Goal: Task Accomplishment & Management: Manage account settings

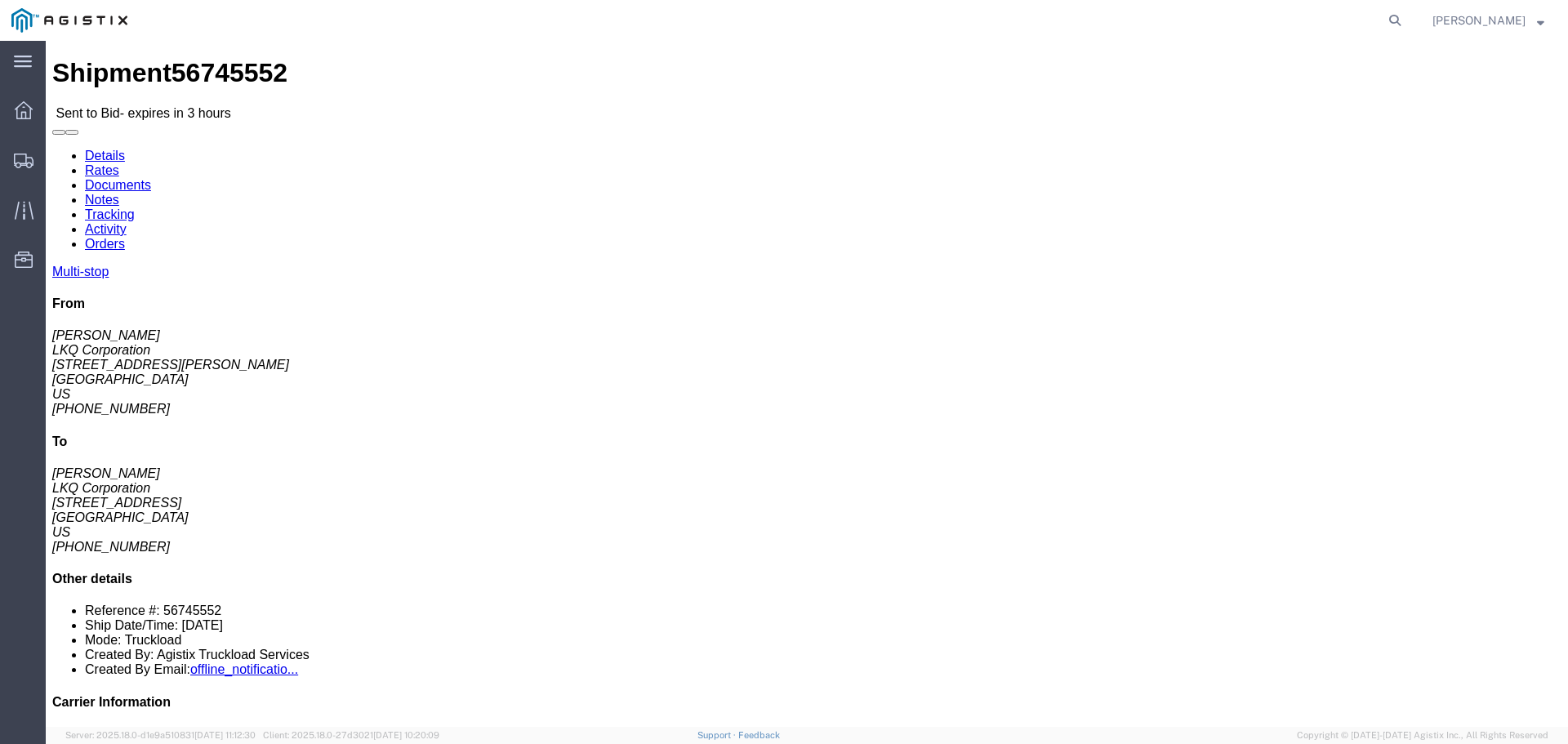
click at [44, 21] on img at bounding box center [69, 21] width 116 height 25
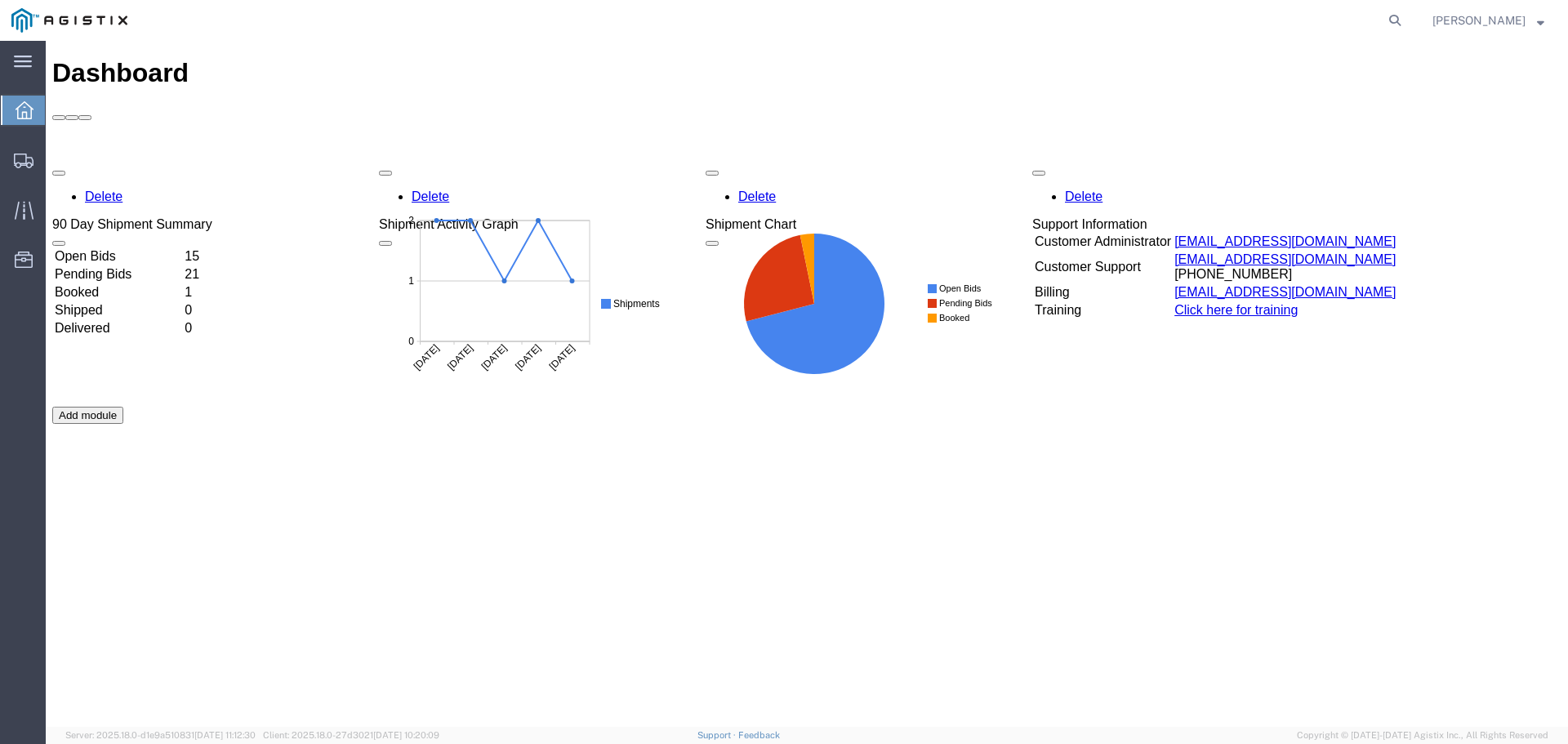
click at [127, 249] on td "Open Bids" at bounding box center [118, 256] width 128 height 16
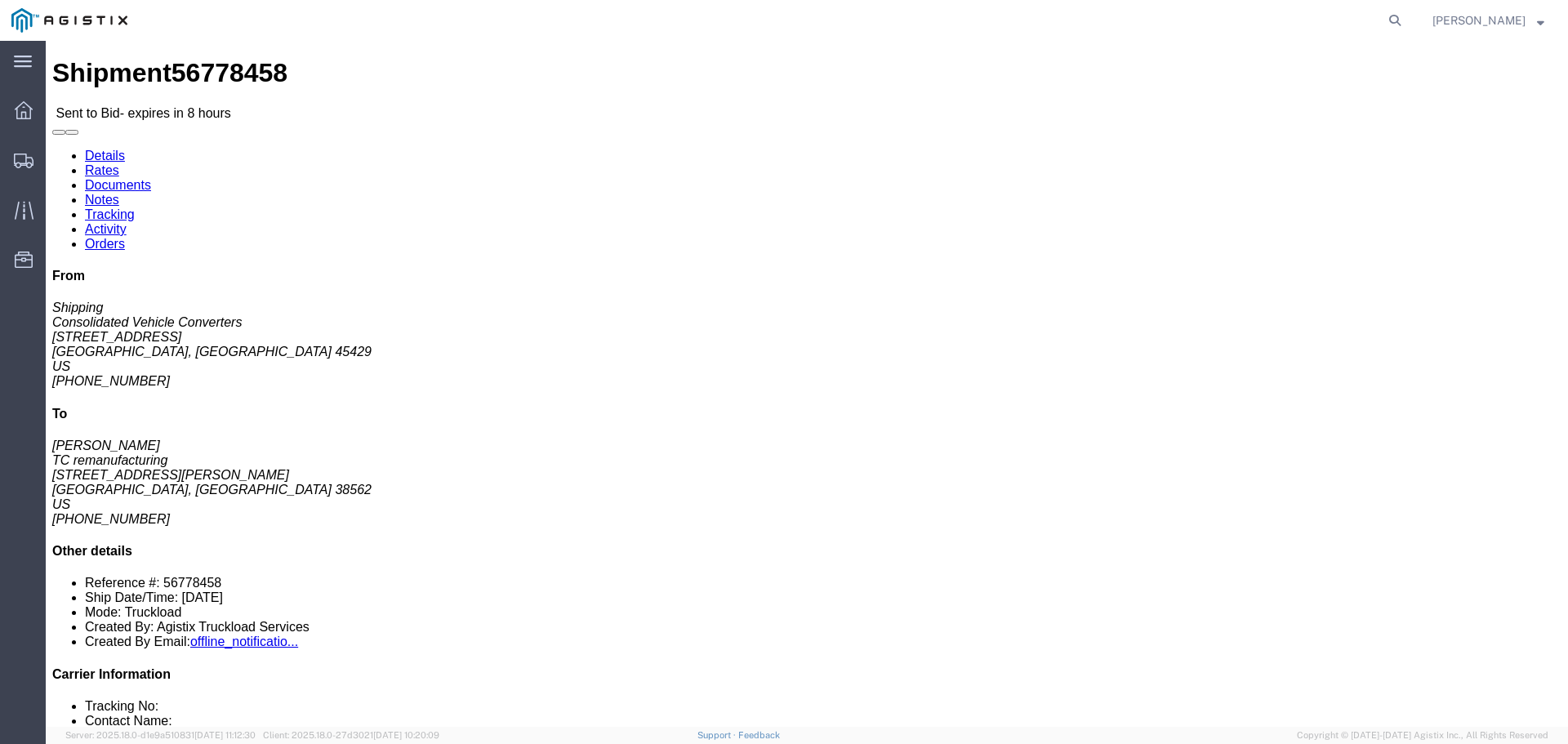
click button "button"
click link "Enter / Modify Bid"
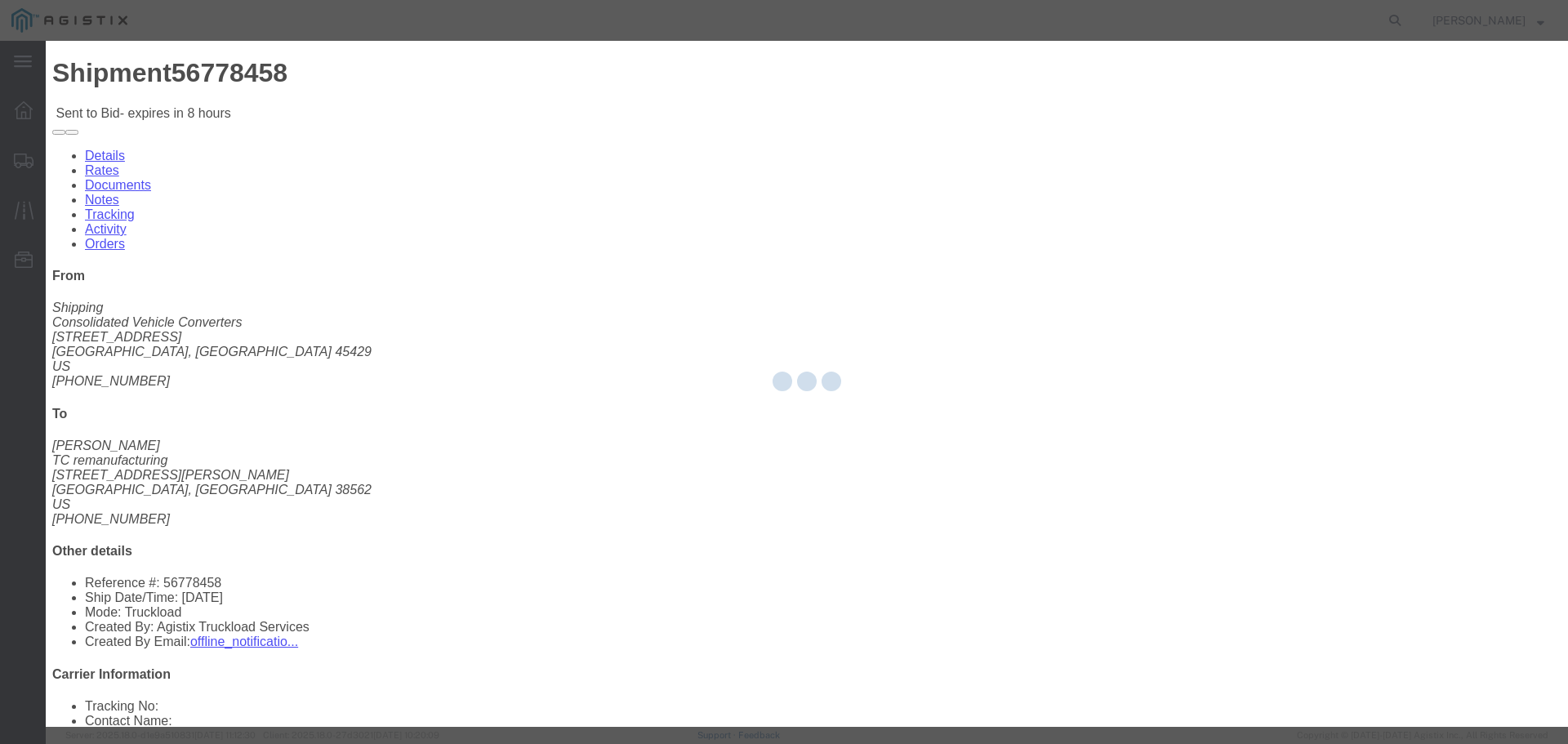
select select "22593"
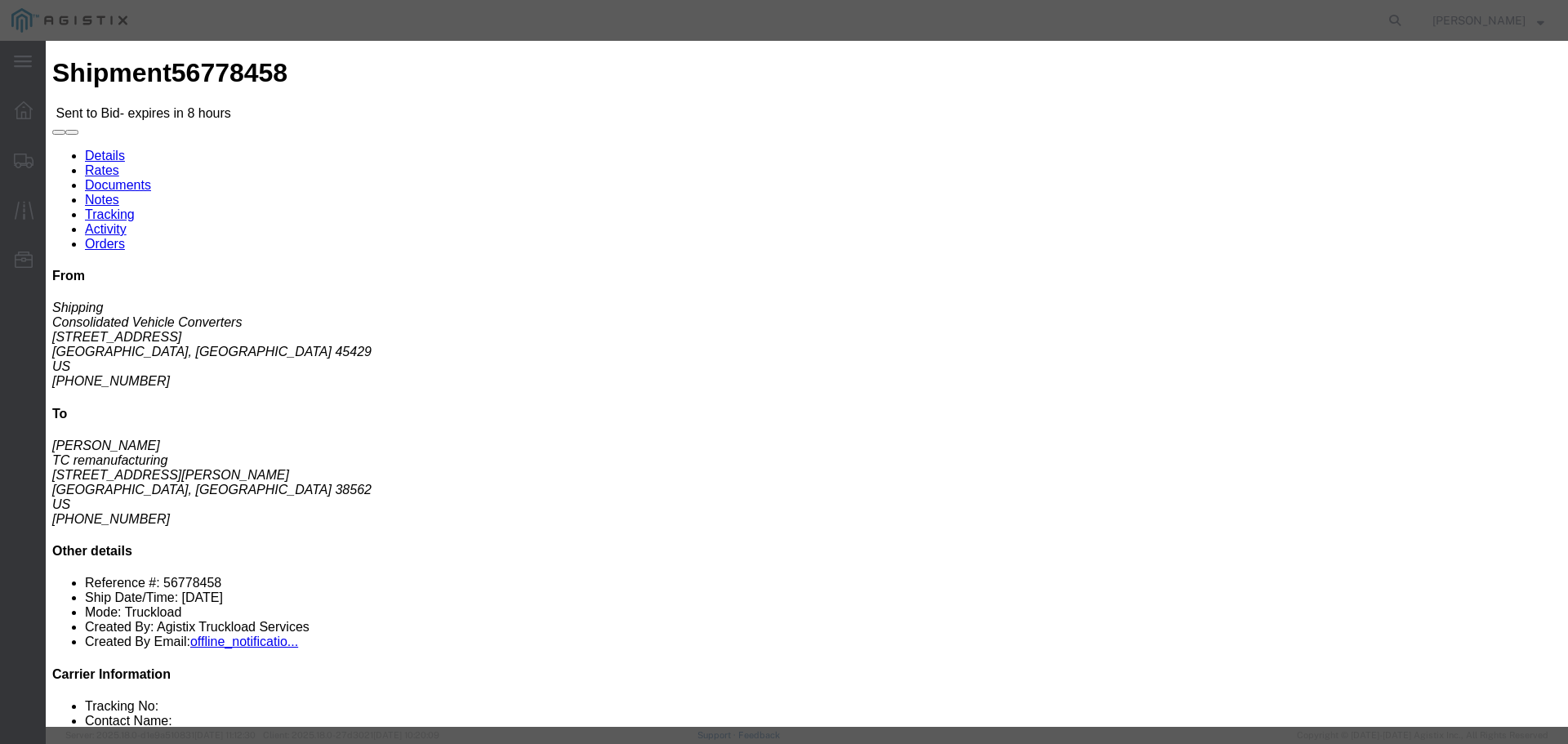
click select "Select Rail TL Standard 3 - 5 Day"
select select "41882"
click select "Select Rail TL Standard 3 - 5 Day"
click input "text"
type input "RLX"
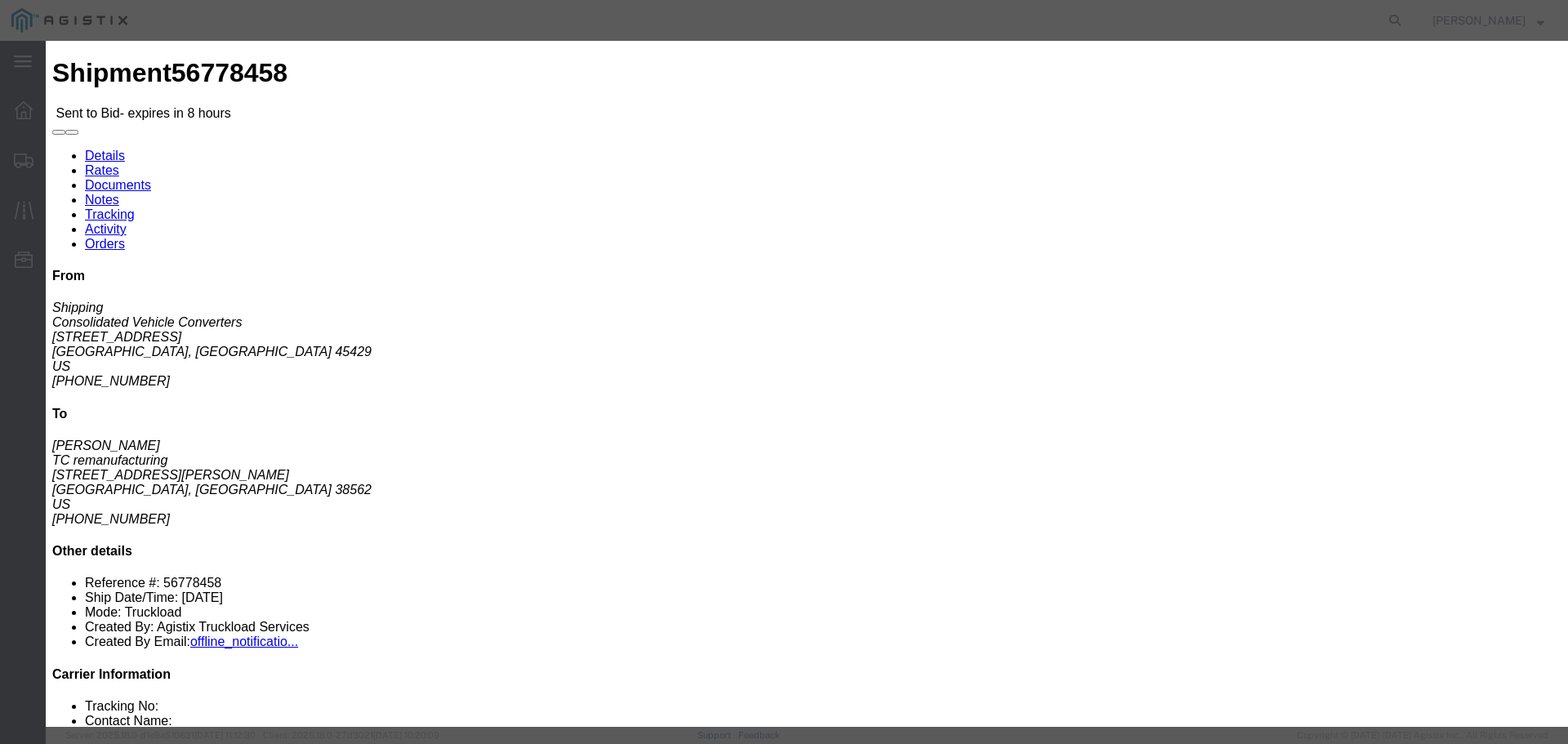
click h3 "Legs"
click select "Select Air Less than Truckload Multi-Leg Ocean Freight Rail Small Parcel Truckl…"
select select "TL"
click select "Select Air Less than Truckload Multi-Leg Ocean Freight Rail Small Parcel Truckl…"
click input "number"
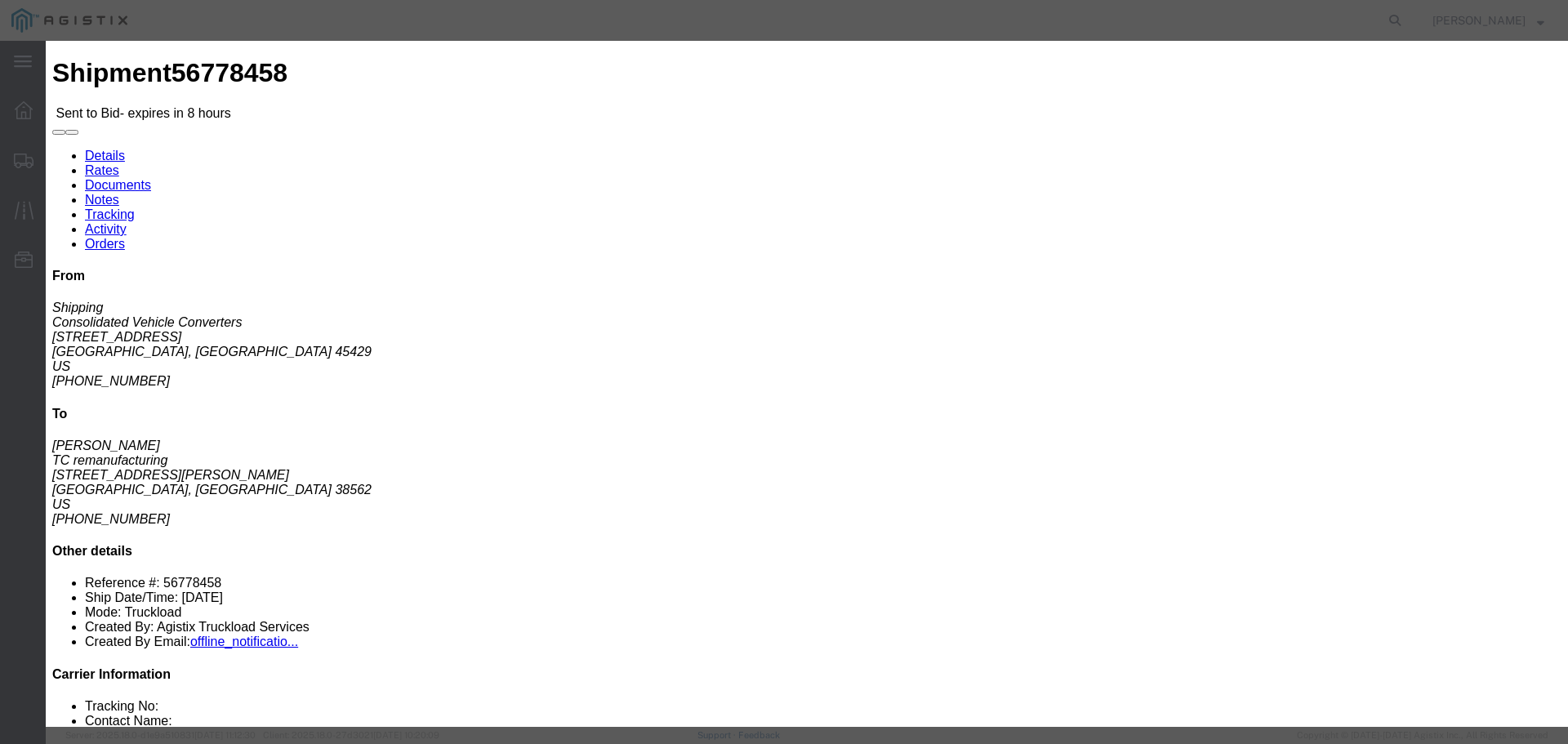
click input "number"
type input "1"
click input "number"
type input "815"
click div "Add charge"
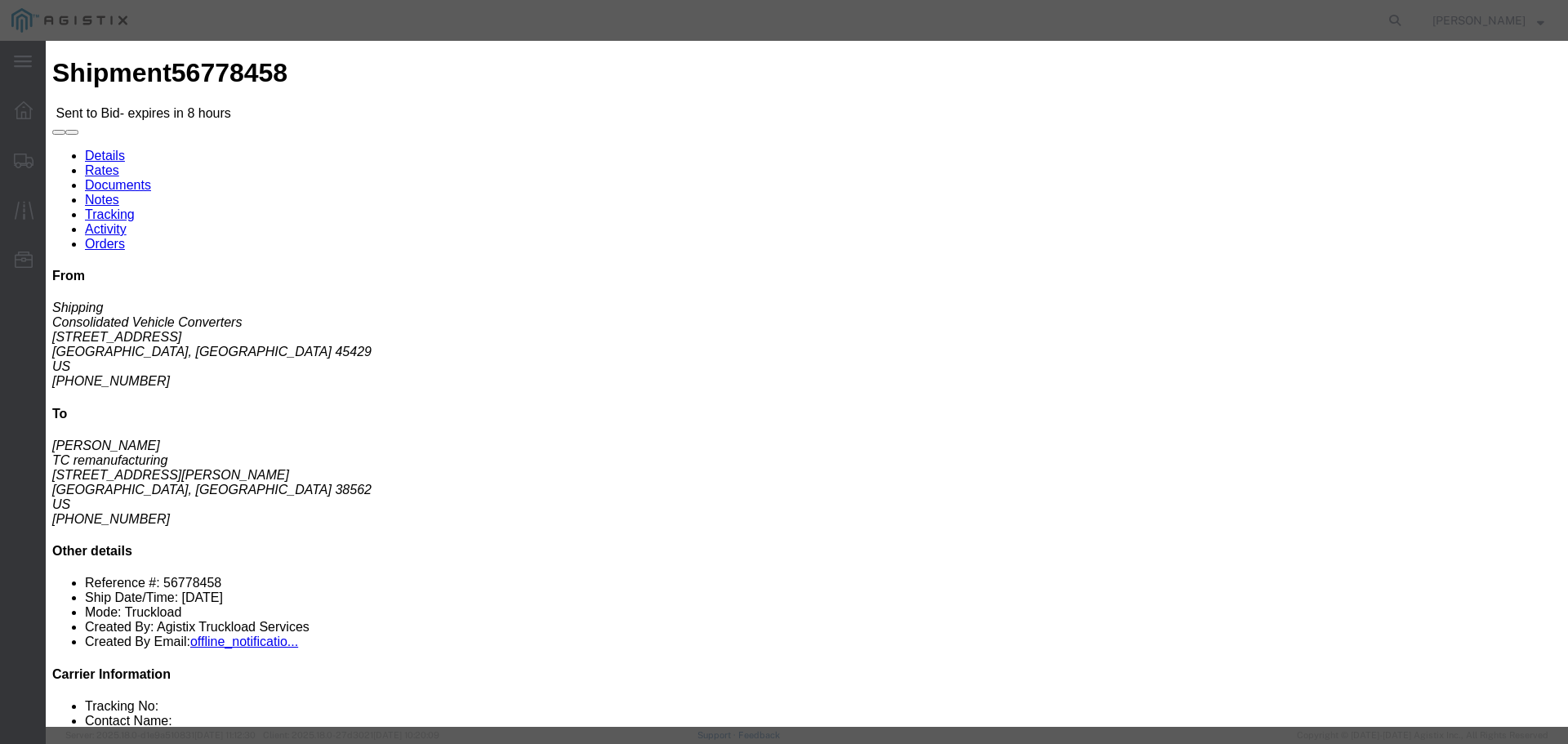
click button "Submit"
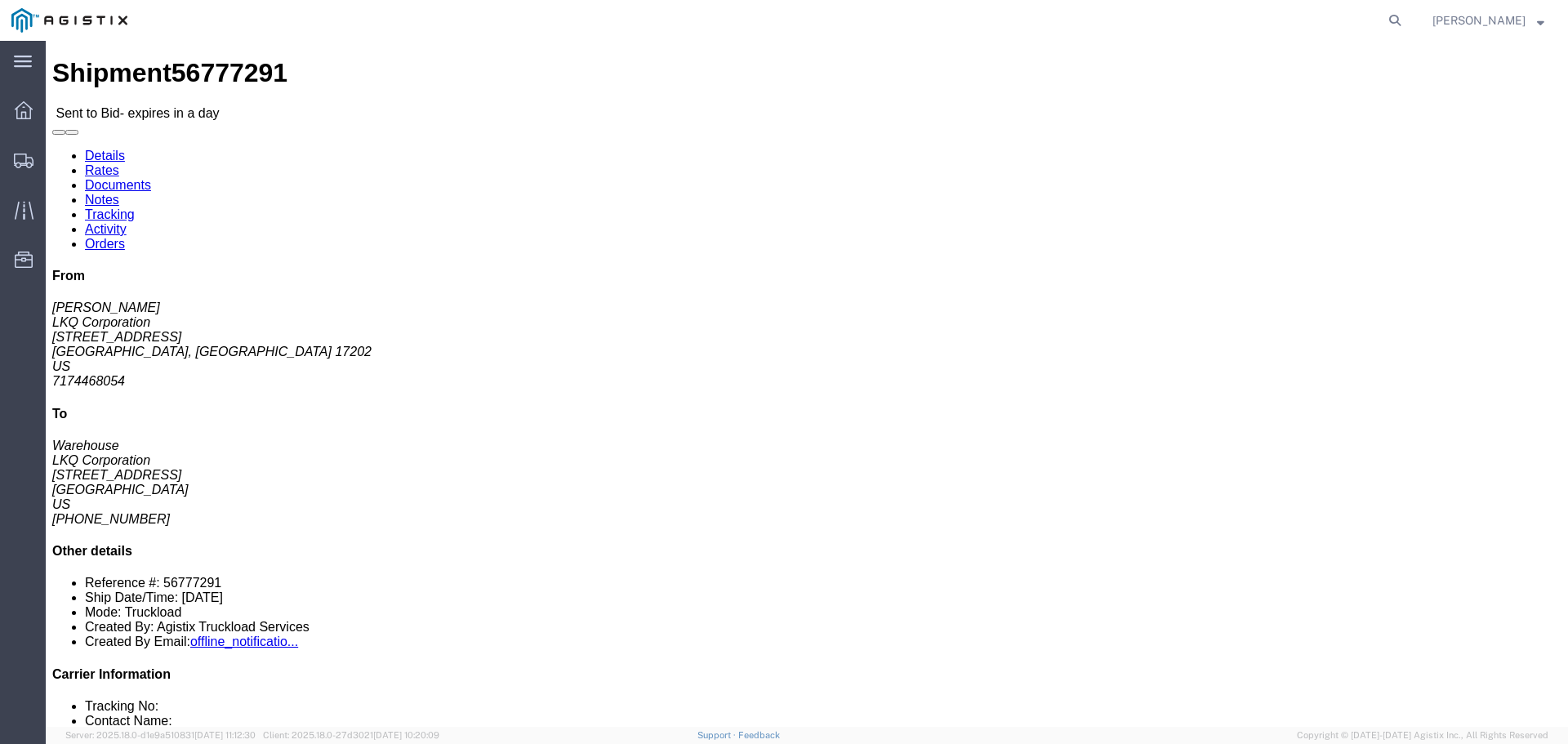
click button "button"
click link "Enter / Modify Bid"
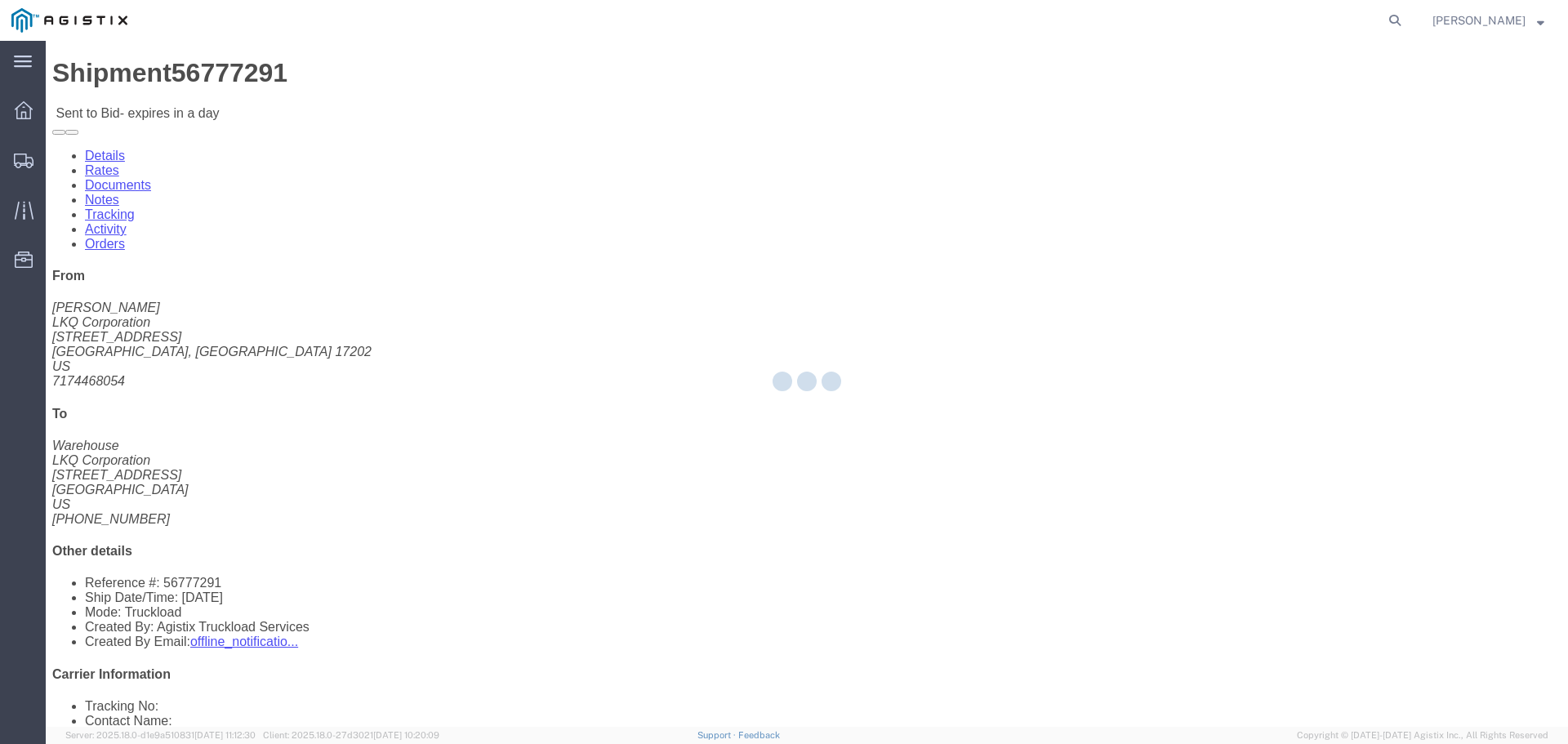
select select "22593"
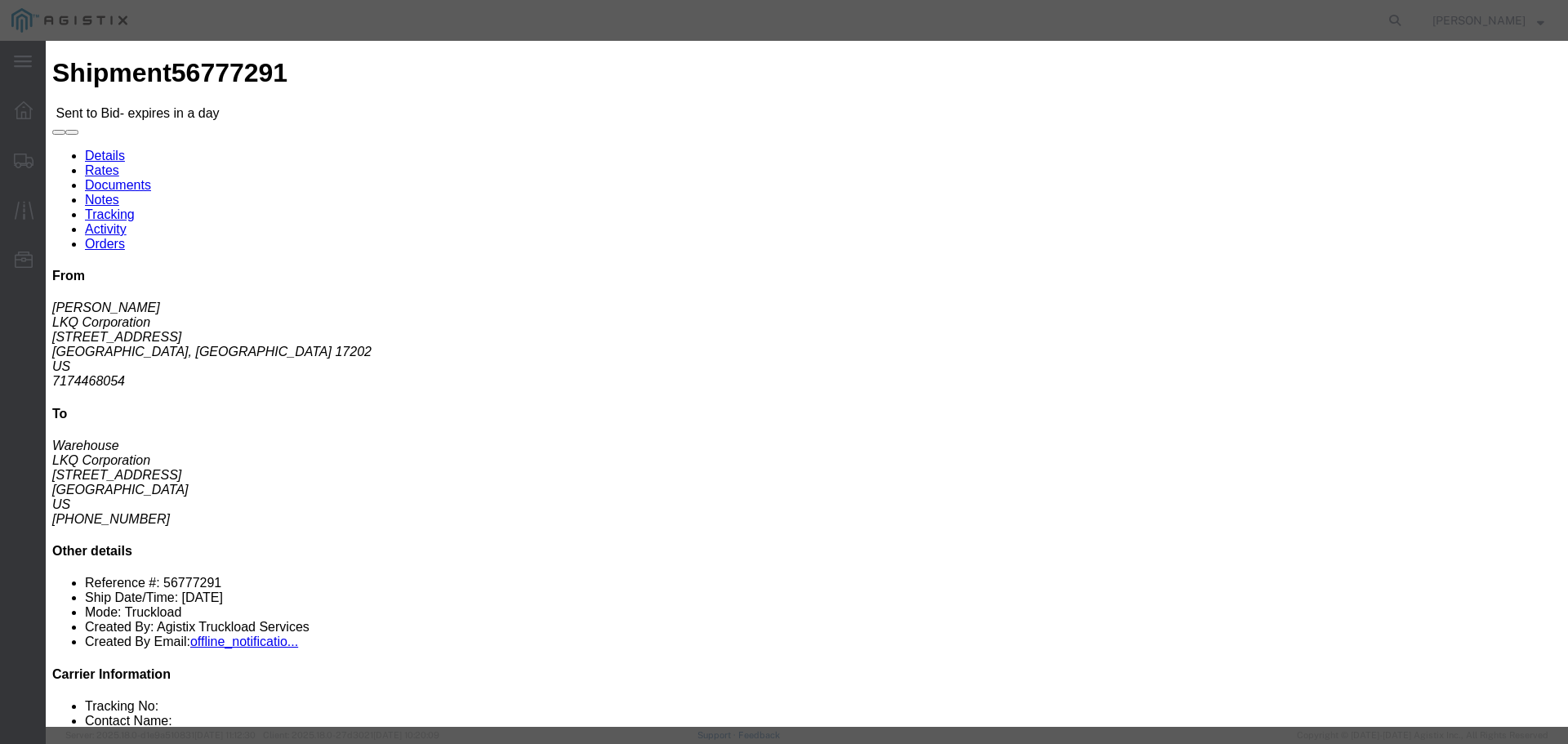
click select "Select Rail TL Standard 3 - 5 Day"
select select "41882"
click select "Select Rail TL Standard 3 - 5 Day"
click input "text"
type input "RLX"
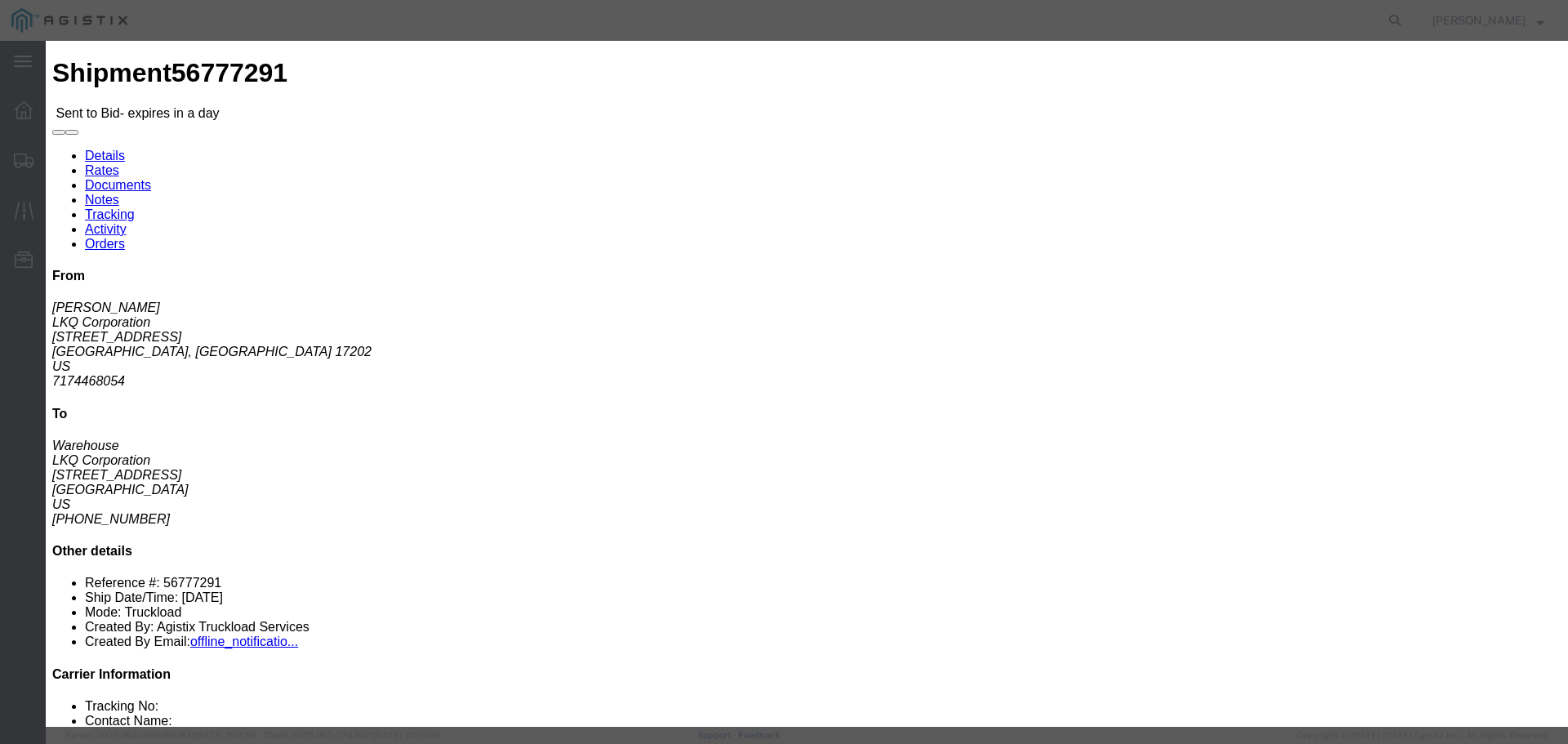
click select "Select Air Less than Truckload Multi-Leg Ocean Freight Rail Small Parcel Truckl…"
select select "TL"
click select "Select Air Less than Truckload Multi-Leg Ocean Freight Rail Small Parcel Truckl…"
click input "number"
type input "1"
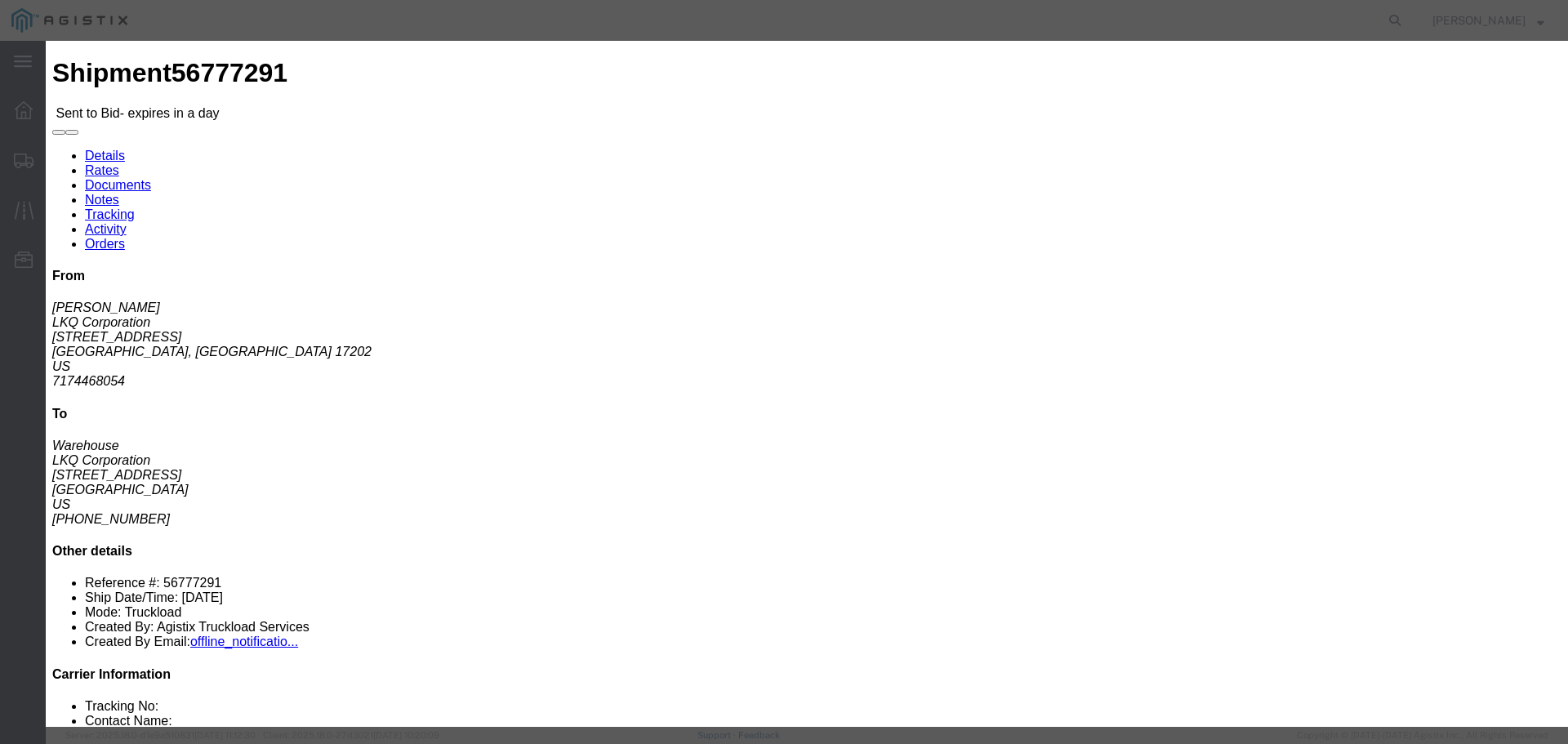
click input "number"
type input "1580"
click div "Add charge"
click button "Submit"
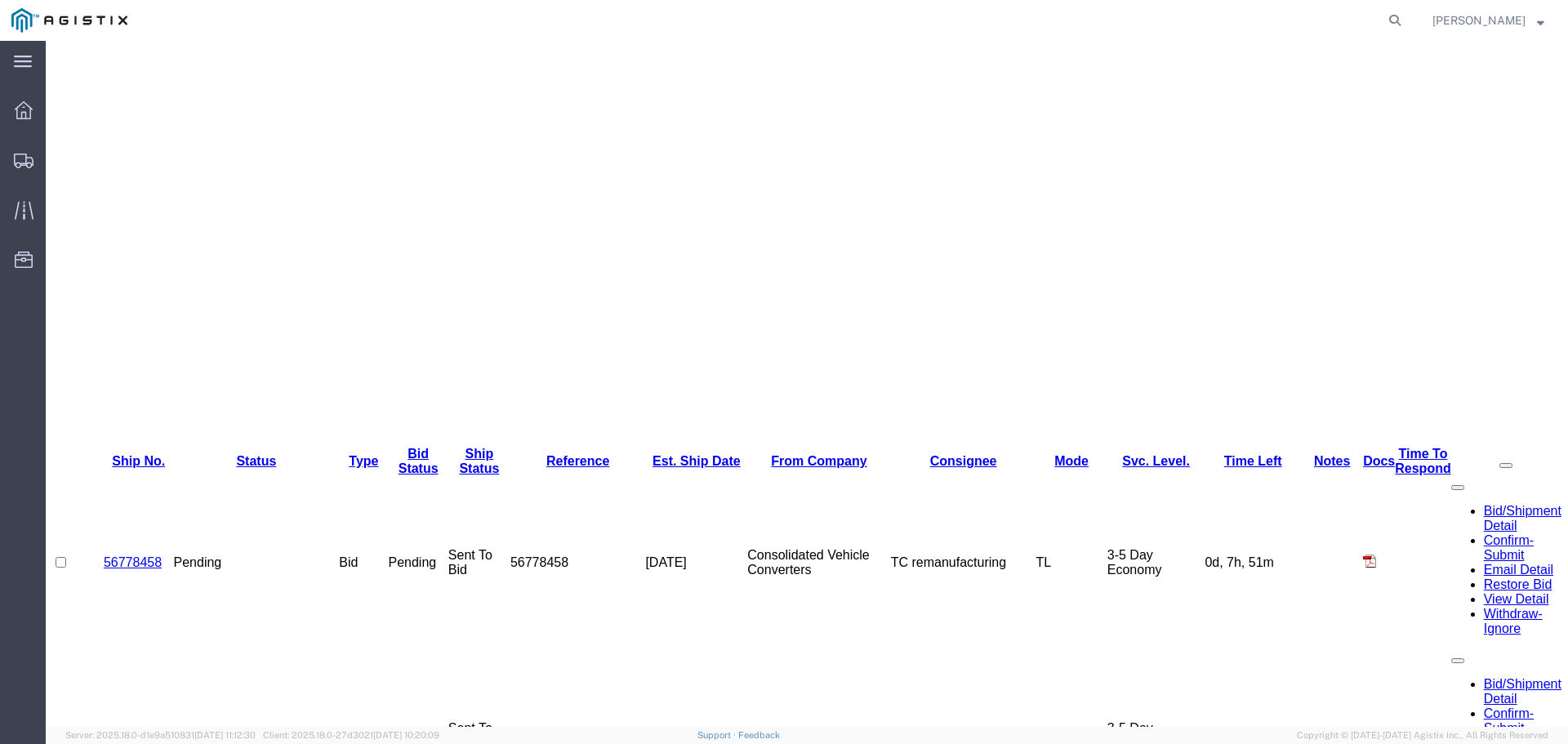
scroll to position [460, 0]
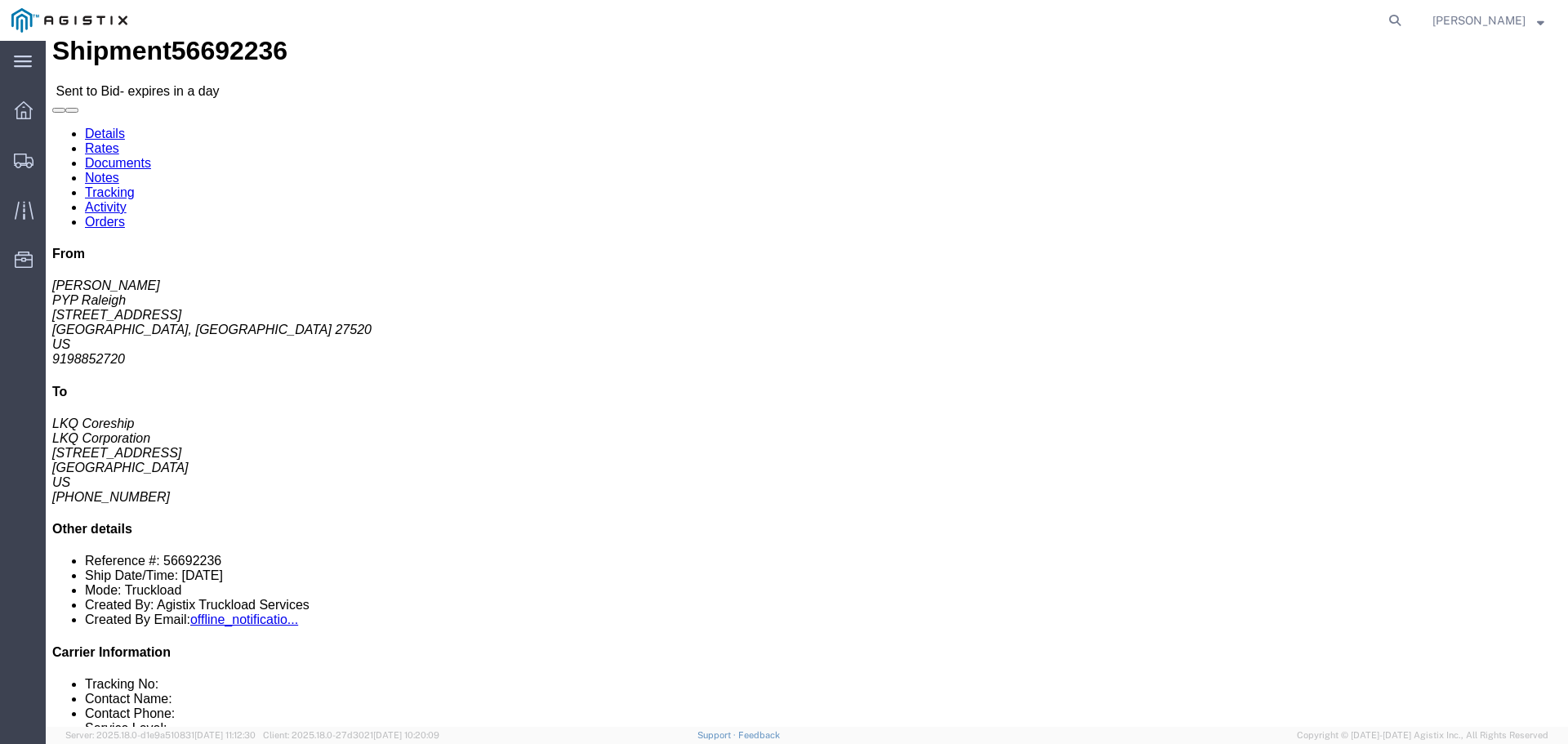
scroll to position [81, 0]
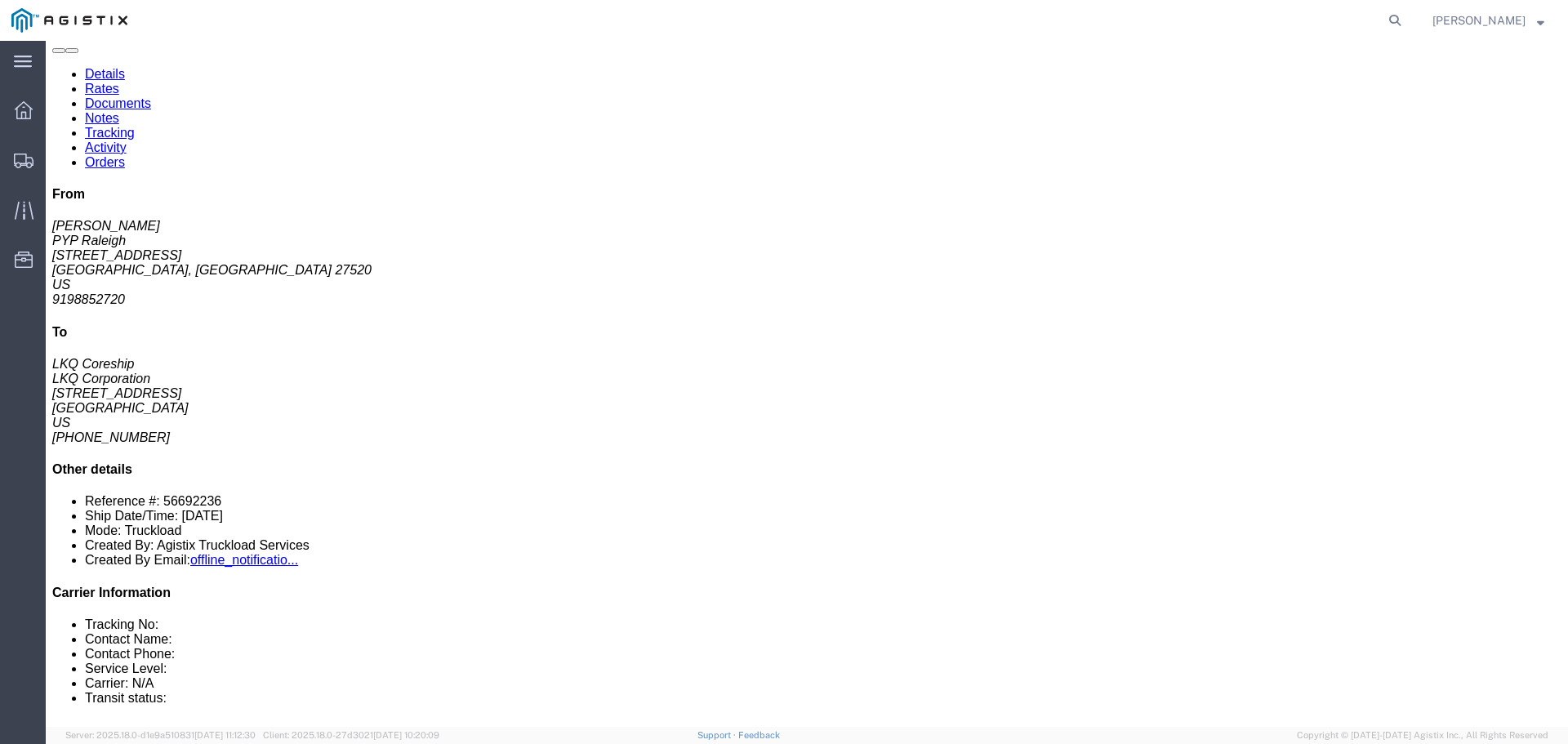
click icon "button"
click link "Enter / Modify Bid"
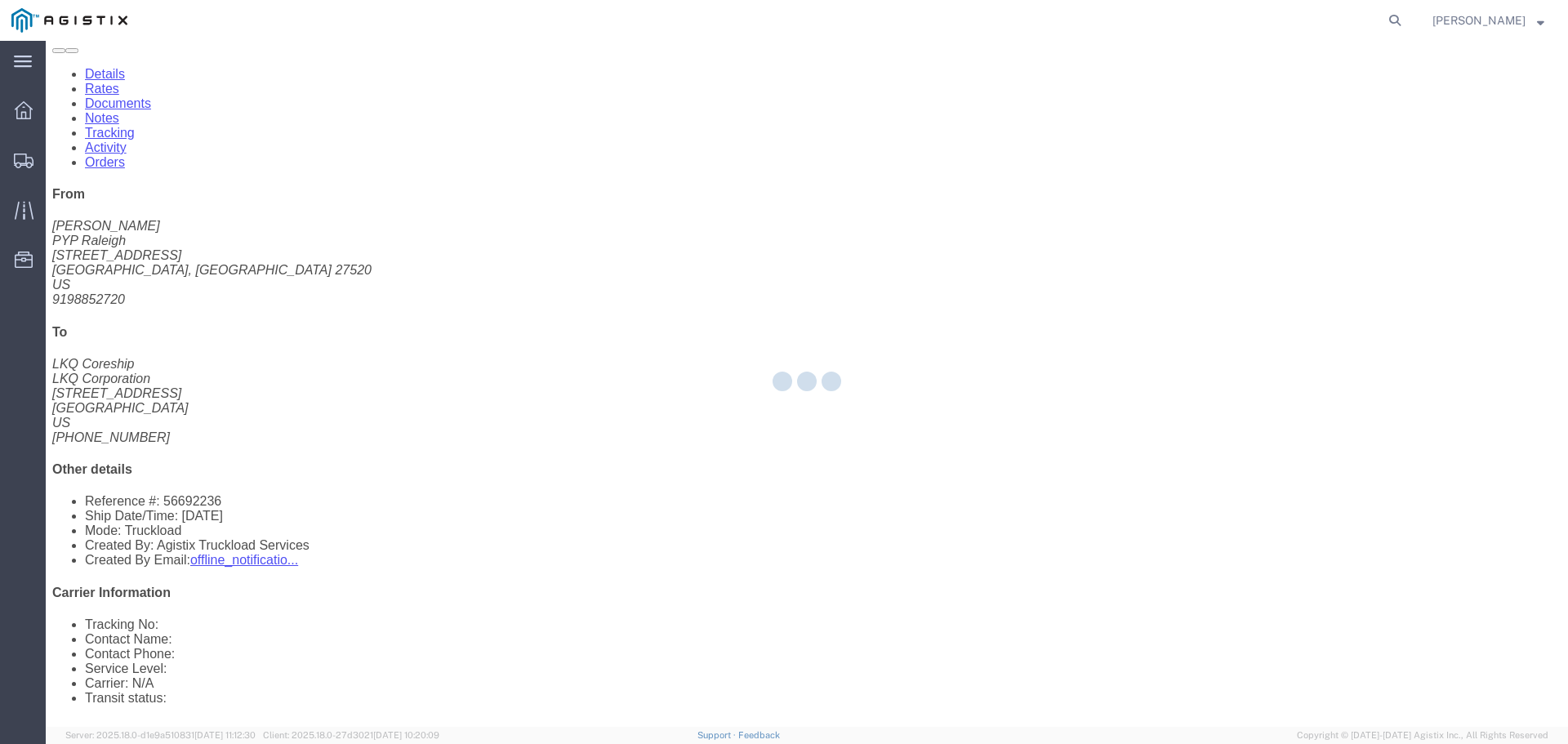
select select "22593"
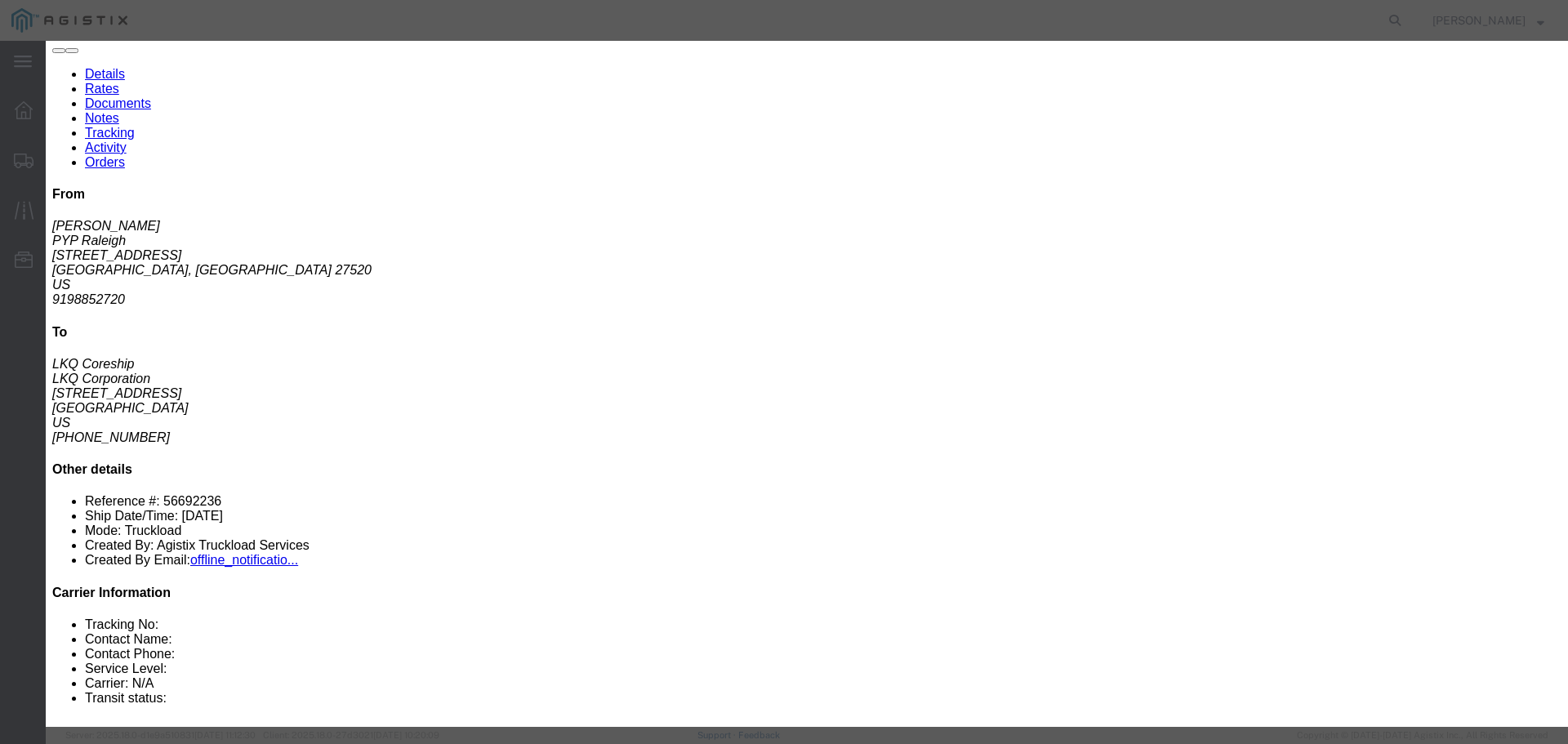
click select "Select Rail TL Standard 3 - 5 Day"
select select "41882"
click select "Select Rail TL Standard 3 - 5 Day"
drag, startPoint x: 1116, startPoint y: 147, endPoint x: 1118, endPoint y: 161, distance: 14.1
click input "text"
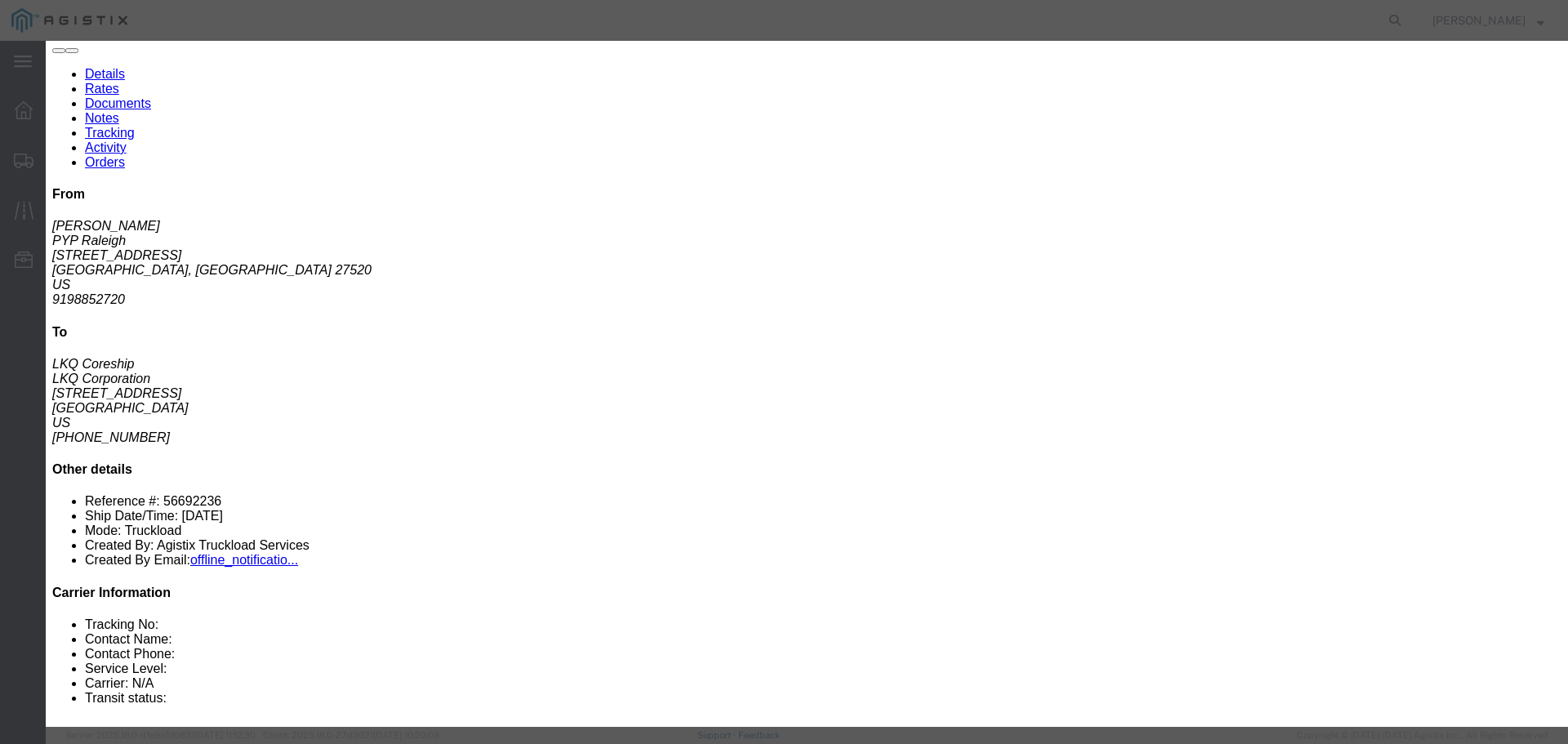
type input "RLX"
click h3 "Legs"
click select "Select Air Less than Truckload Multi-Leg Ocean Freight Rail Small Parcel Truckl…"
select select "TL"
click select "Select Air Less than Truckload Multi-Leg Ocean Freight Rail Small Parcel Truckl…"
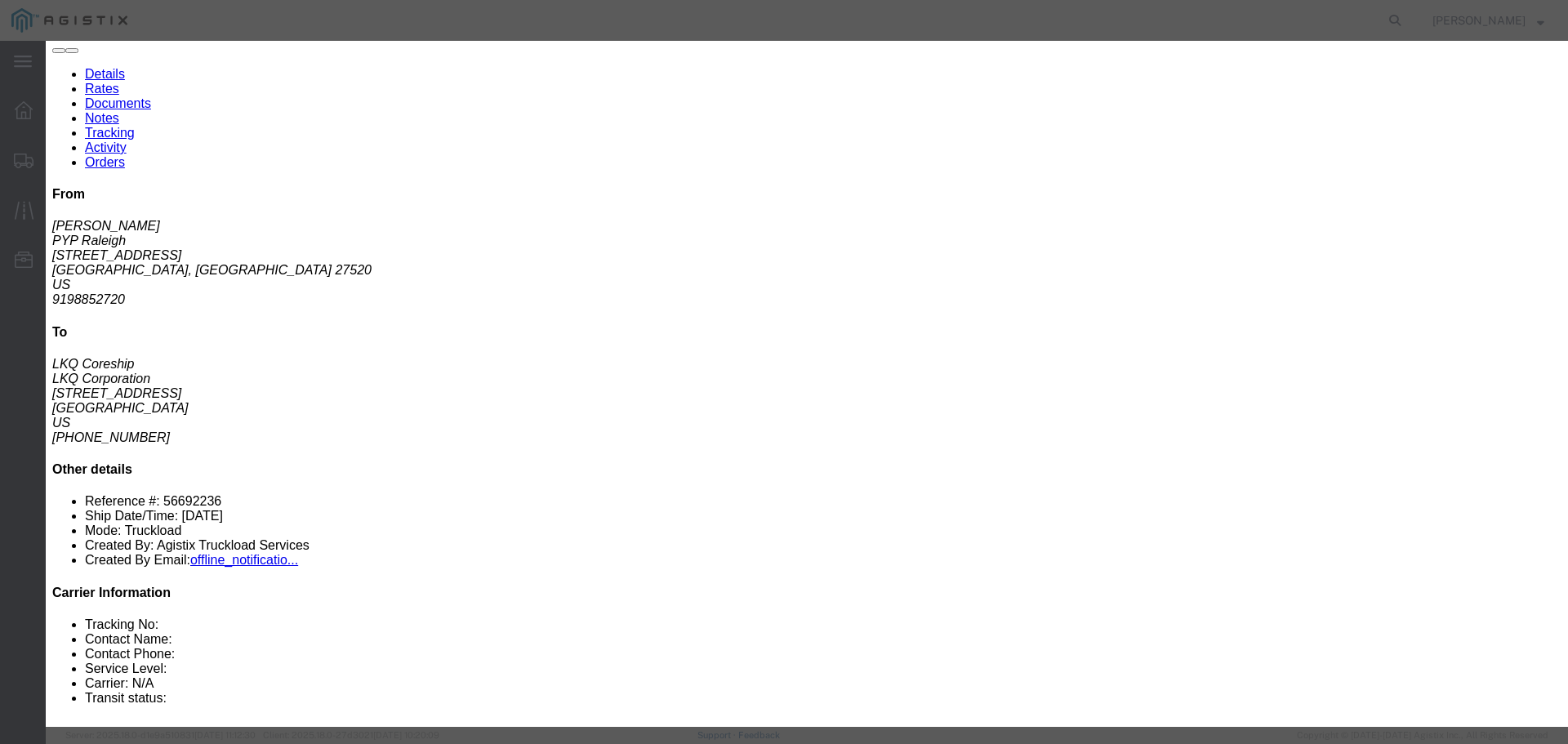
click input "number"
type input "2"
type input "3"
click input "number"
type input "1945"
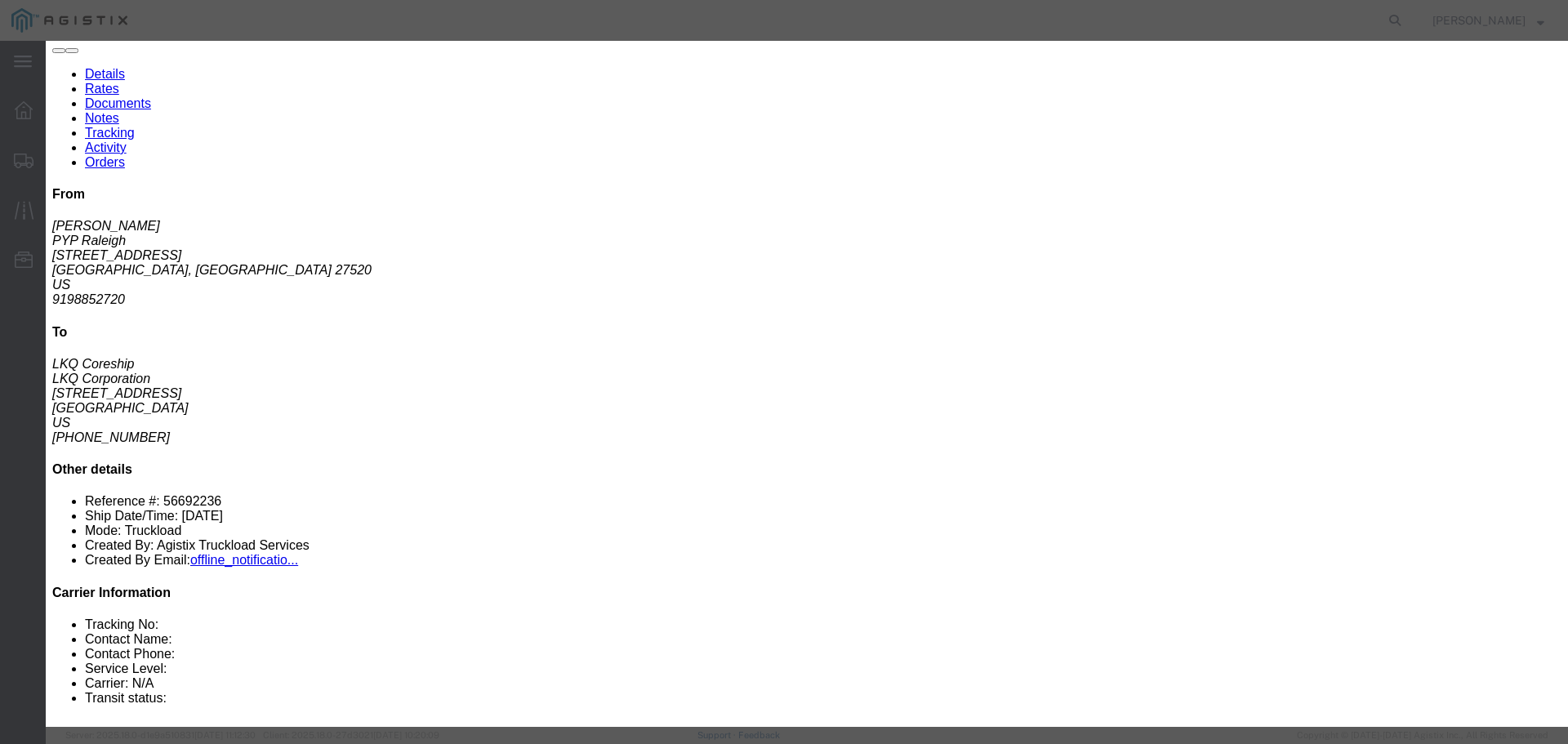
click div "Add charge"
click button "Submit"
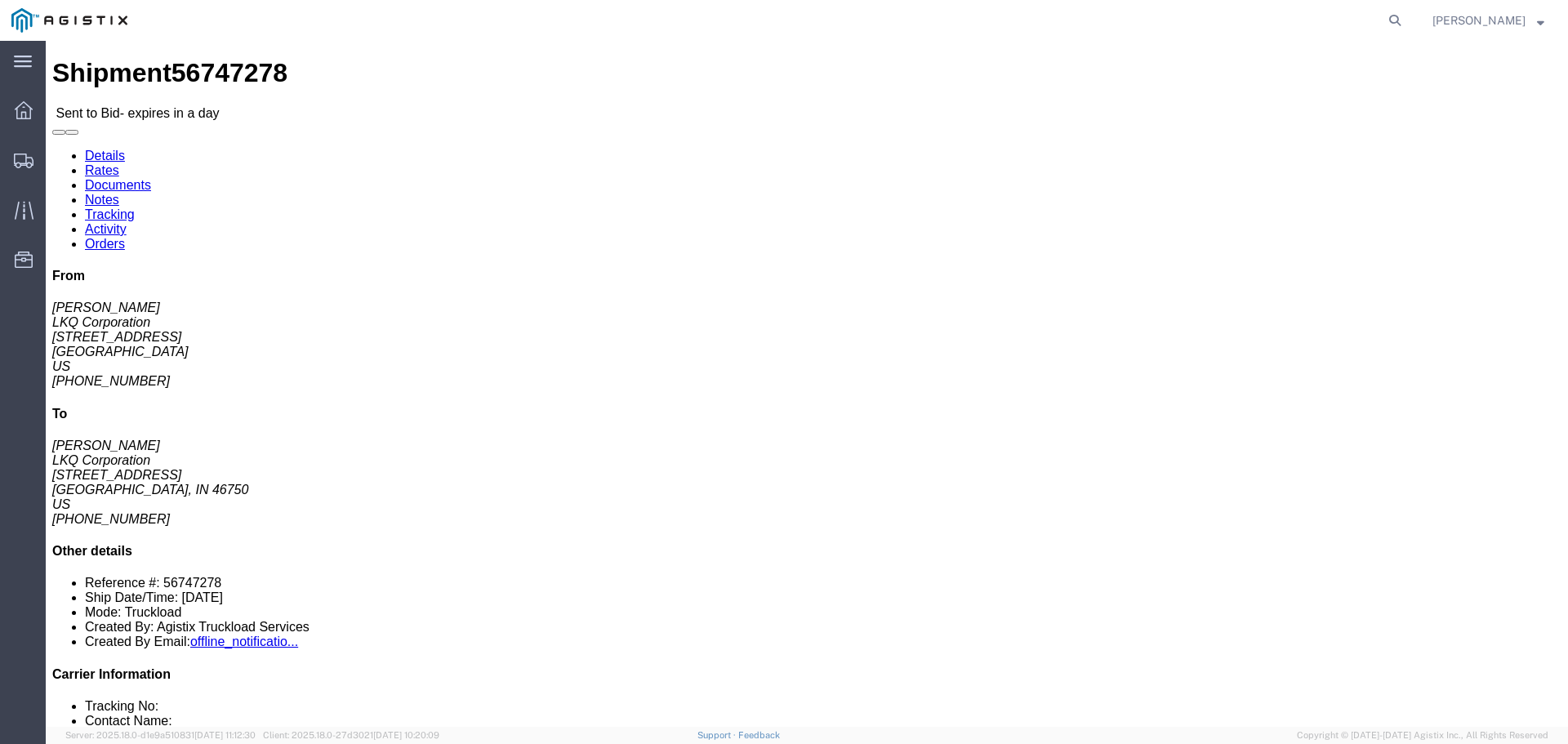
click button "button"
click link "Enter / Modify Bid"
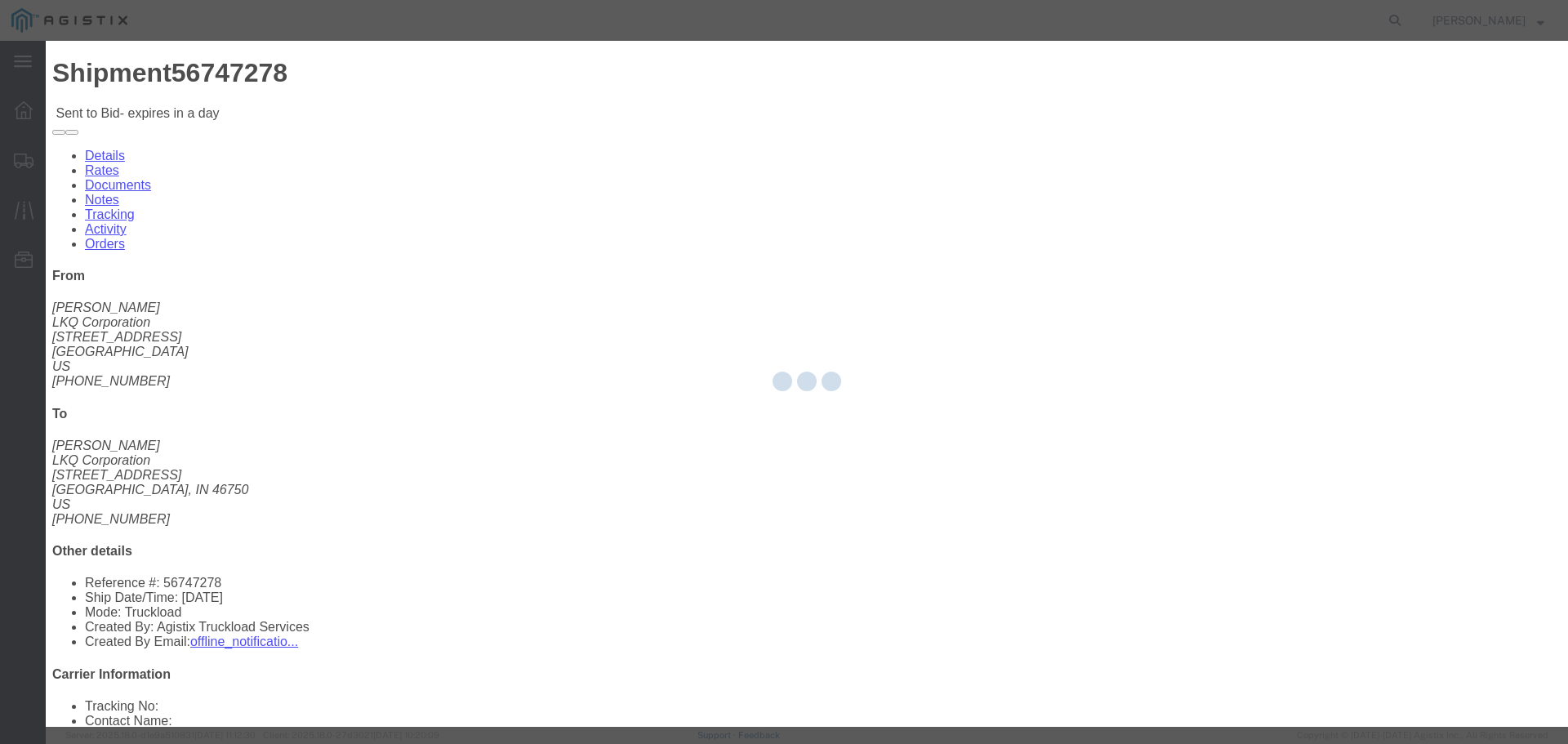
select select "22593"
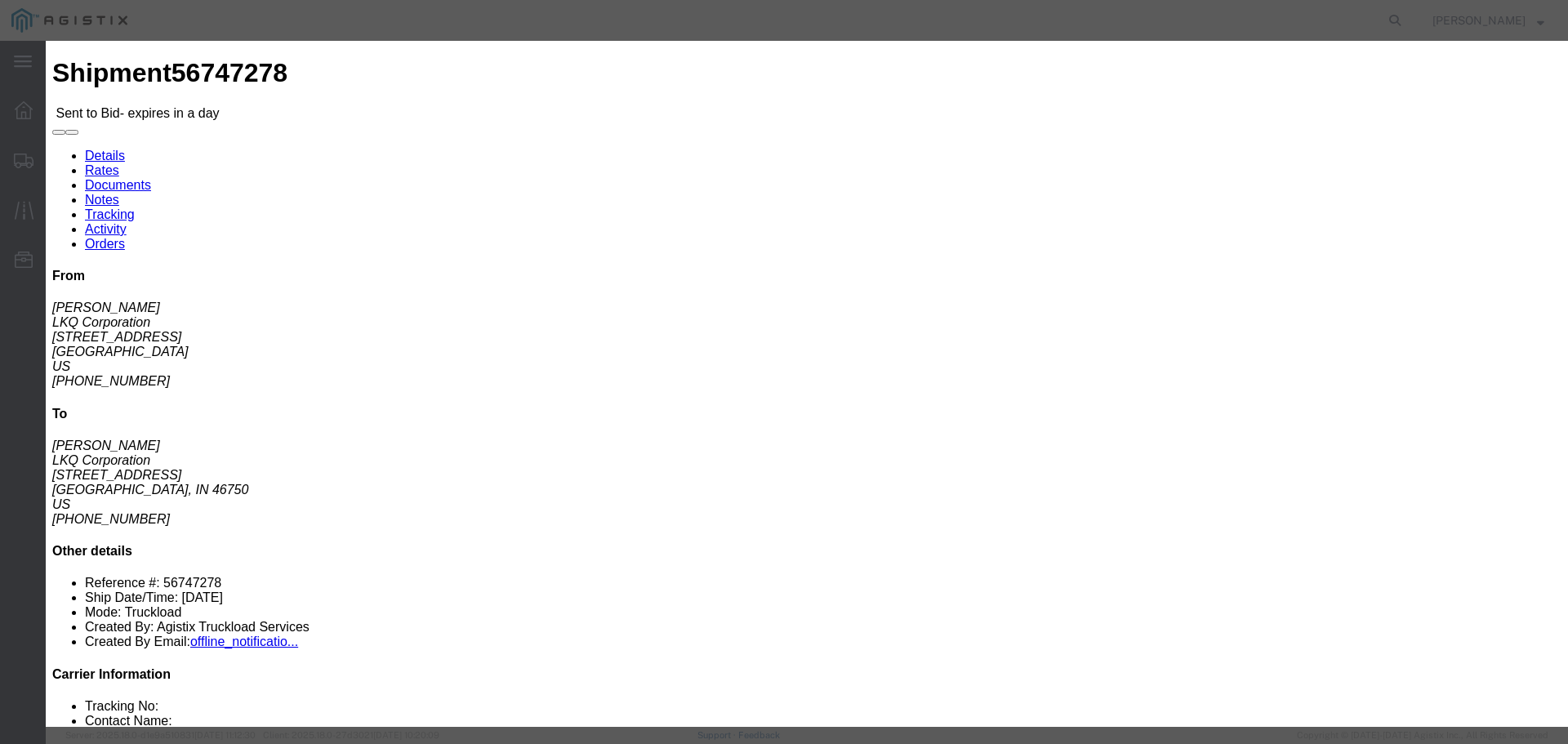
click select "Select Rail TL Standard 3 - 5 Day"
select select "41882"
click select "Select Rail TL Standard 3 - 5 Day"
drag, startPoint x: 1071, startPoint y: 145, endPoint x: 1096, endPoint y: 163, distance: 30.8
click input "text"
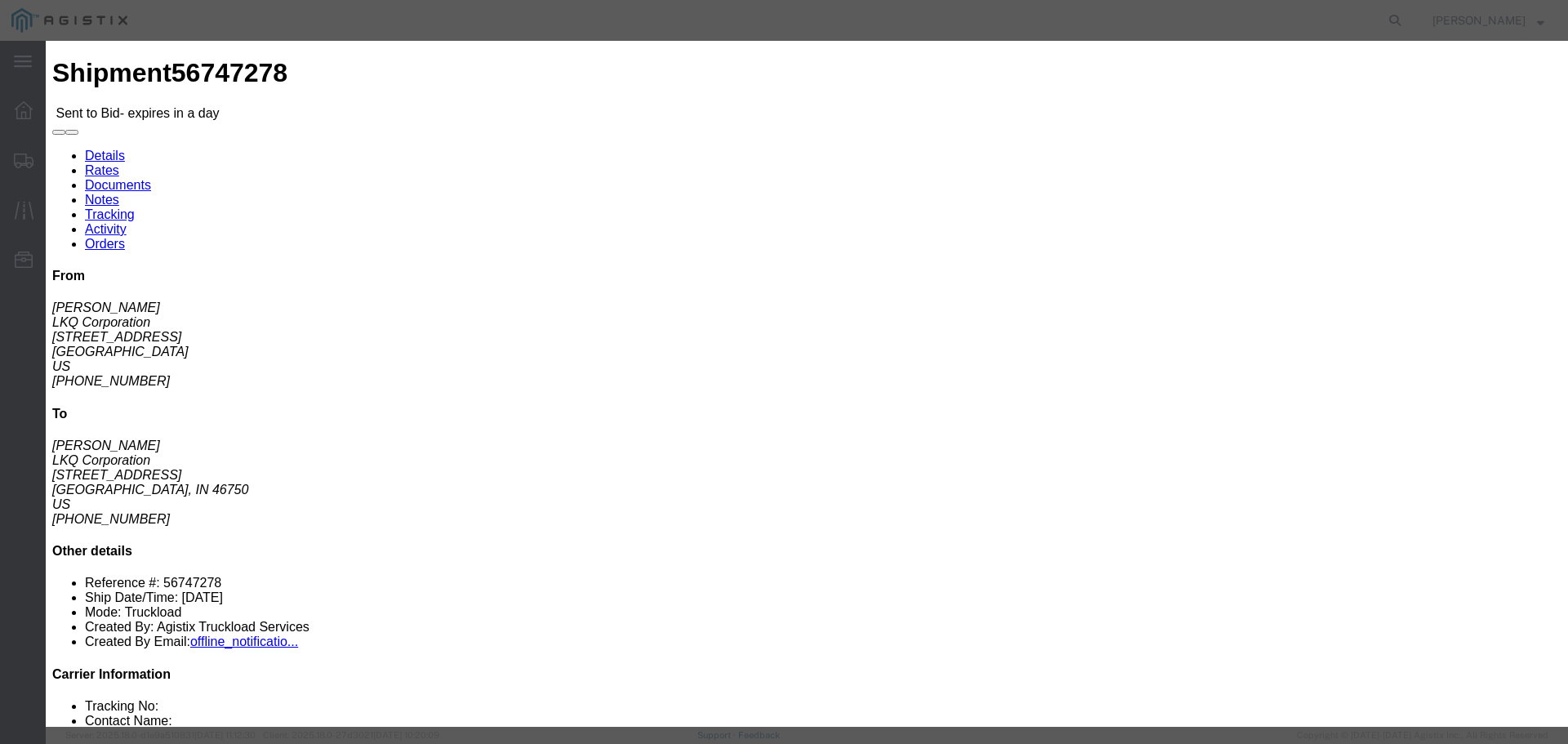
type input "RLX"
click div "Bid Information Vendor Select Riverstone Logistics LLC Service Level Select Rai…"
click select "Select Air Less than Truckload Multi-Leg Ocean Freight Rail Small Parcel Truckl…"
select select "TL"
click select "Select Air Less than Truckload Multi-Leg Ocean Freight Rail Small Parcel Truckl…"
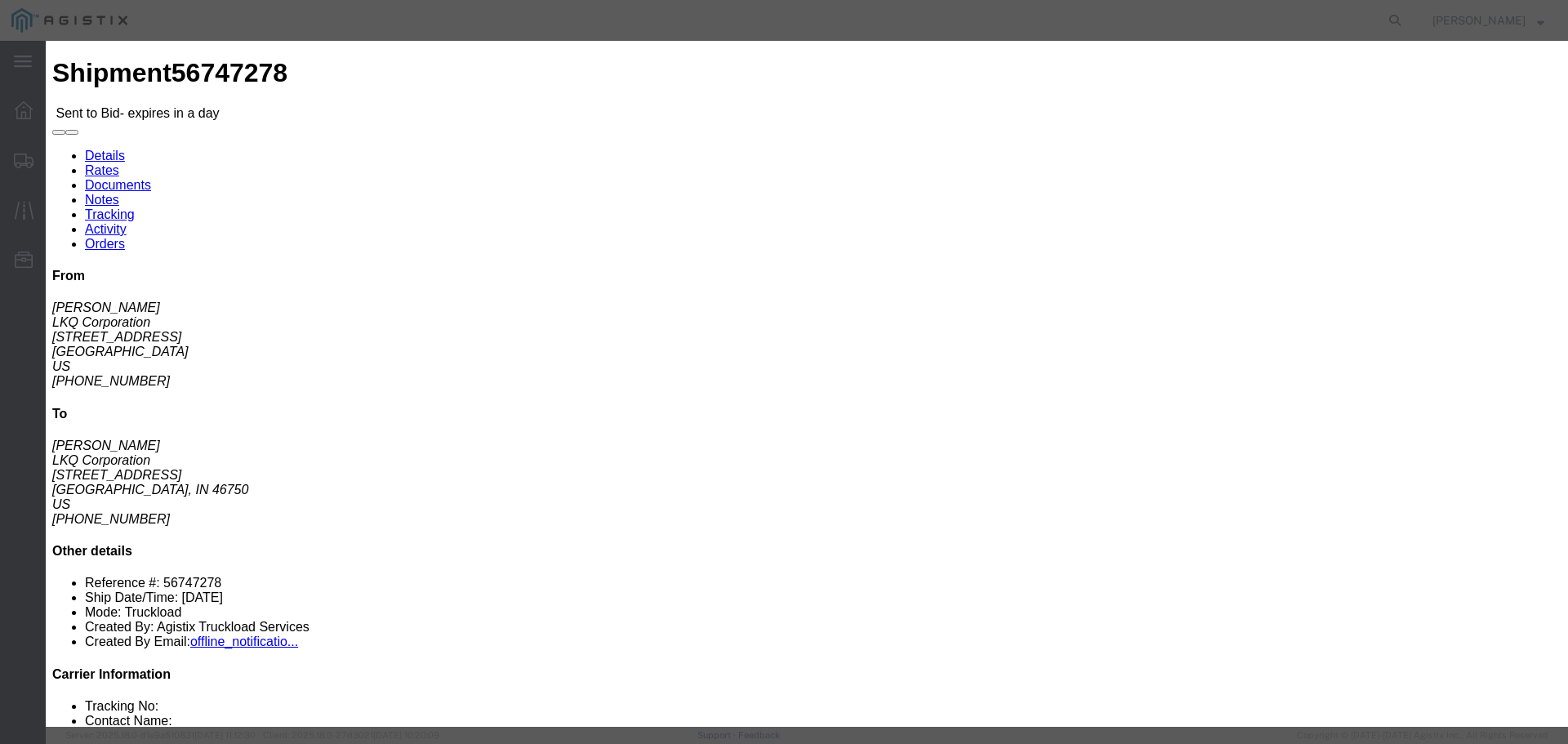
click input "number"
type input "2"
click input "number"
type input "1535"
click div "Mode Select Air Less than Truckload Multi-Leg Ocean Freight Rail Small Parcel T…"
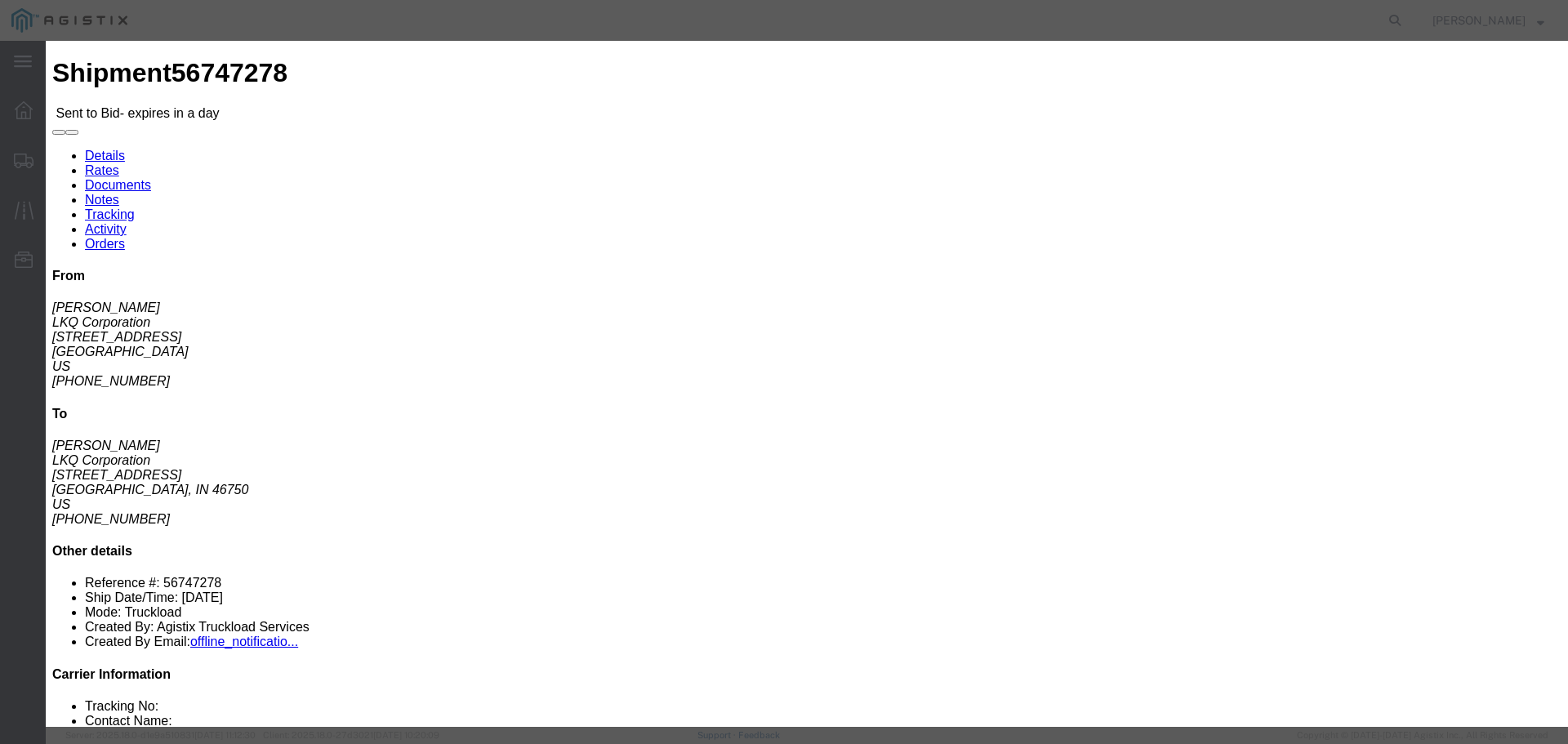
click button "Submit"
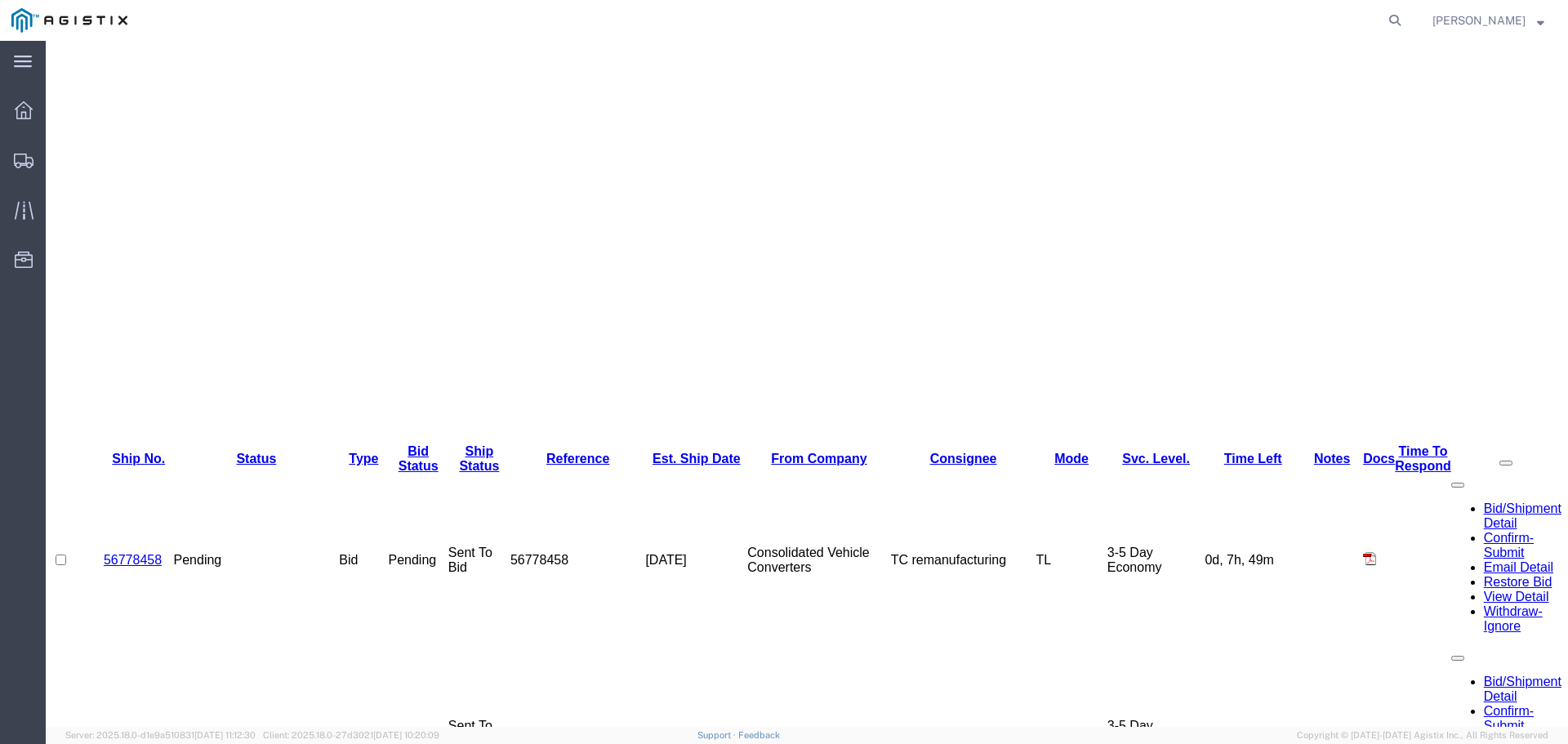
scroll to position [296, 0]
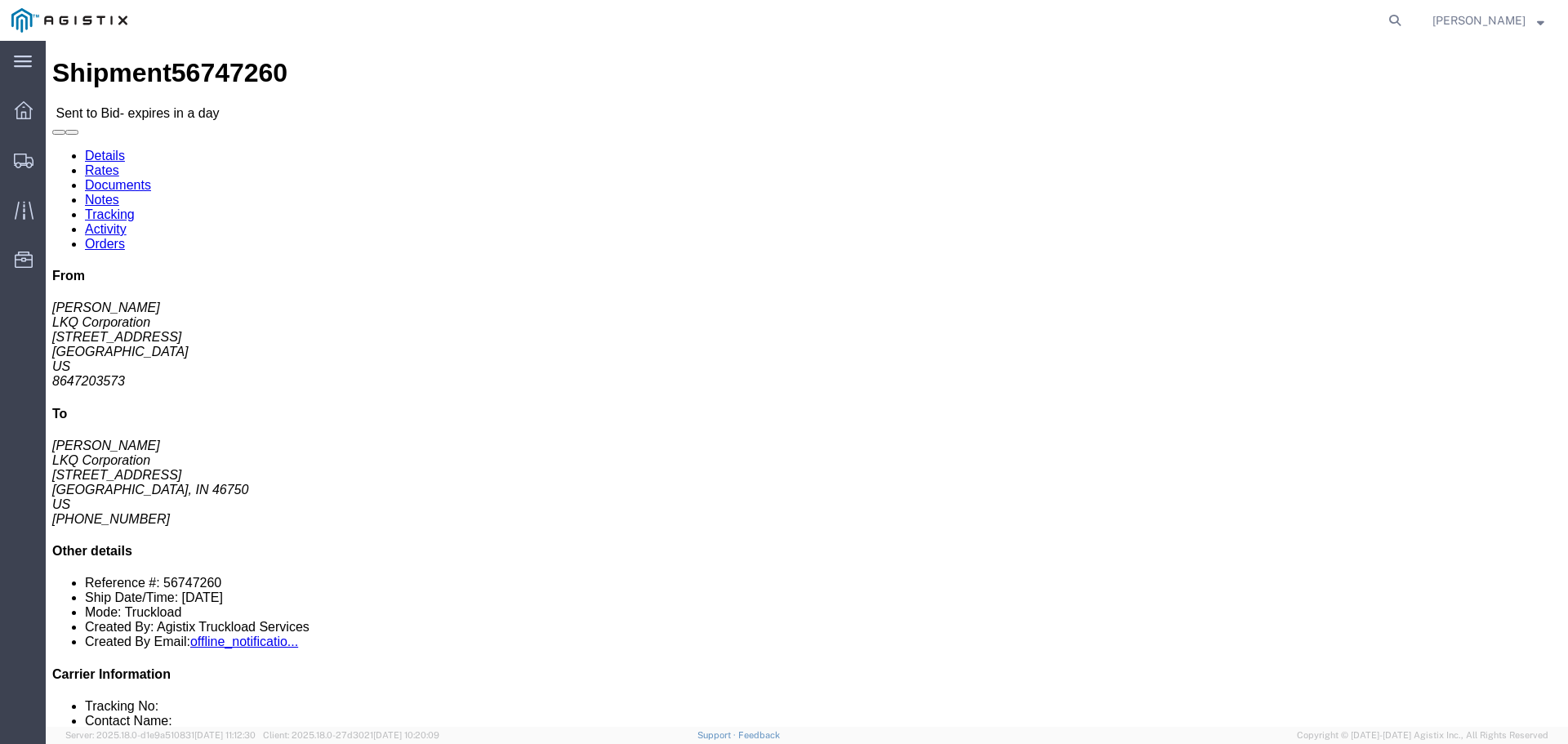
click button "button"
click link "Enter / Modify Bid"
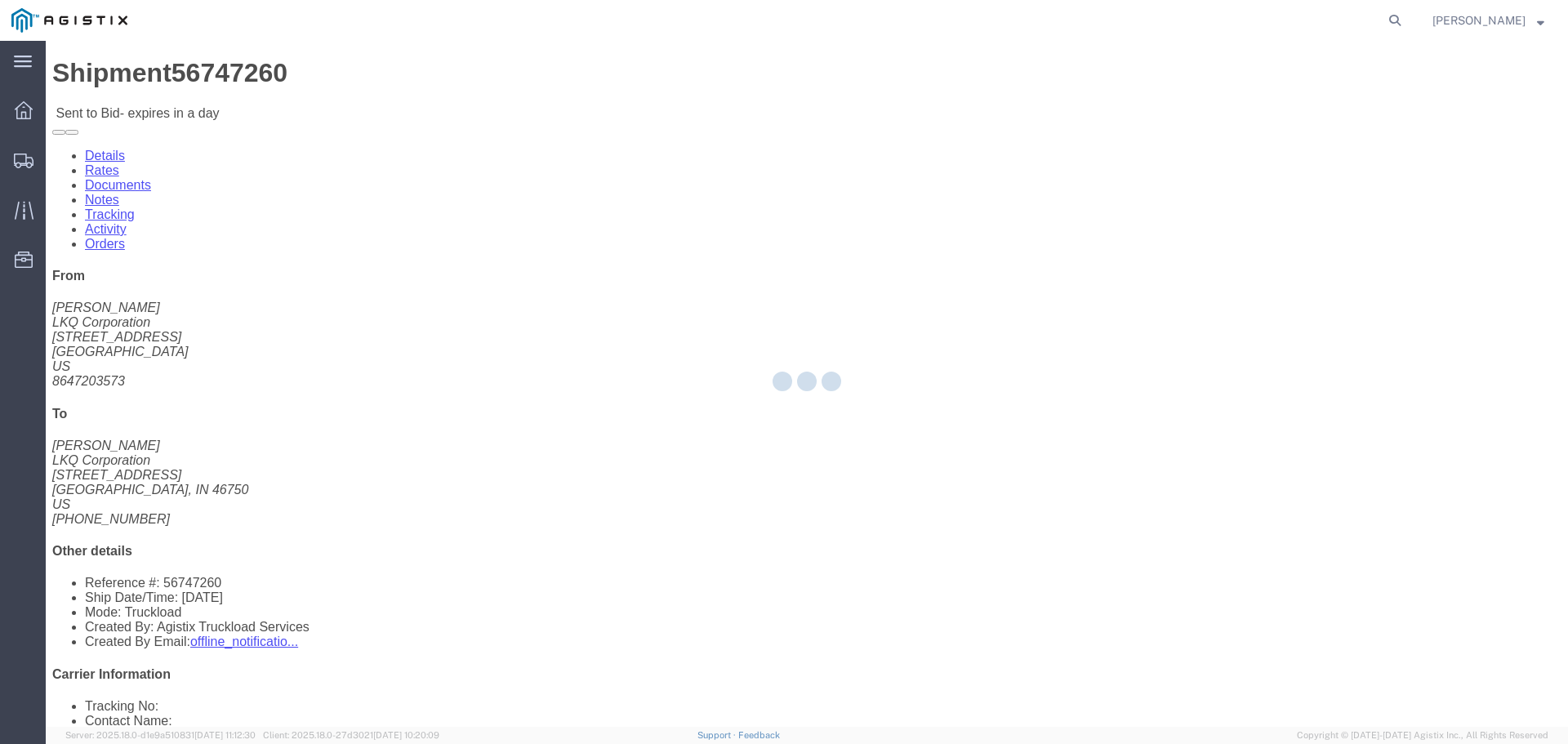
select select "22593"
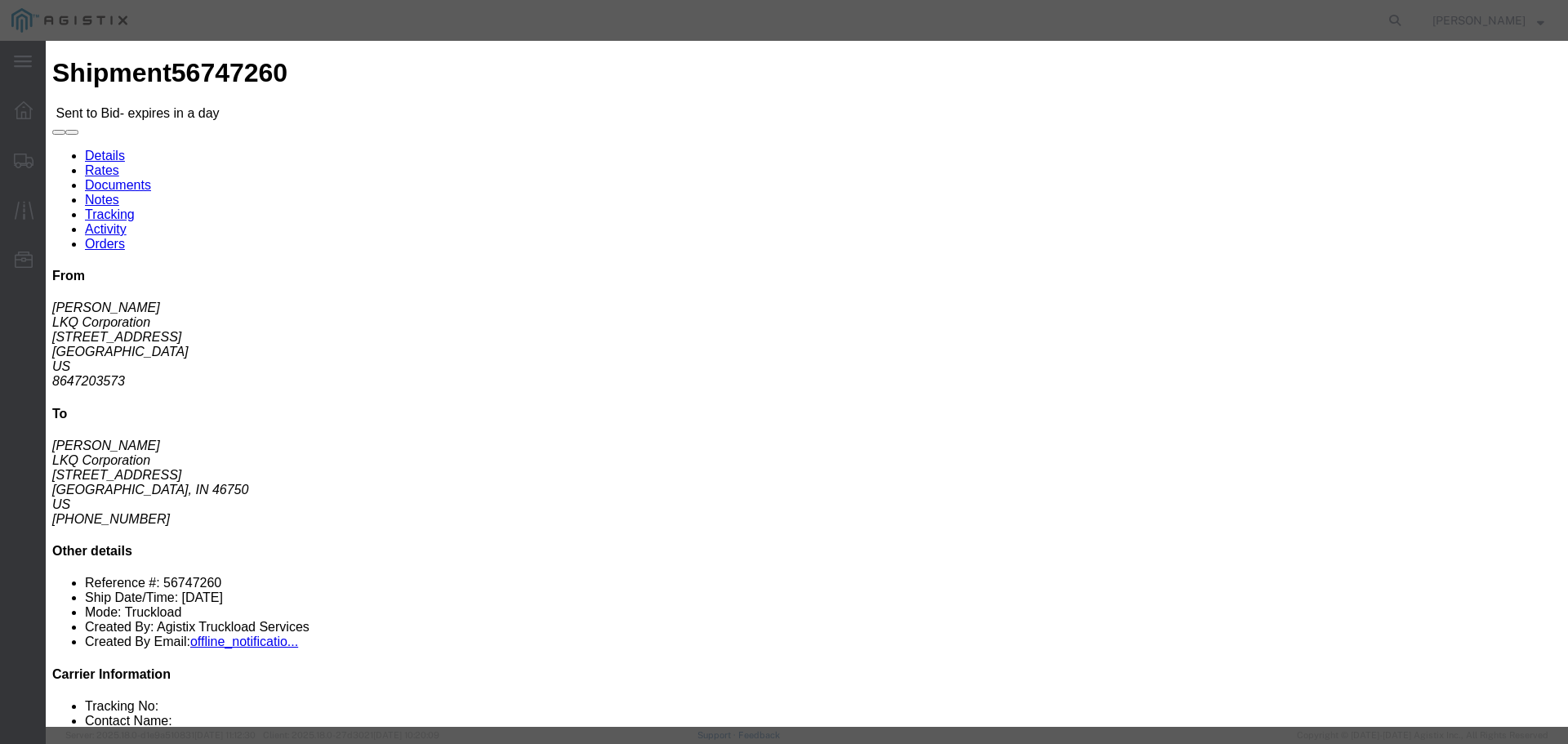
drag, startPoint x: 855, startPoint y: 149, endPoint x: 855, endPoint y: 160, distance: 11.0
click select "Select Rail TL Standard 3 - 5 Day"
select select "41882"
click select "Select Rail TL Standard 3 - 5 Day"
click input "text"
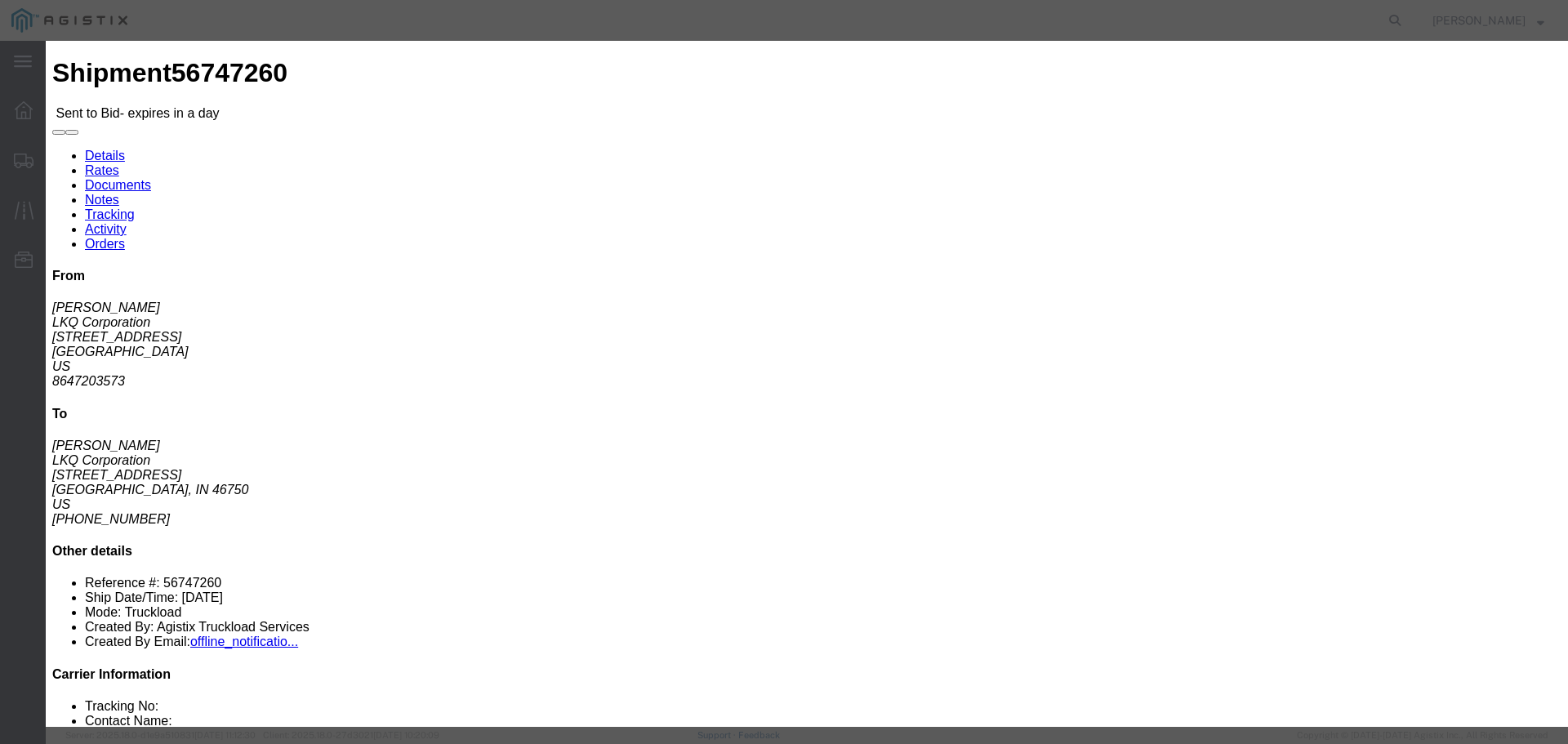
type input "RLX"
drag, startPoint x: 641, startPoint y: 327, endPoint x: 639, endPoint y: 336, distance: 9.2
click select "Select Air Less than Truckload Multi-Leg Ocean Freight Rail Small Parcel Truckl…"
select select "TL"
click select "Select Air Less than Truckload Multi-Leg Ocean Freight Rail Small Parcel Truckl…"
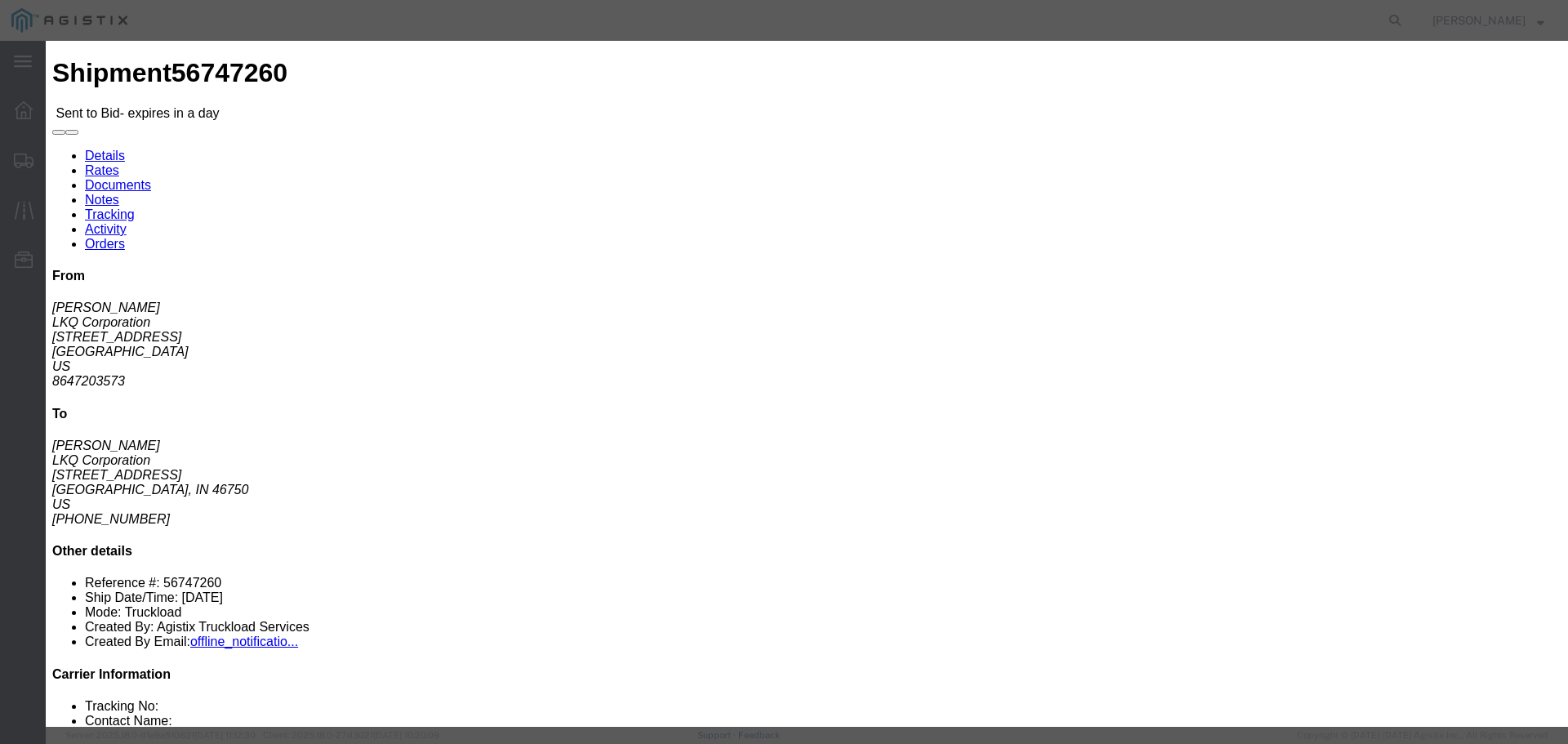
click input "number"
type input "2"
click input "number"
type input "1525"
click button "Submit"
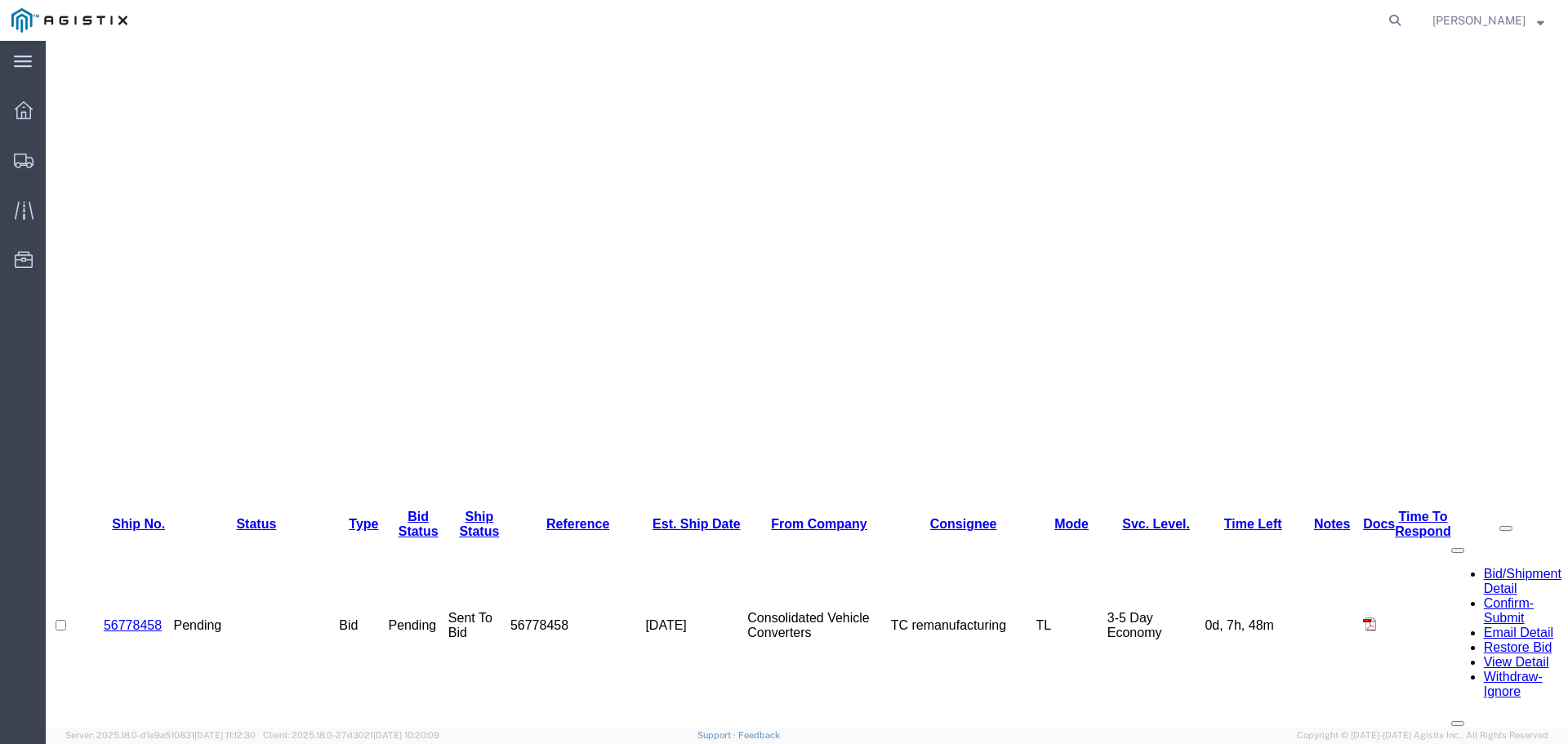
scroll to position [327, 0]
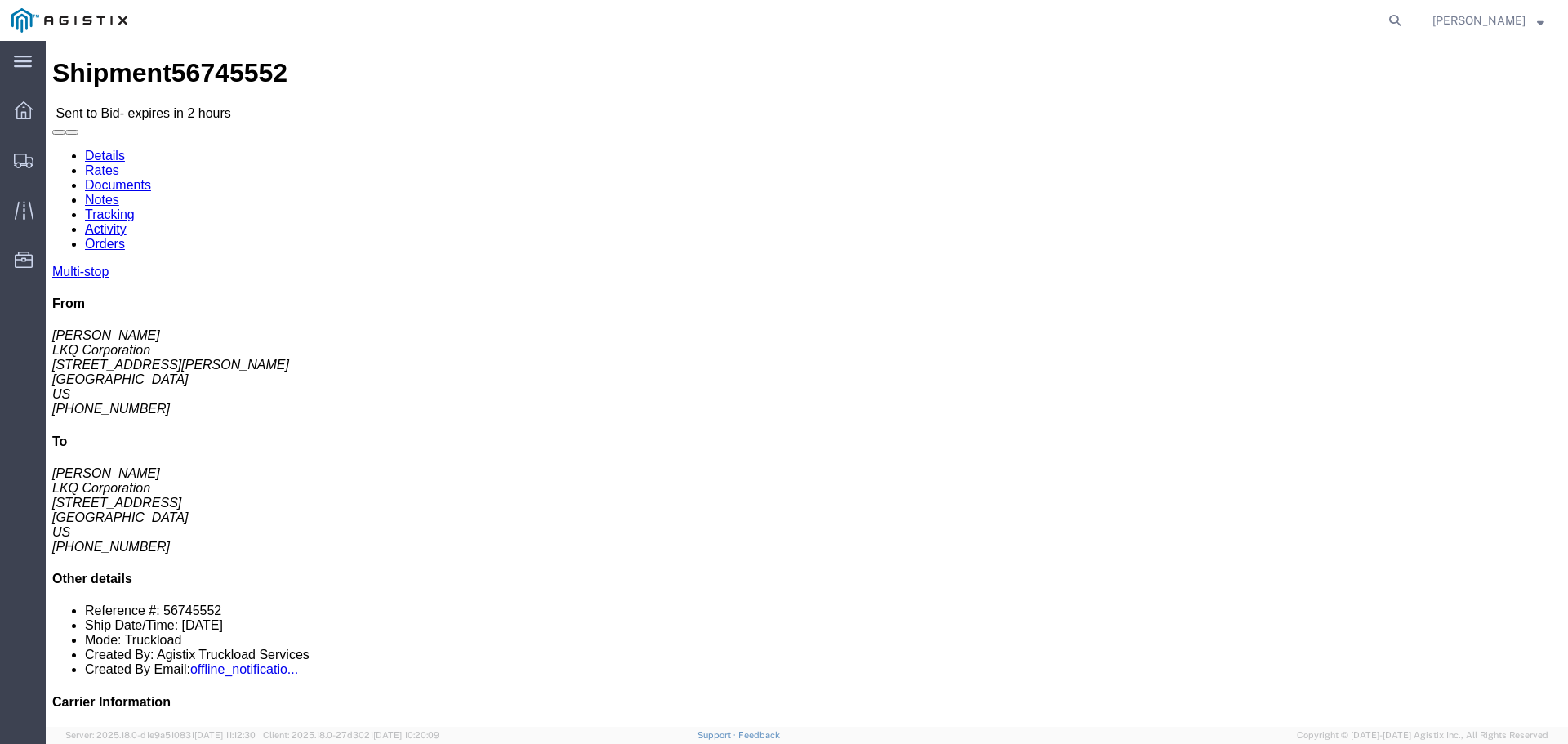
click link "Enter / Modify Bid"
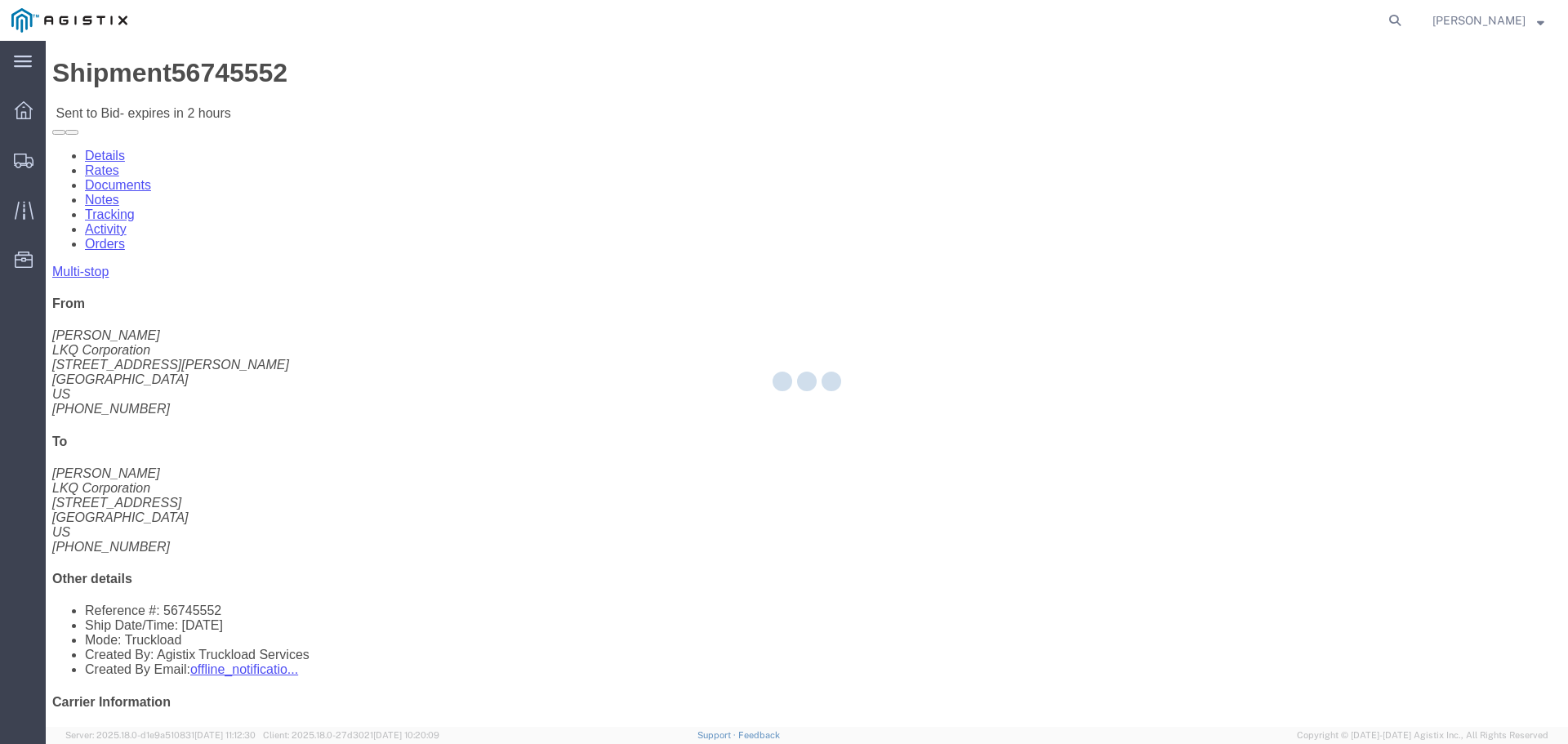
select select "22593"
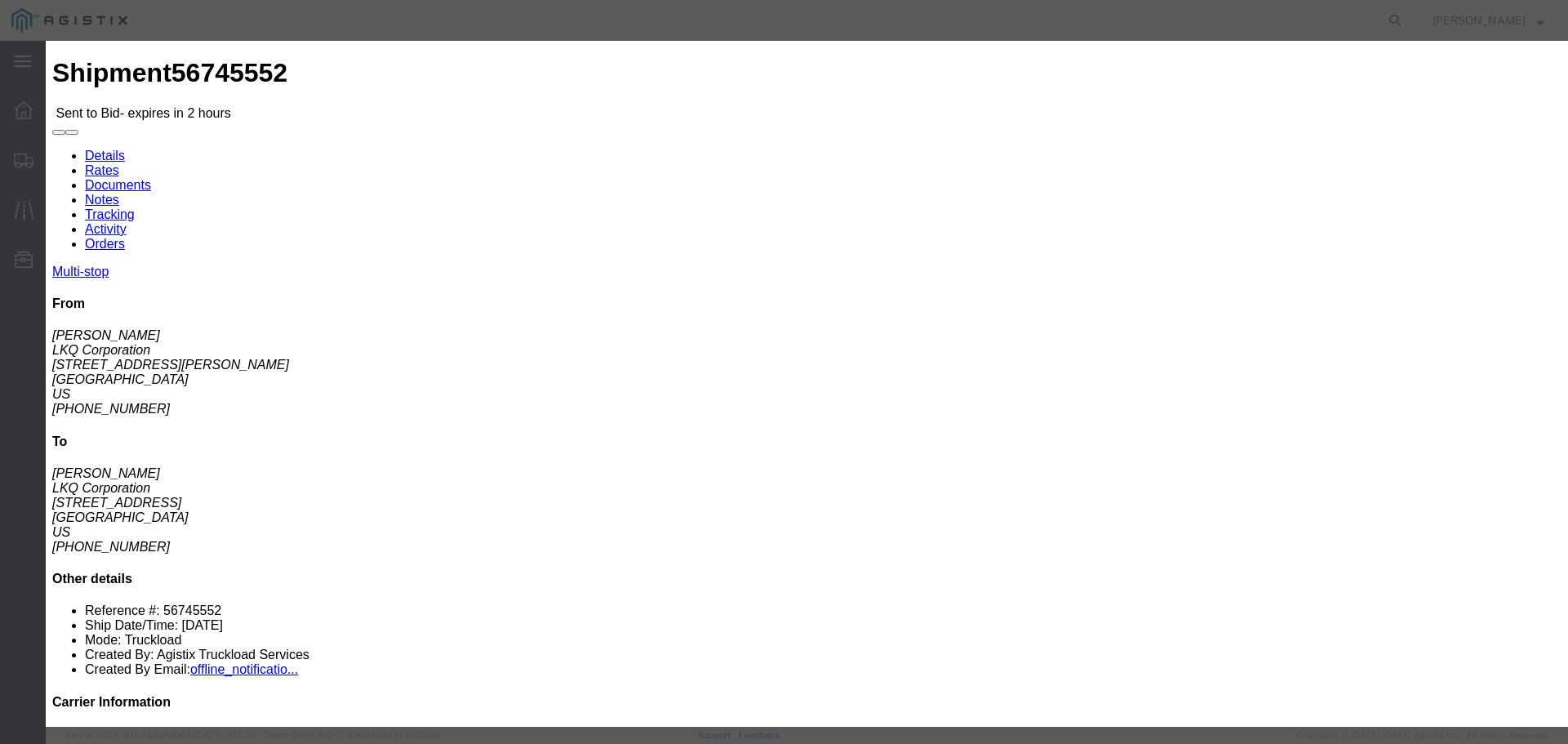
click icon "button"
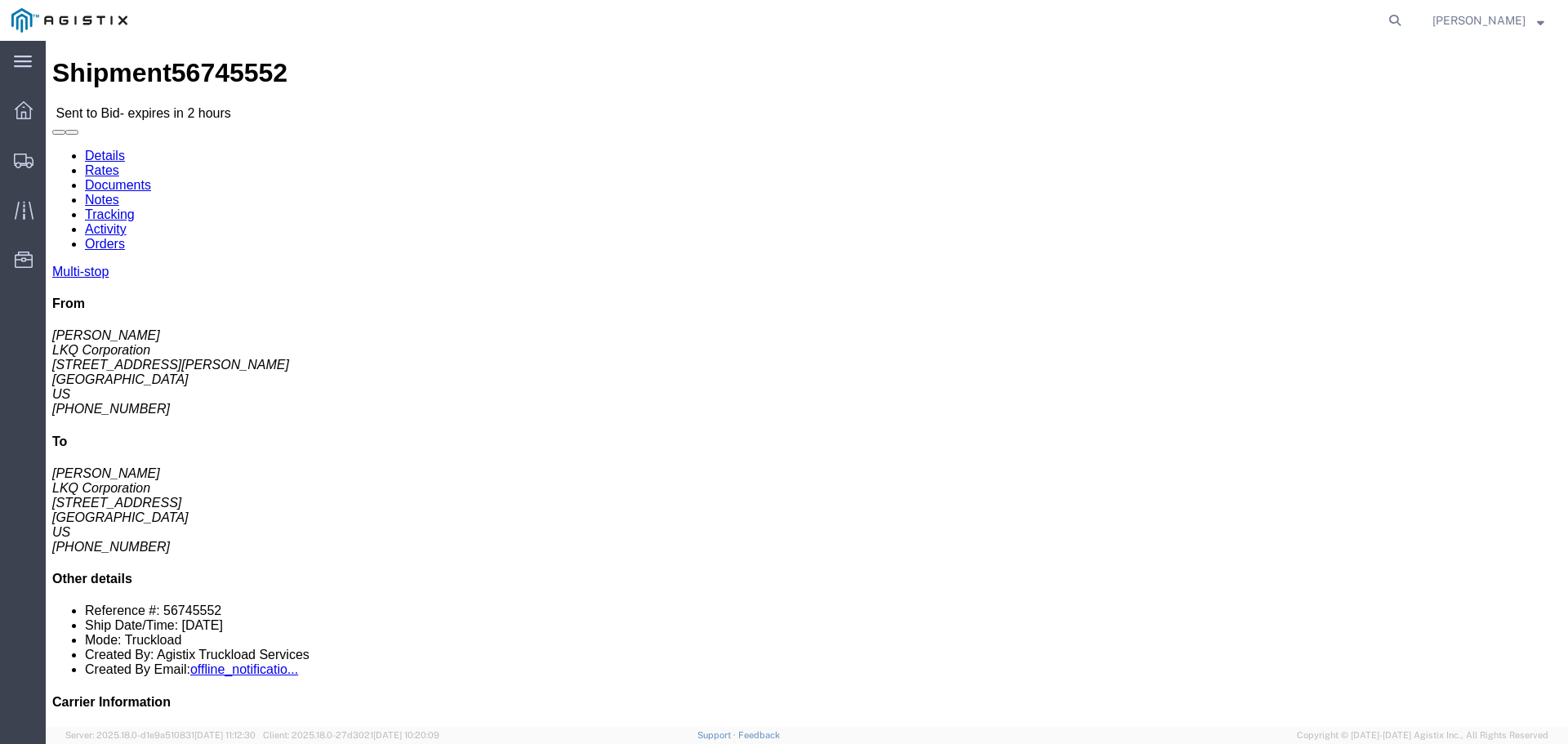
click link "Enter / Modify Bid"
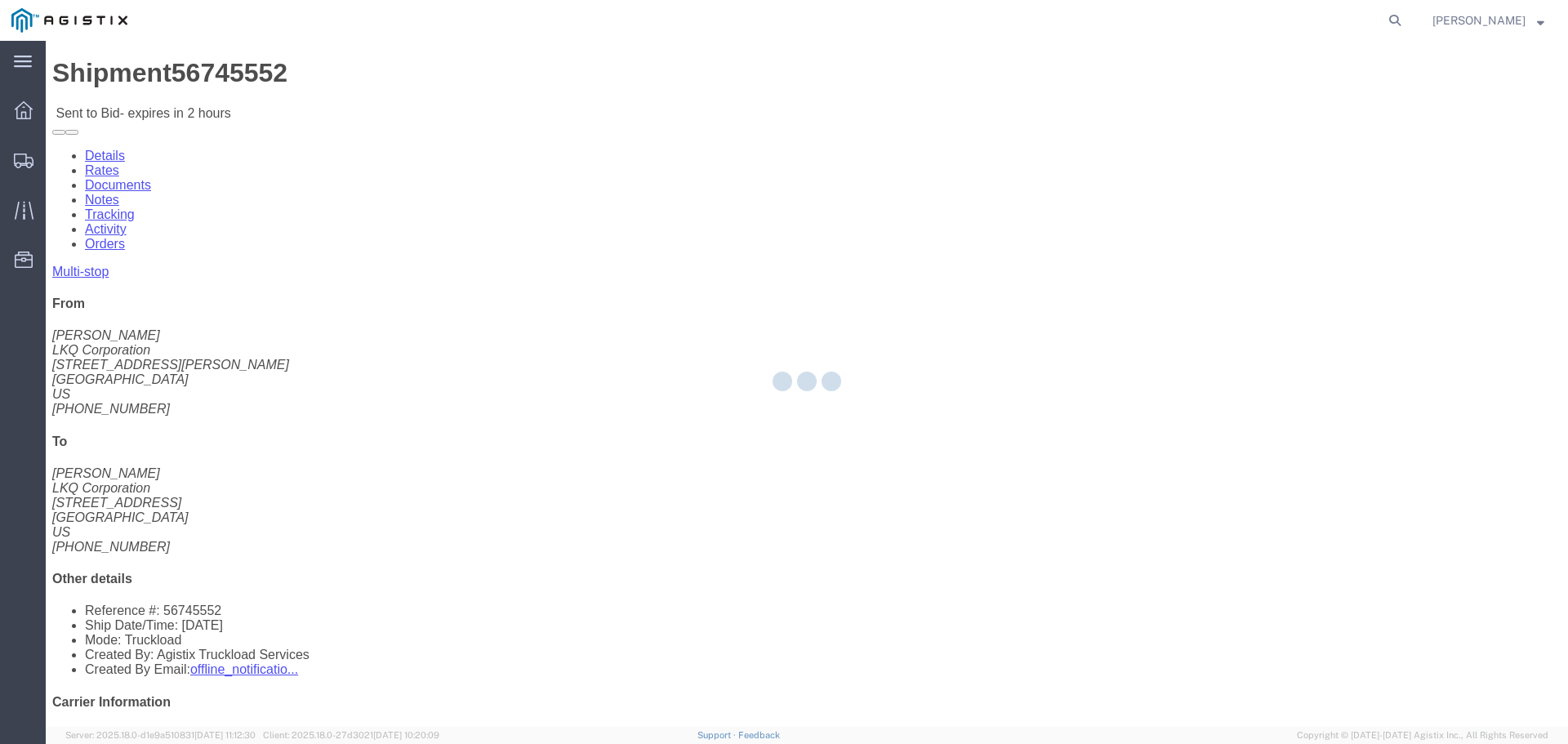
select select "22593"
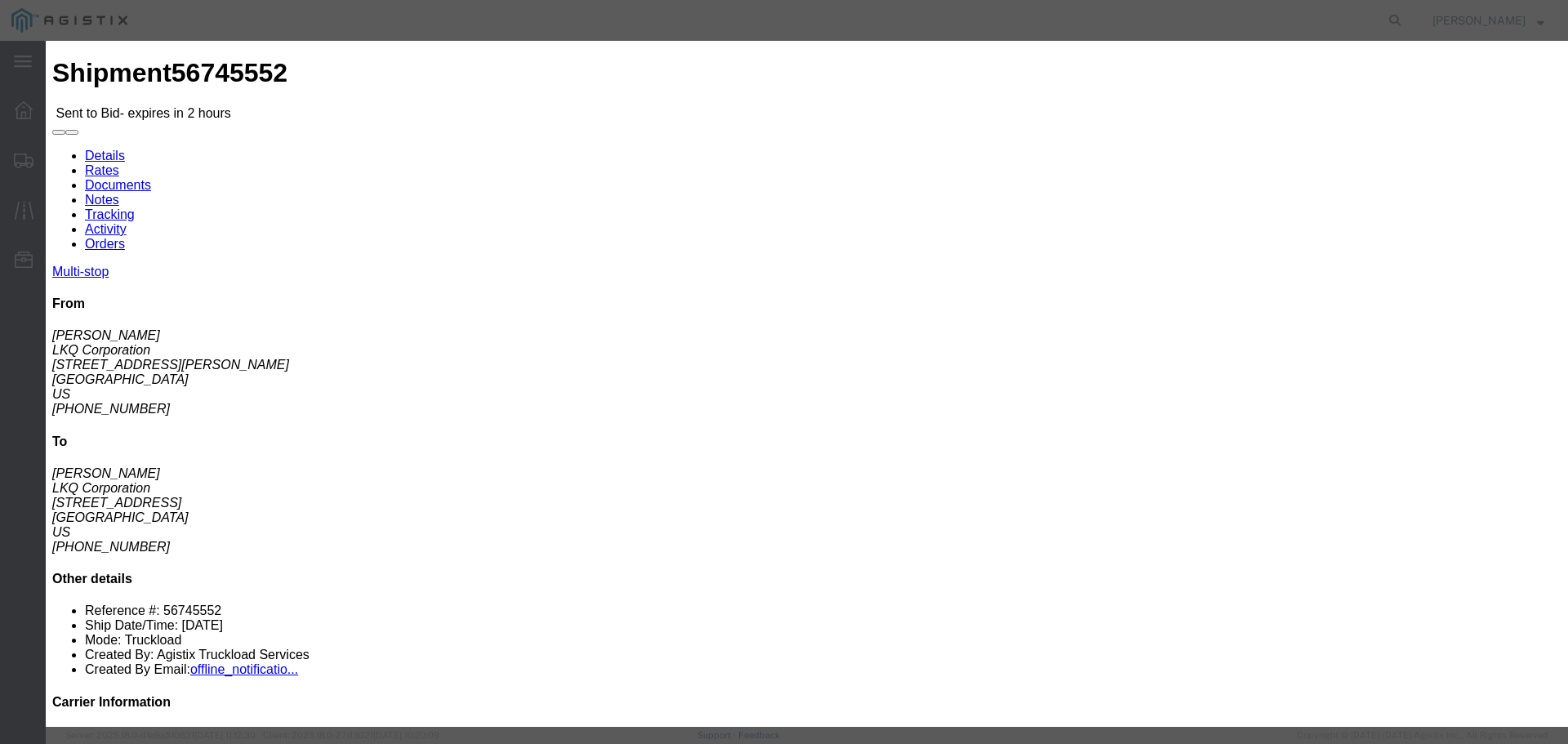
click textarea
click textarea "Any chance at rearranging the stops for [GEOGRAPHIC_DATA] to be first // I thin…"
type textarea "Any chance at rearranging the stops for [GEOGRAPHIC_DATA] to be first // I thin…"
click select "Select Air Less than Truckload Multi-Leg Ocean Freight Rail Small Parcel Truckl…"
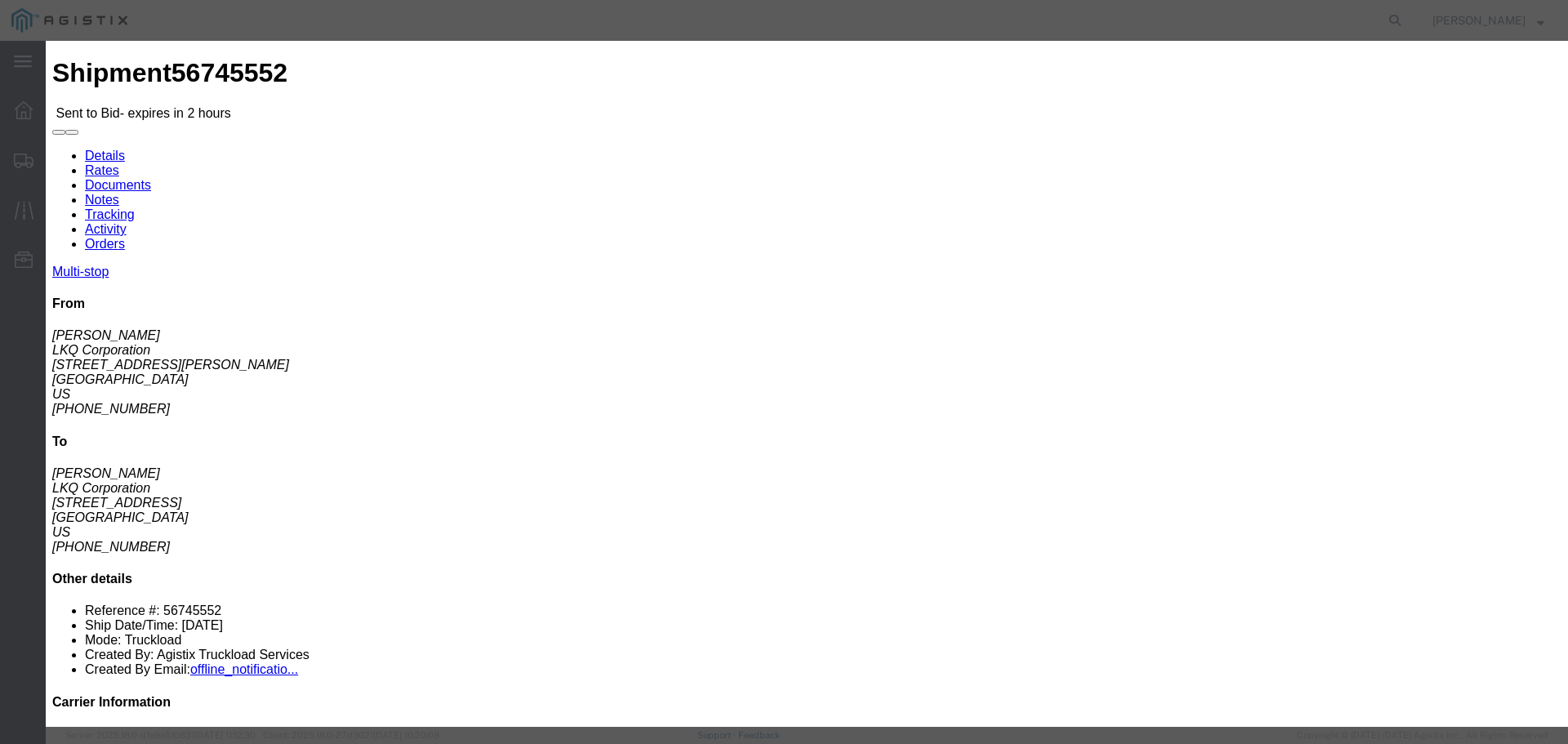
select select "TL"
click select "Select Air Less than Truckload Multi-Leg Ocean Freight Rail Small Parcel Truckl…"
click select "Select Rail TL Standard 3 - 5 Day"
select select "41882"
click select "Select Rail TL Standard 3 - 5 Day"
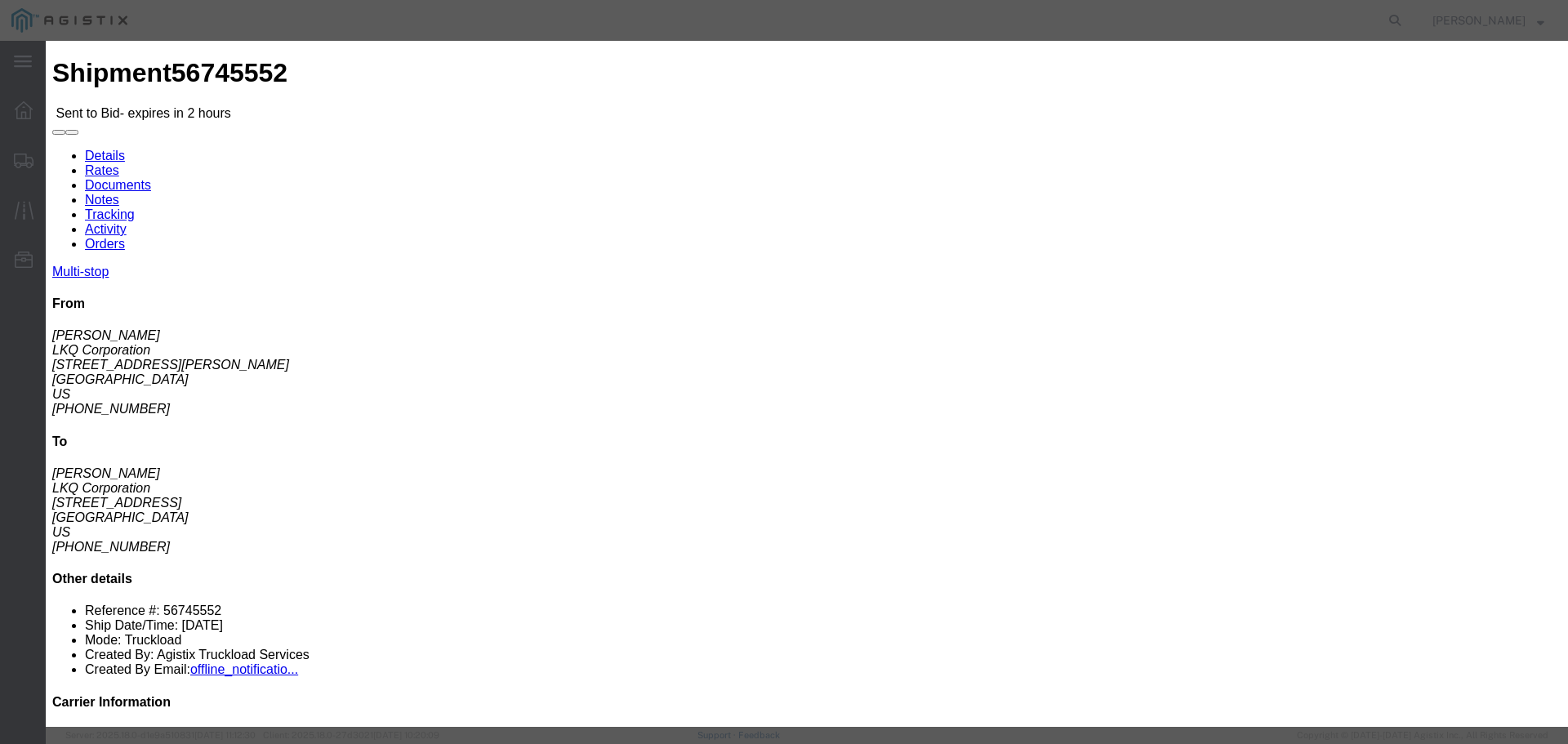
click input "text"
type input "RLX"
click input "number"
type input "2200"
click input "number"
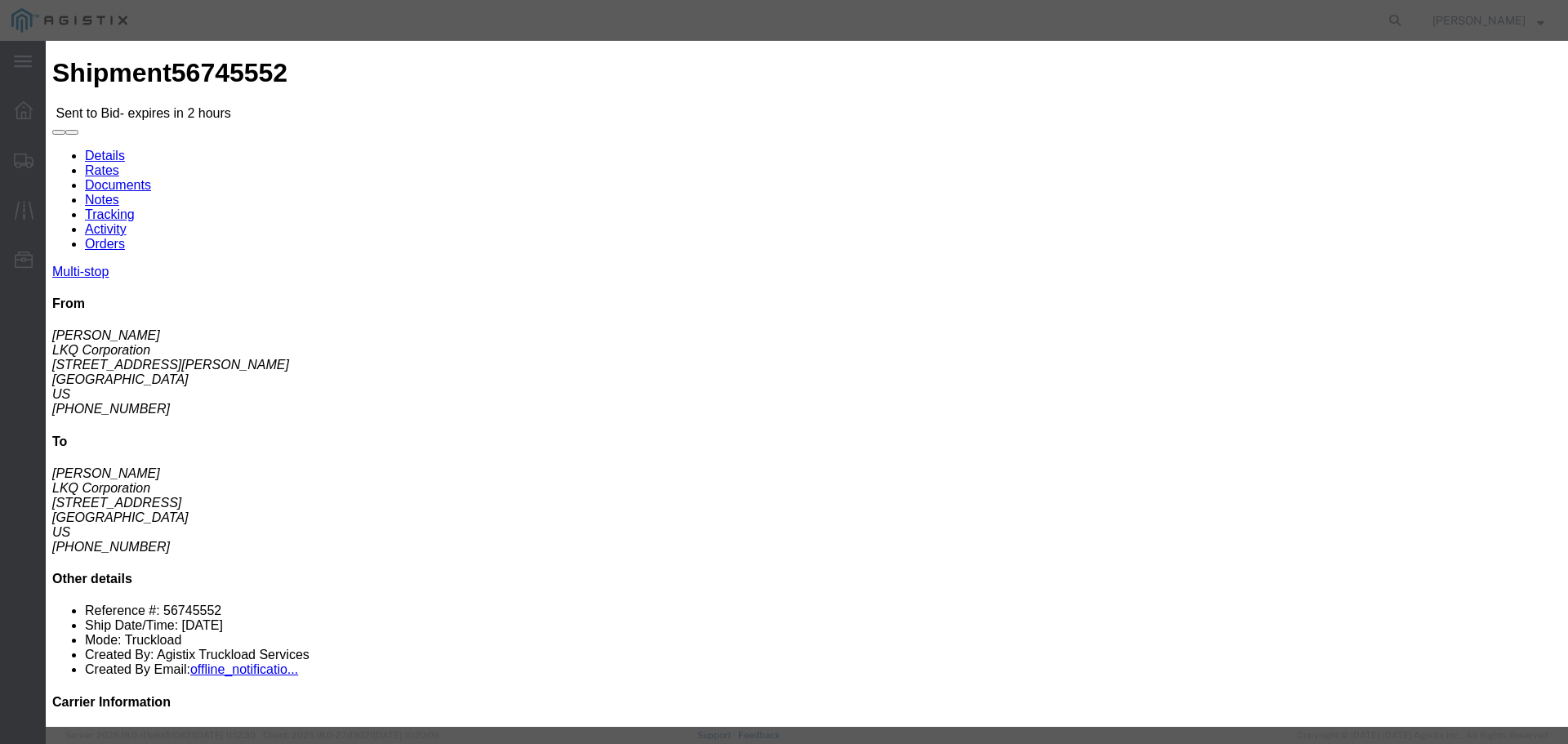
type input "2"
click button "Submit"
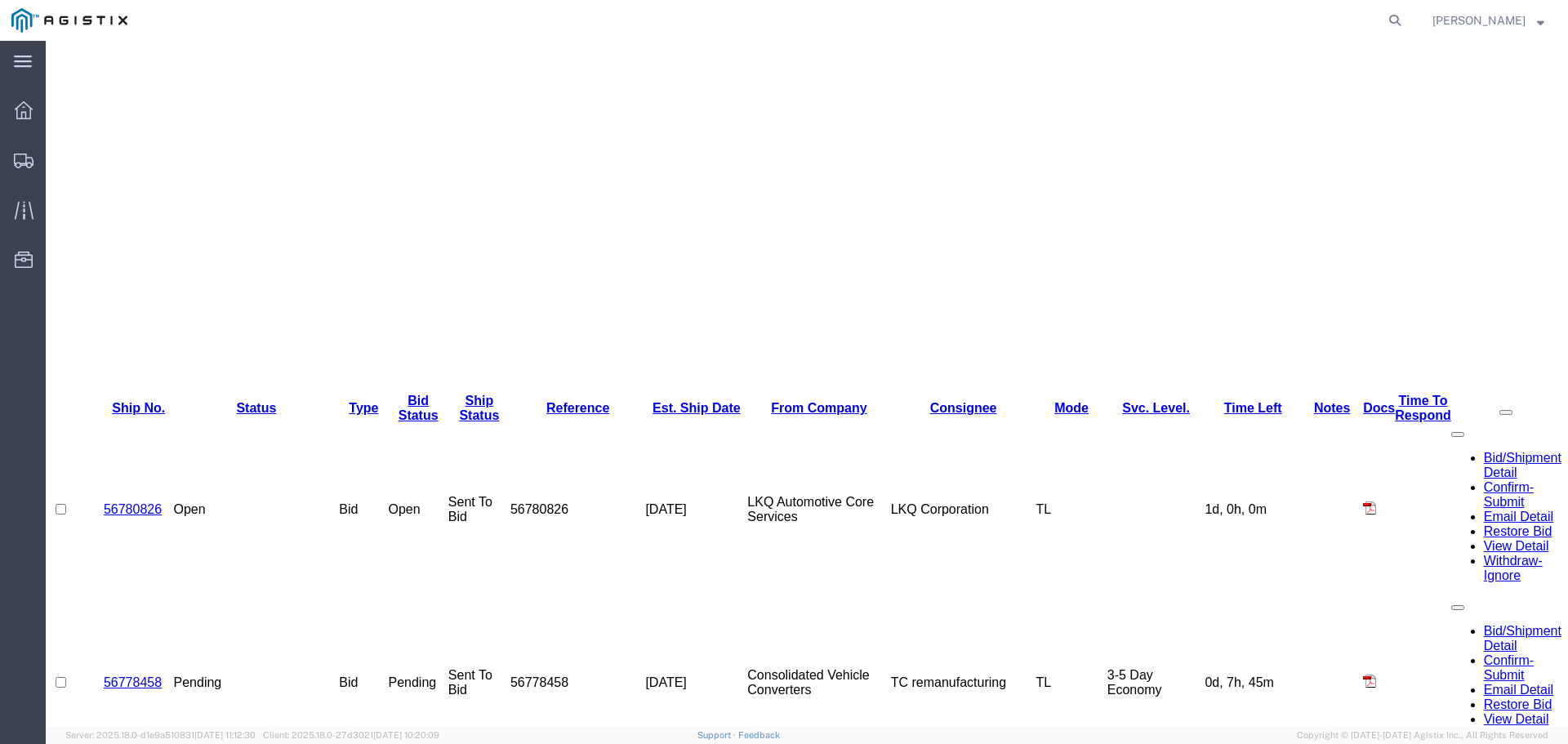
scroll to position [460, 0]
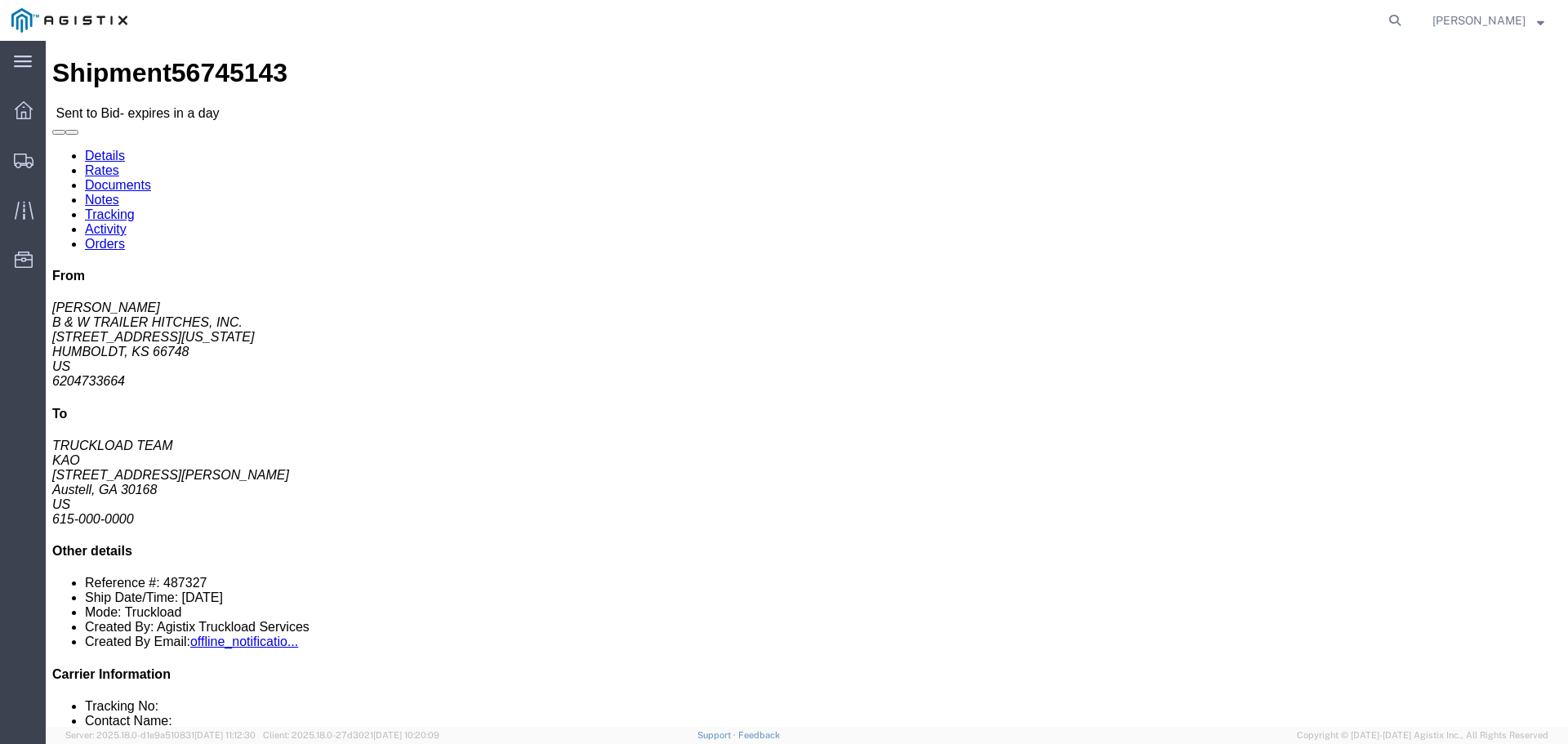
drag, startPoint x: 143, startPoint y: 374, endPoint x: 154, endPoint y: 371, distance: 11.4
click button "button"
click link "Enter / Modify Bid"
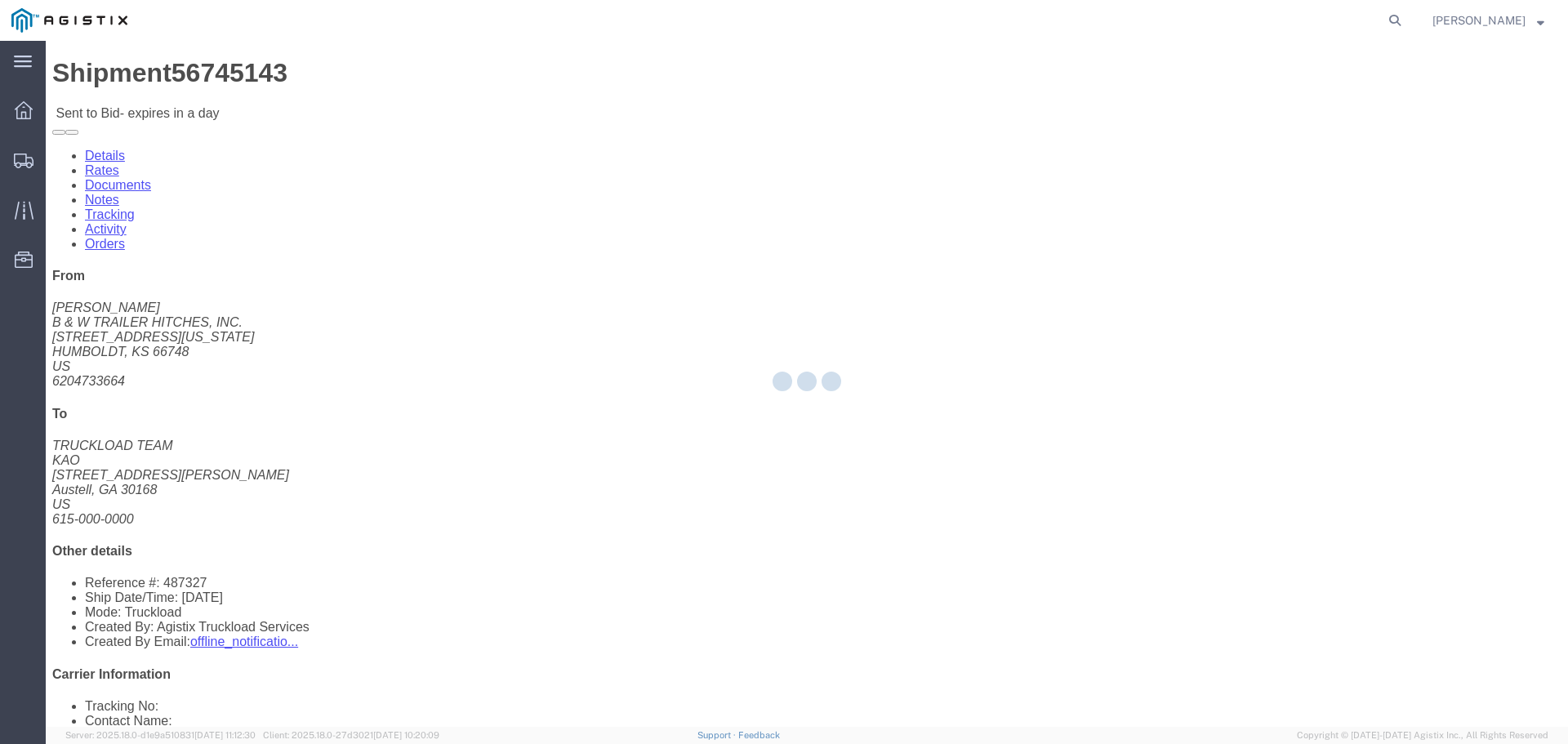
select select "22593"
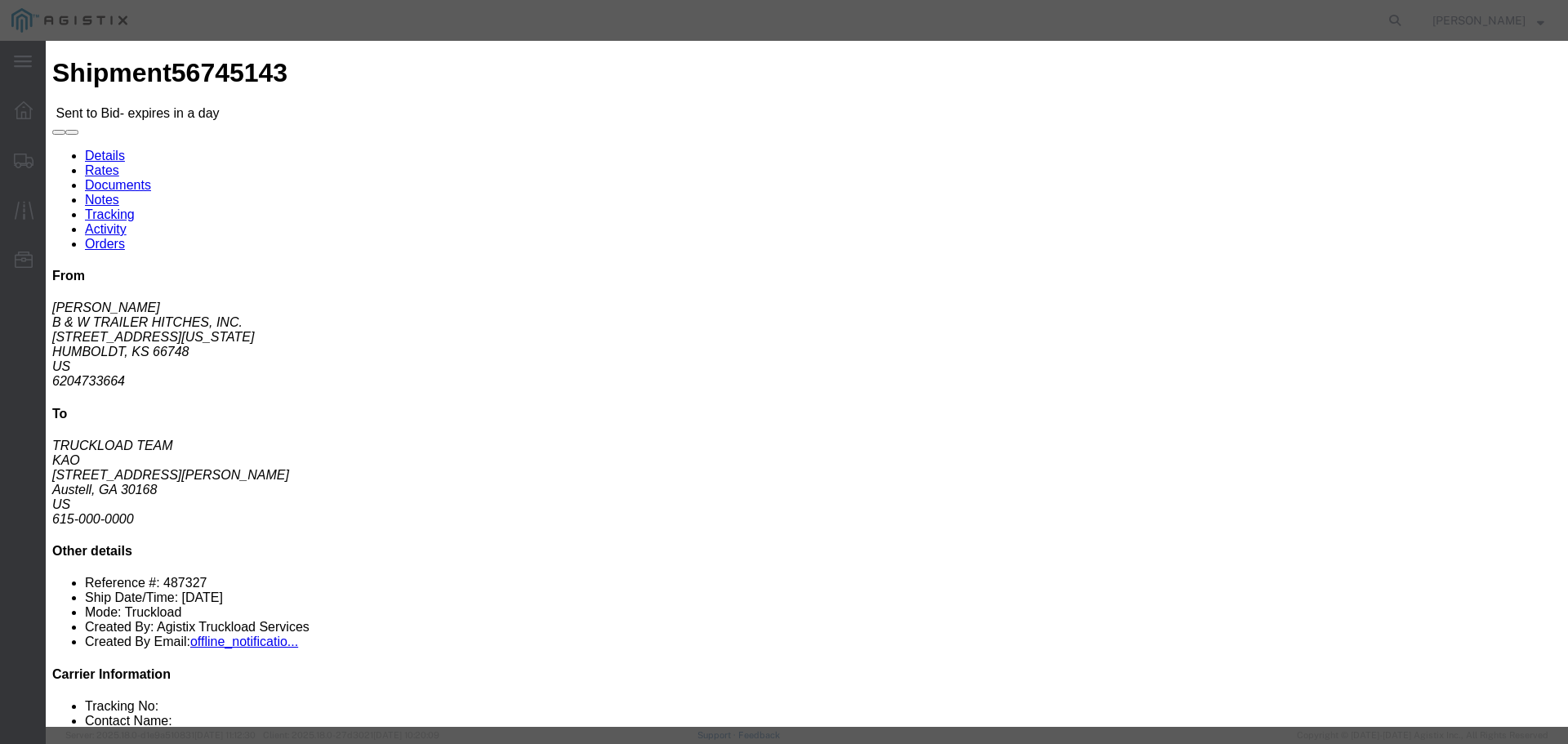
click select "Select Rail TL Standard 3 - 5 Day"
select select "41882"
click select "Select Rail TL Standard 3 - 5 Day"
click input "text"
type input "RLX"
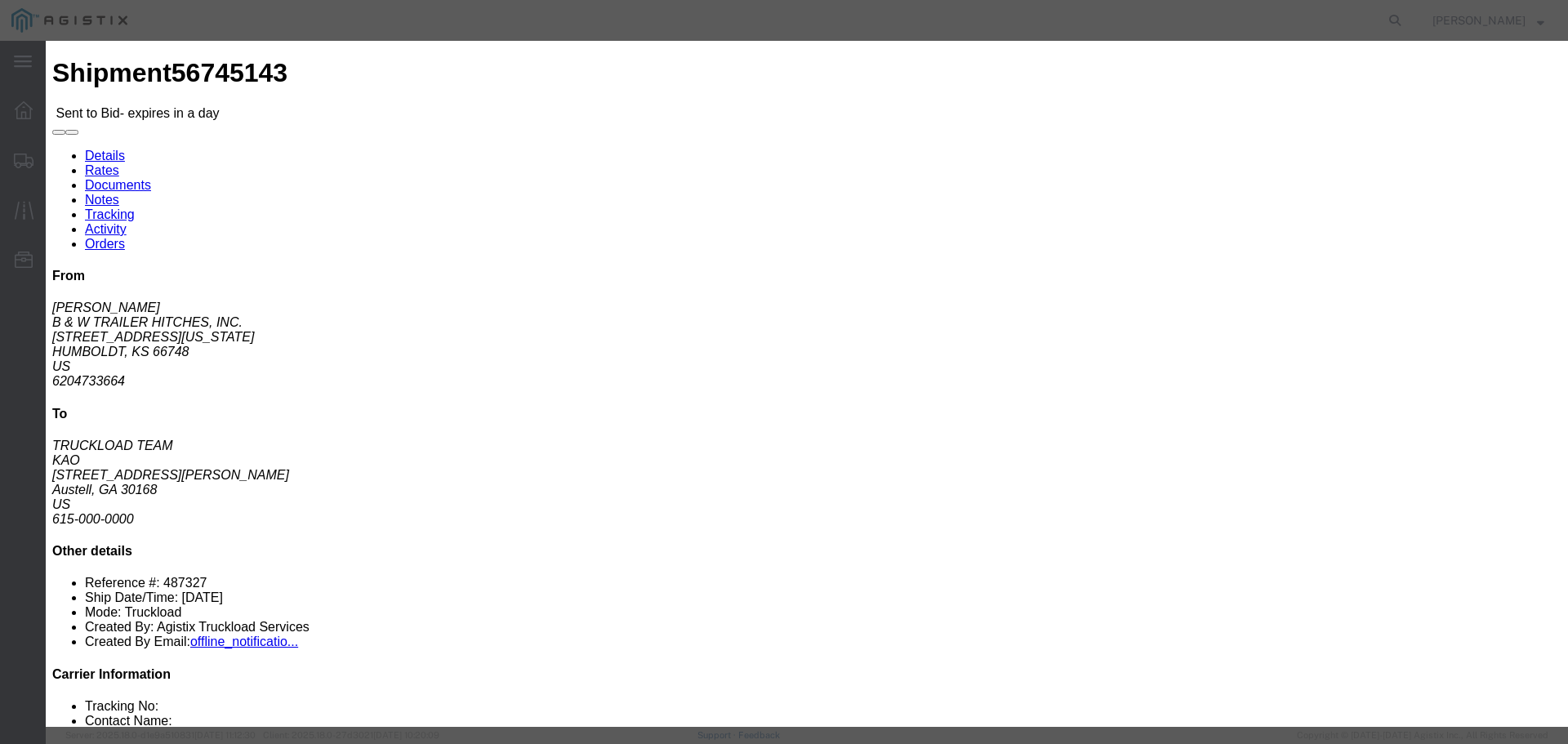
click select "Select Air Less than Truckload Multi-Leg Ocean Freight Rail Small Parcel Truckl…"
select select "TL"
click select "Select Air Less than Truckload Multi-Leg Ocean Freight Rail Small Parcel Truckl…"
click input "number"
type input "2"
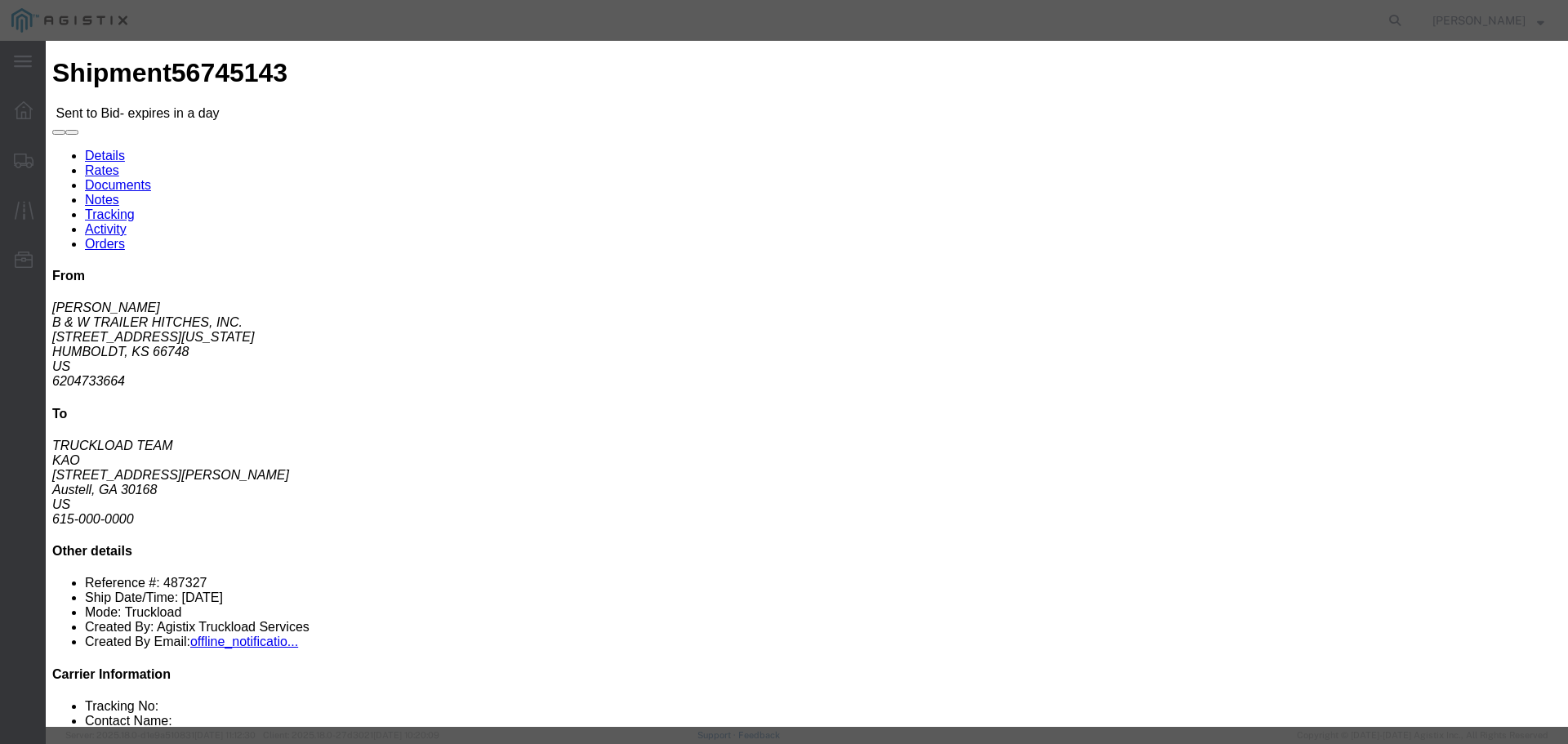
click input "number"
type input "1915"
click button "Submit"
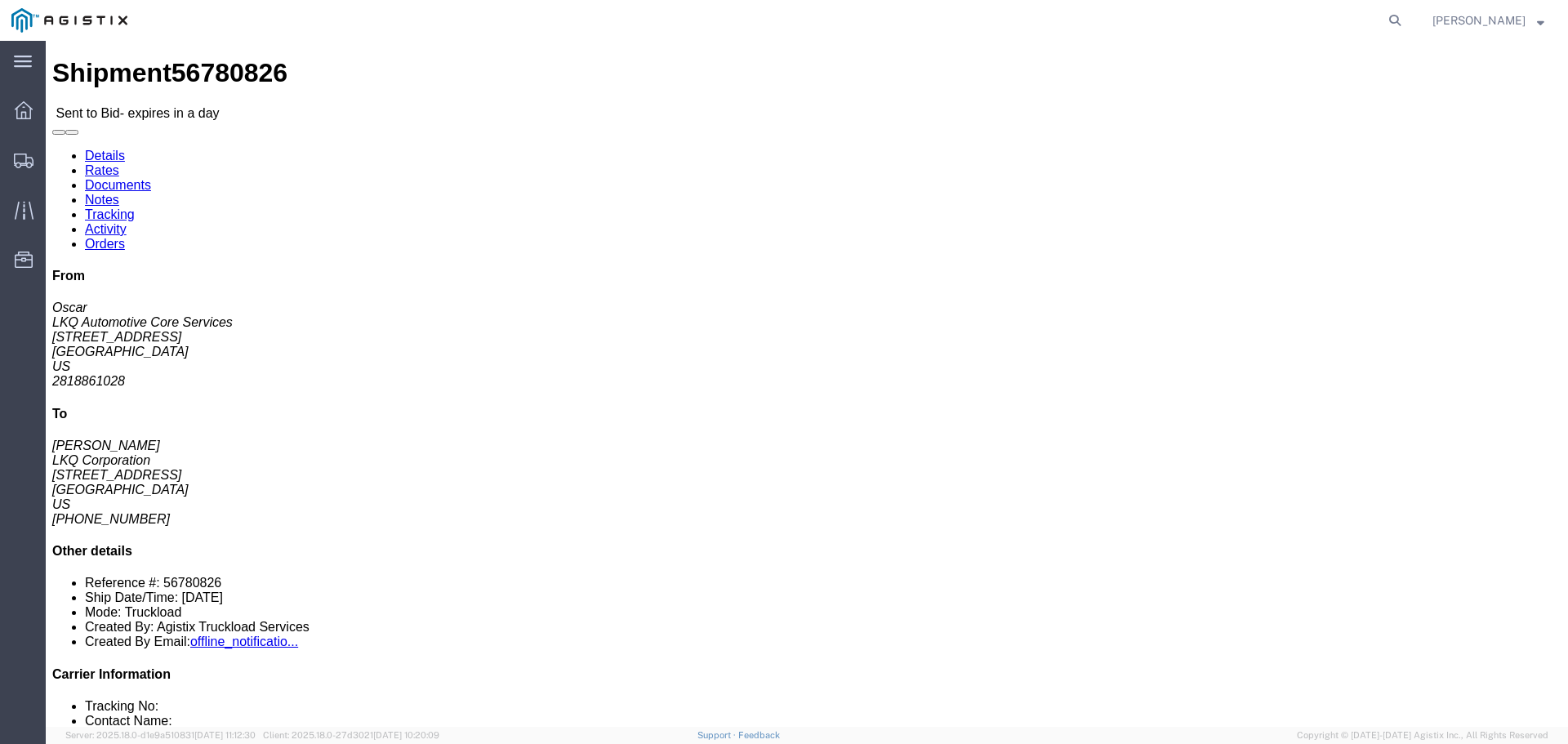
click button "button"
click link "Enter / Modify Bid"
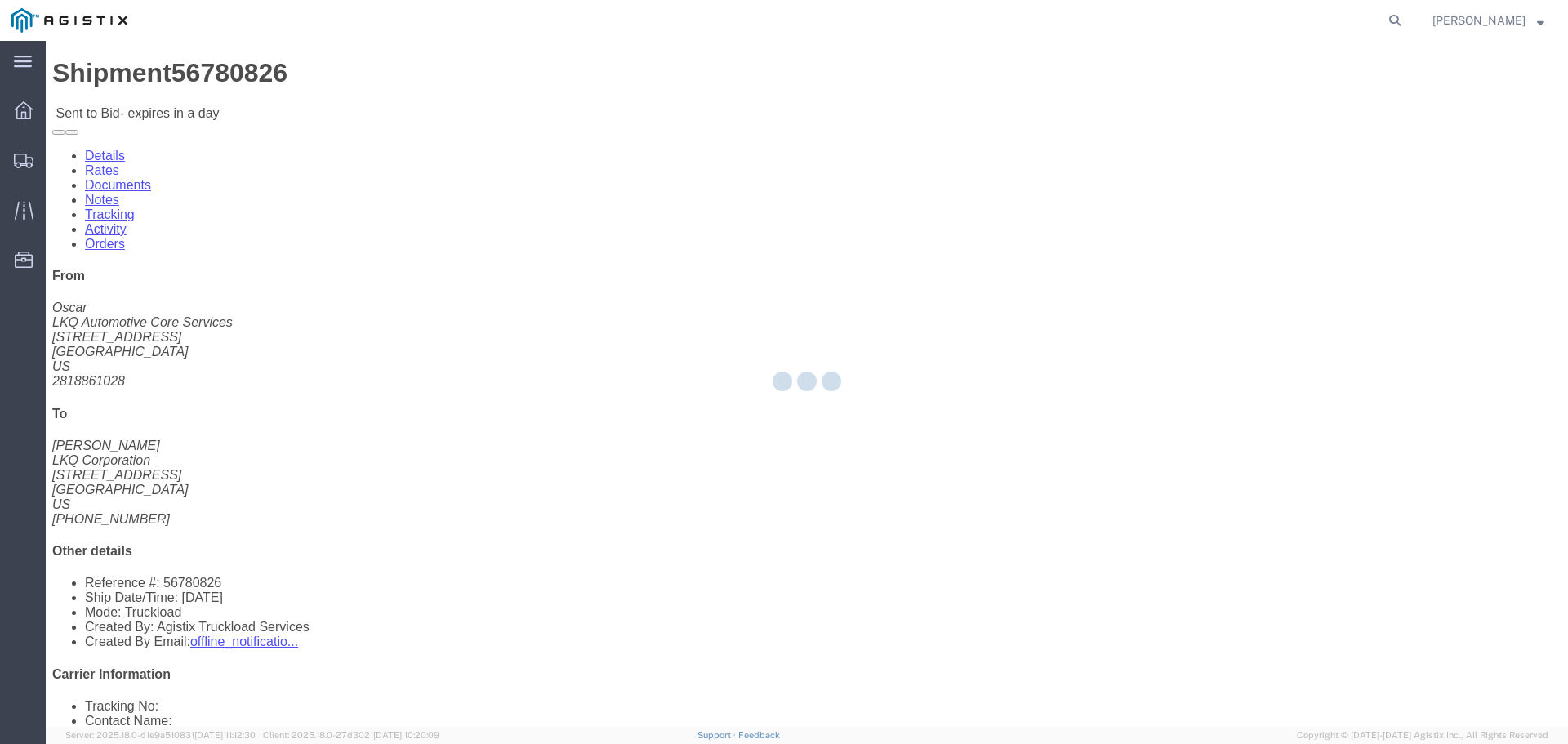
select select "22593"
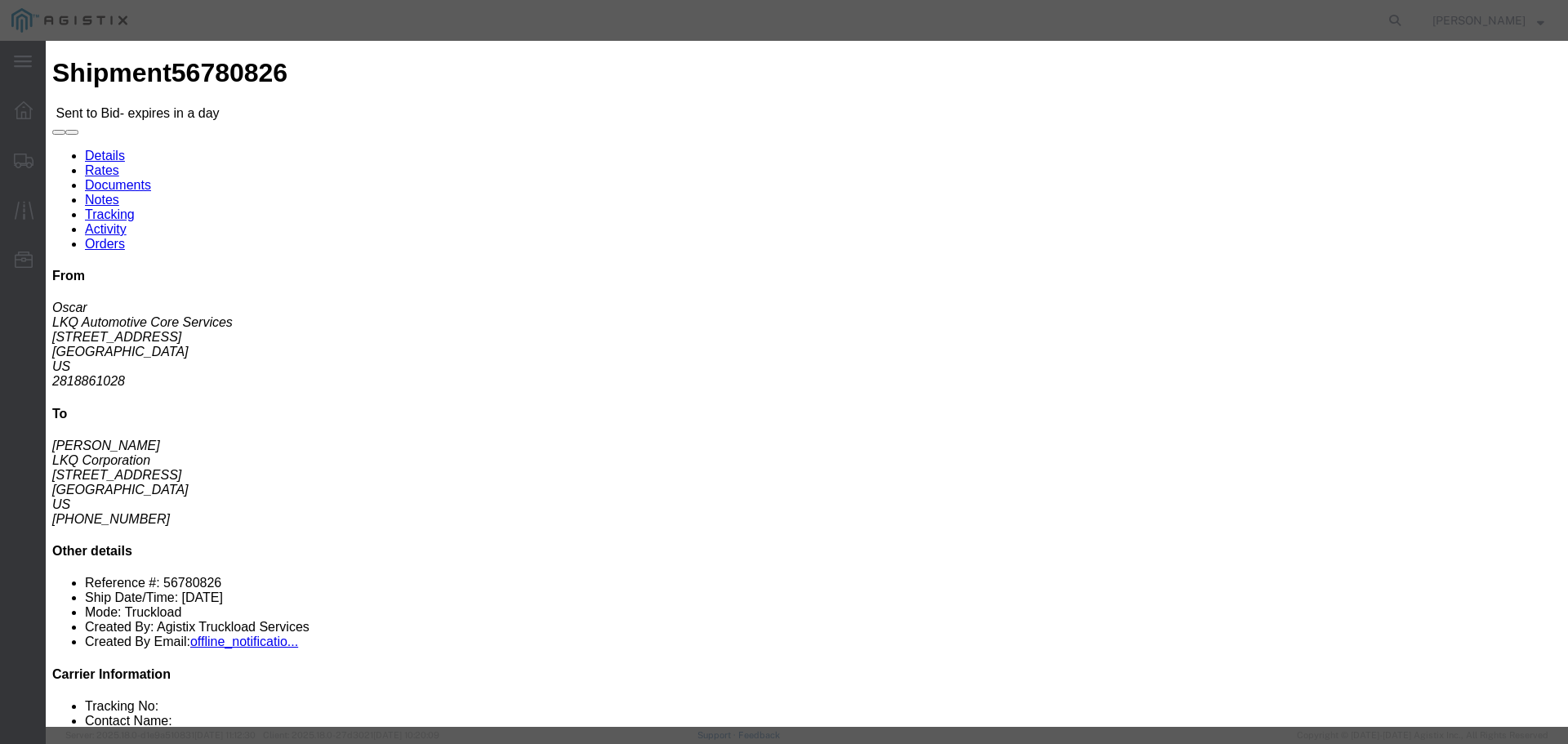
click select "Select Rail TL Standard 3 - 5 Day"
select select "41882"
click select "Select Rail TL Standard 3 - 5 Day"
click input "text"
type input "RLX"
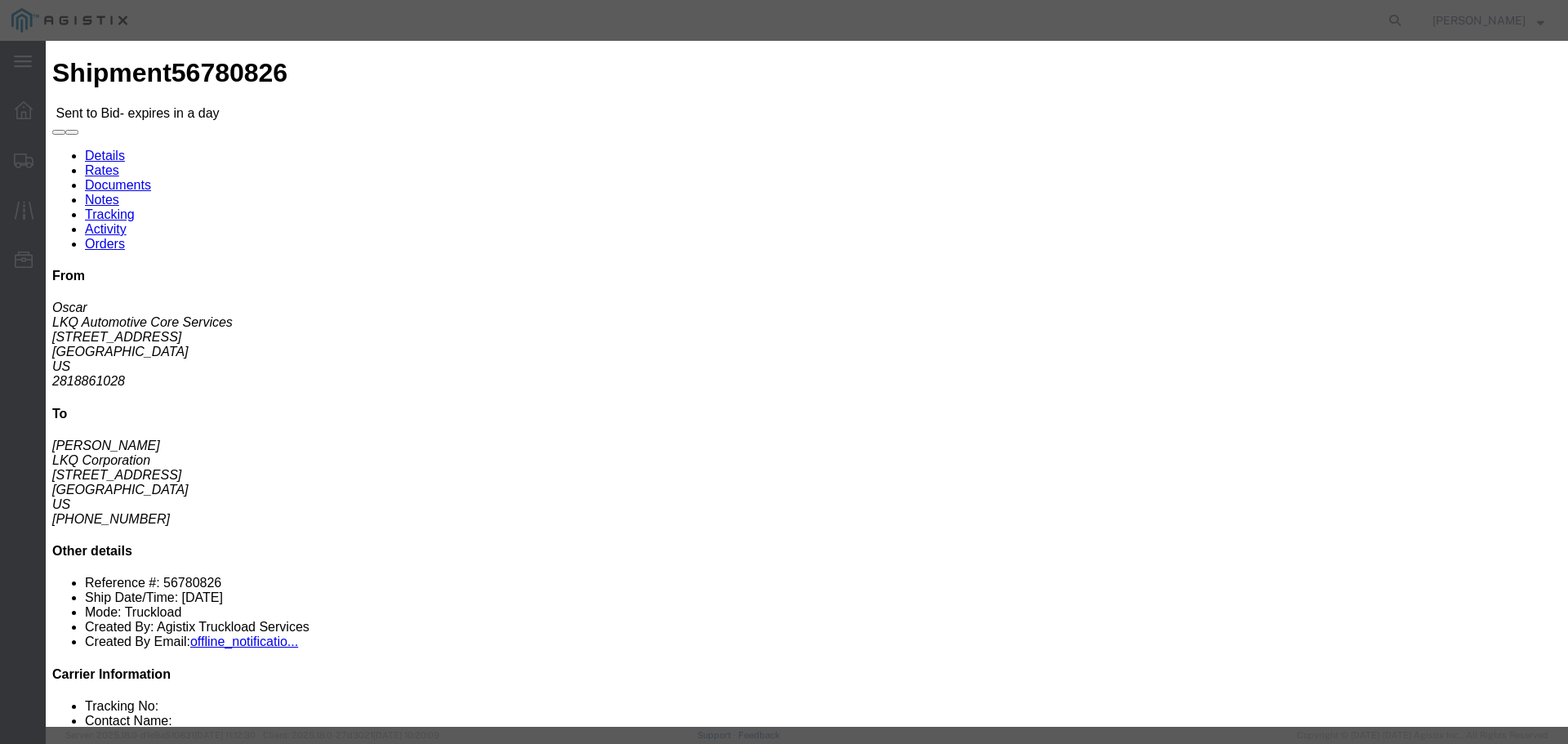
click select "Select Air Less than Truckload Multi-Leg Ocean Freight Rail Small Parcel Truckl…"
select select "TL"
click select "Select Air Less than Truckload Multi-Leg Ocean Freight Rail Small Parcel Truckl…"
click input "number"
type input "2"
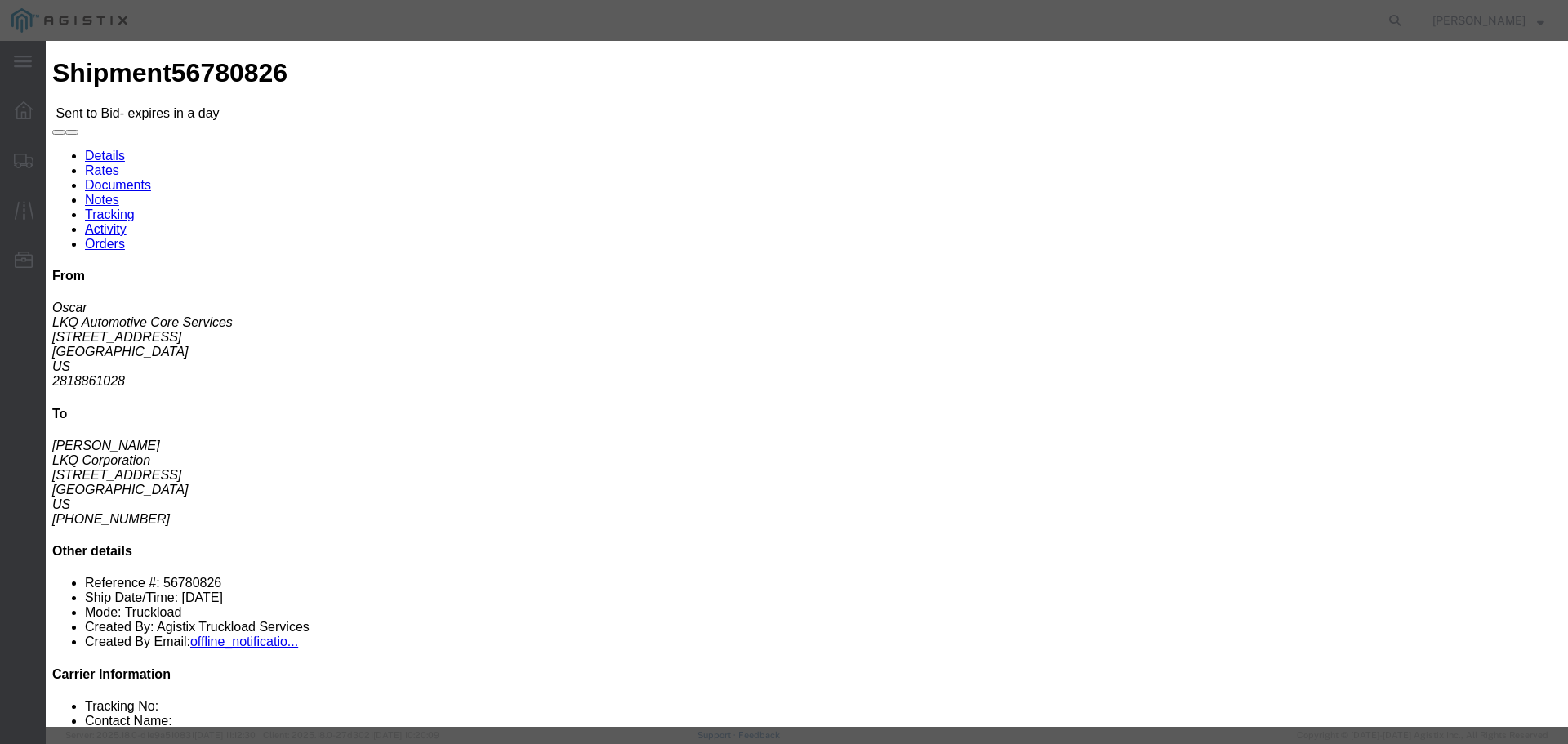
click input "number"
type input "2"
type input "2300"
click button "Submit"
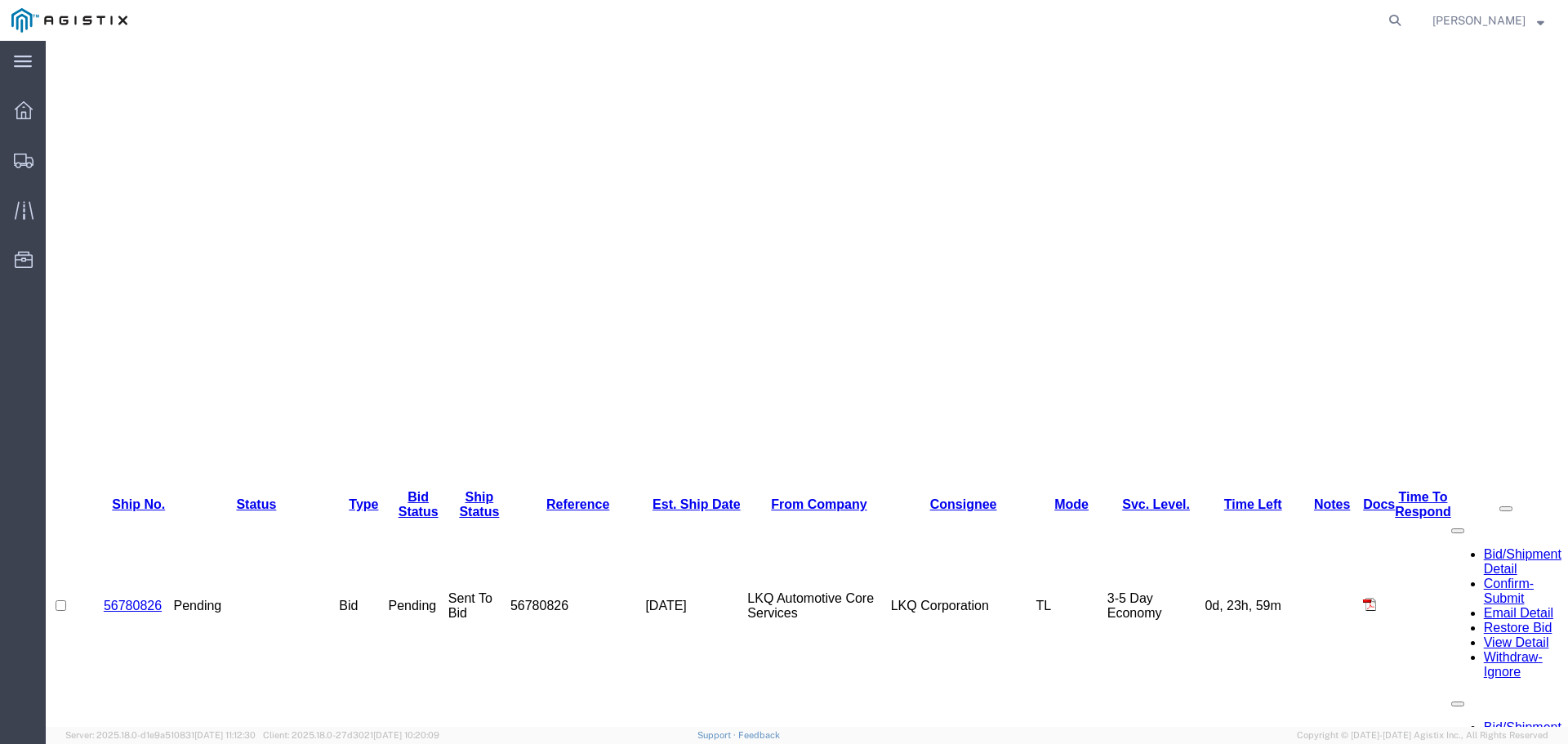
scroll to position [408, 0]
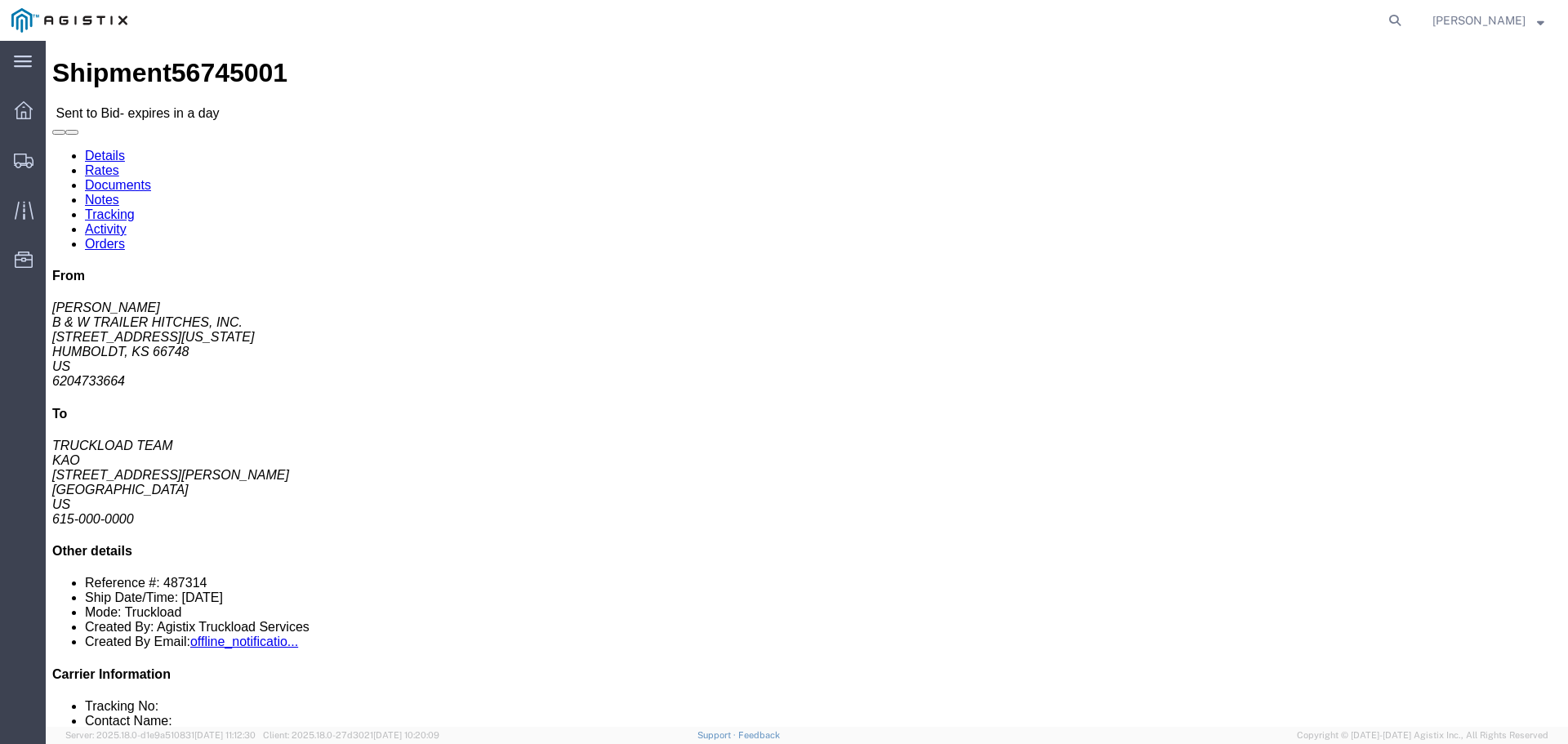
click button "button"
click link "Enter / Modify Bid"
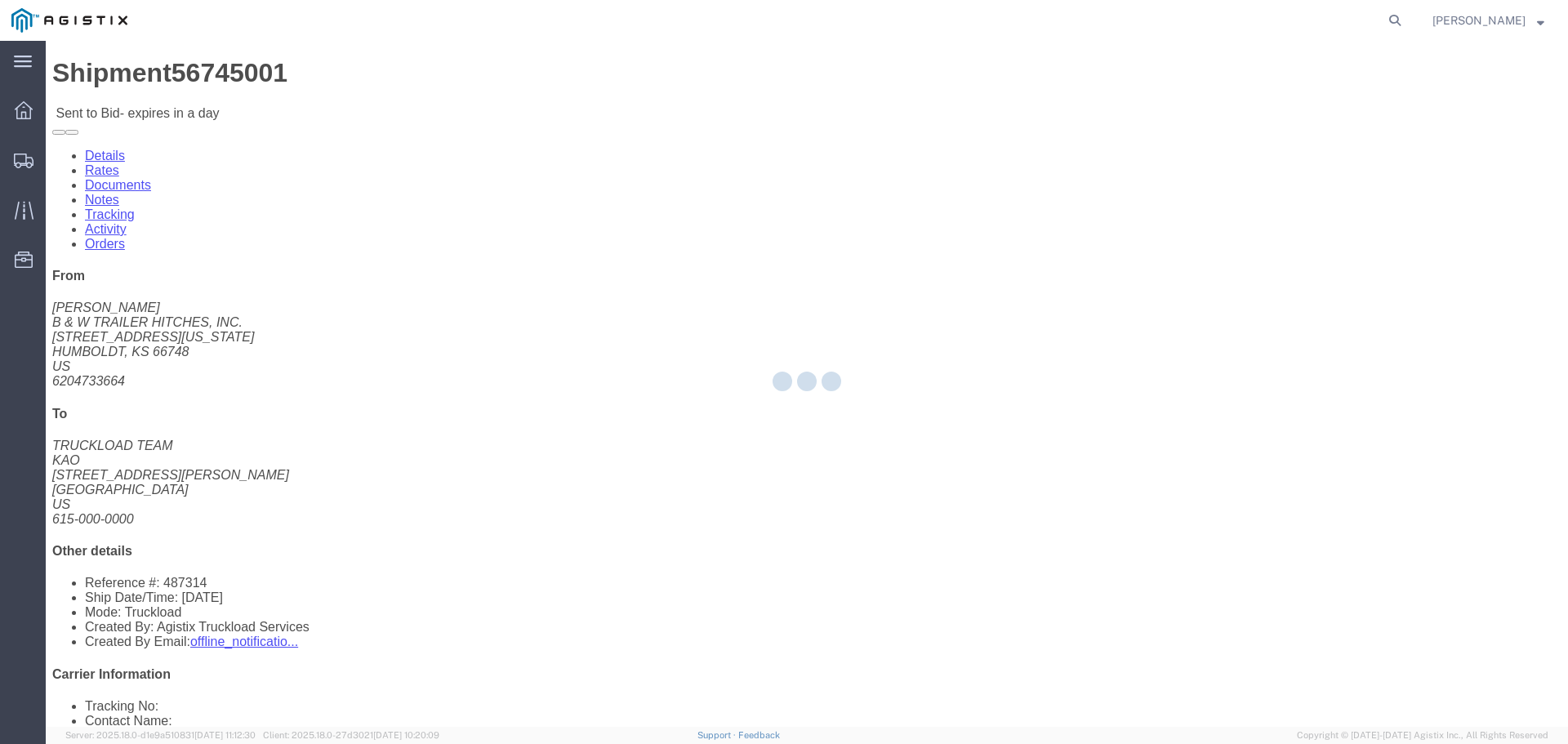
select select "22593"
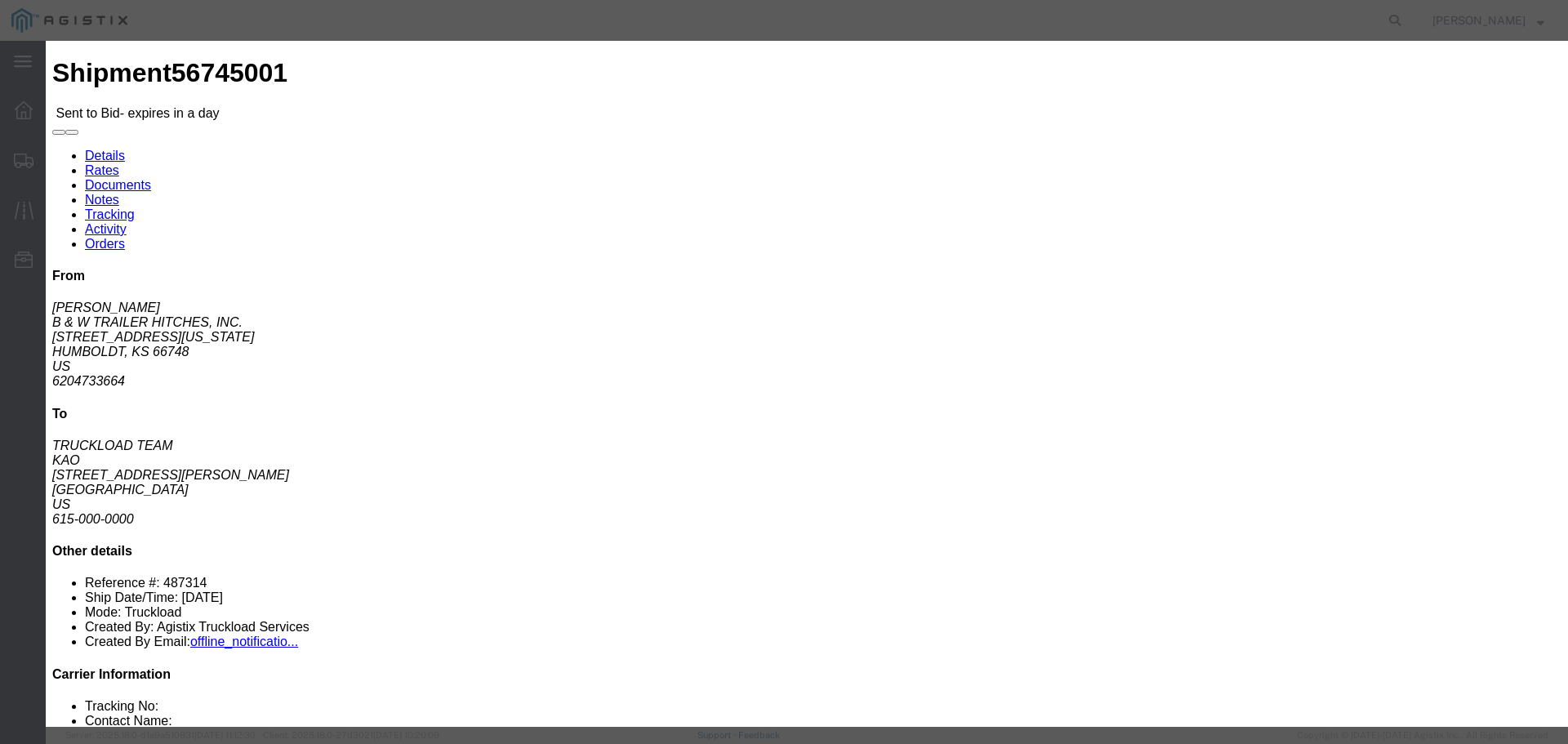
click select "Select Rail TL Standard 3 - 5 Day"
select select "41882"
click select "Select Rail TL Standard 3 - 5 Day"
drag, startPoint x: 1073, startPoint y: 148, endPoint x: 1092, endPoint y: 166, distance: 26.2
click input "text"
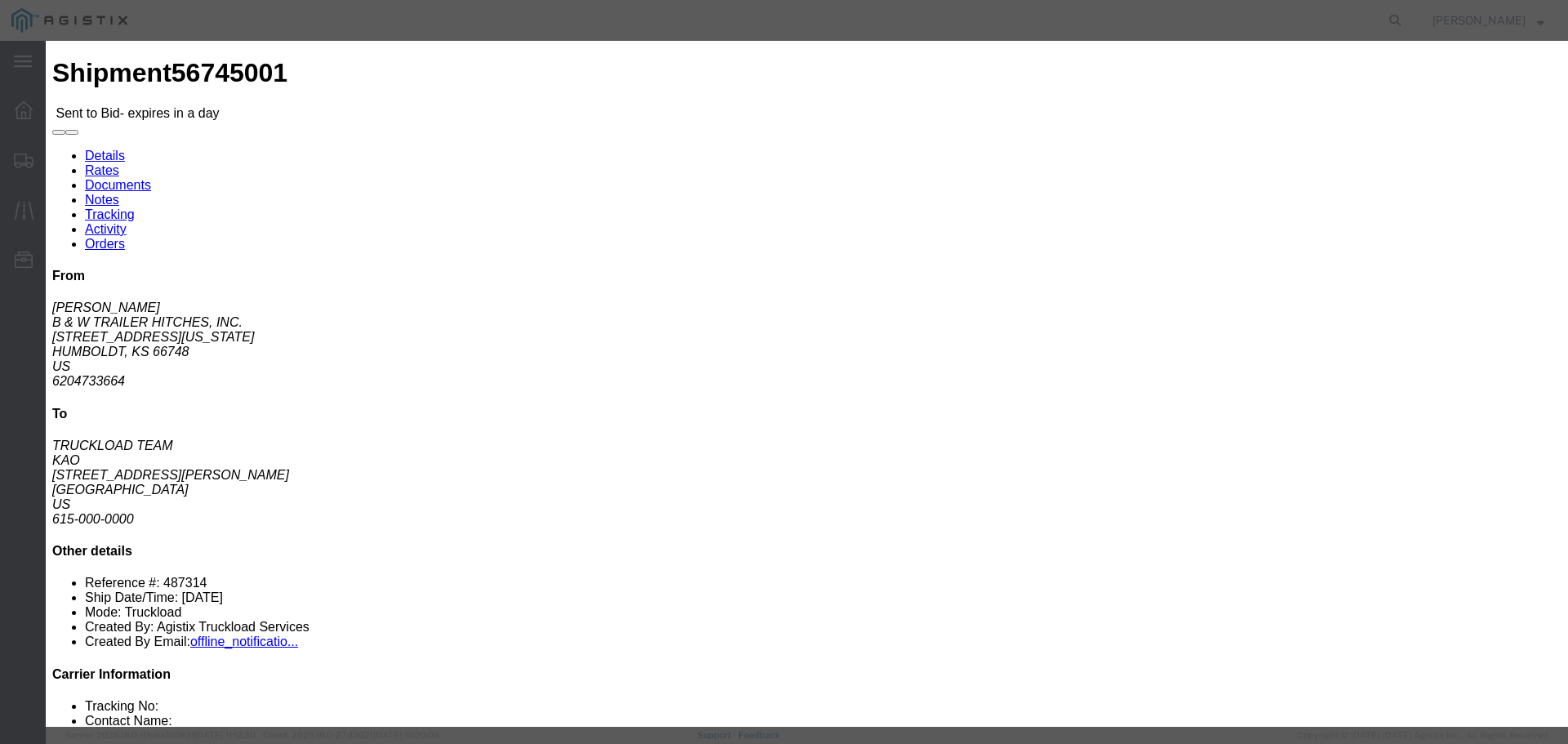
type input "RLX"
click select "Select Air Less than Truckload Multi-Leg Ocean Freight Rail Small Parcel Truckl…"
select select "TL"
click select "Select Air Less than Truckload Multi-Leg Ocean Freight Rail Small Parcel Truckl…"
click input "number"
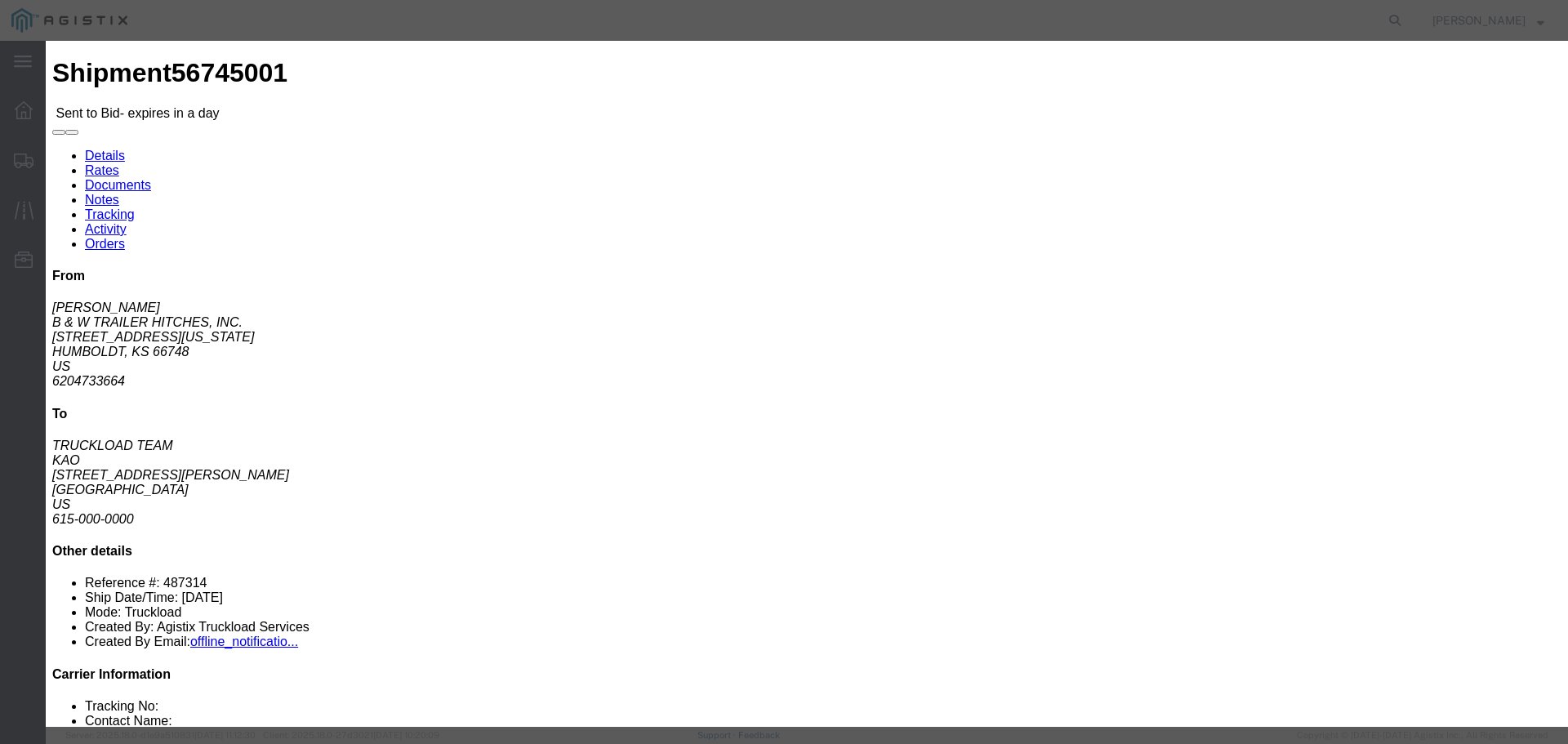
type input "2"
click input "number"
type input "1825"
click button "Submit"
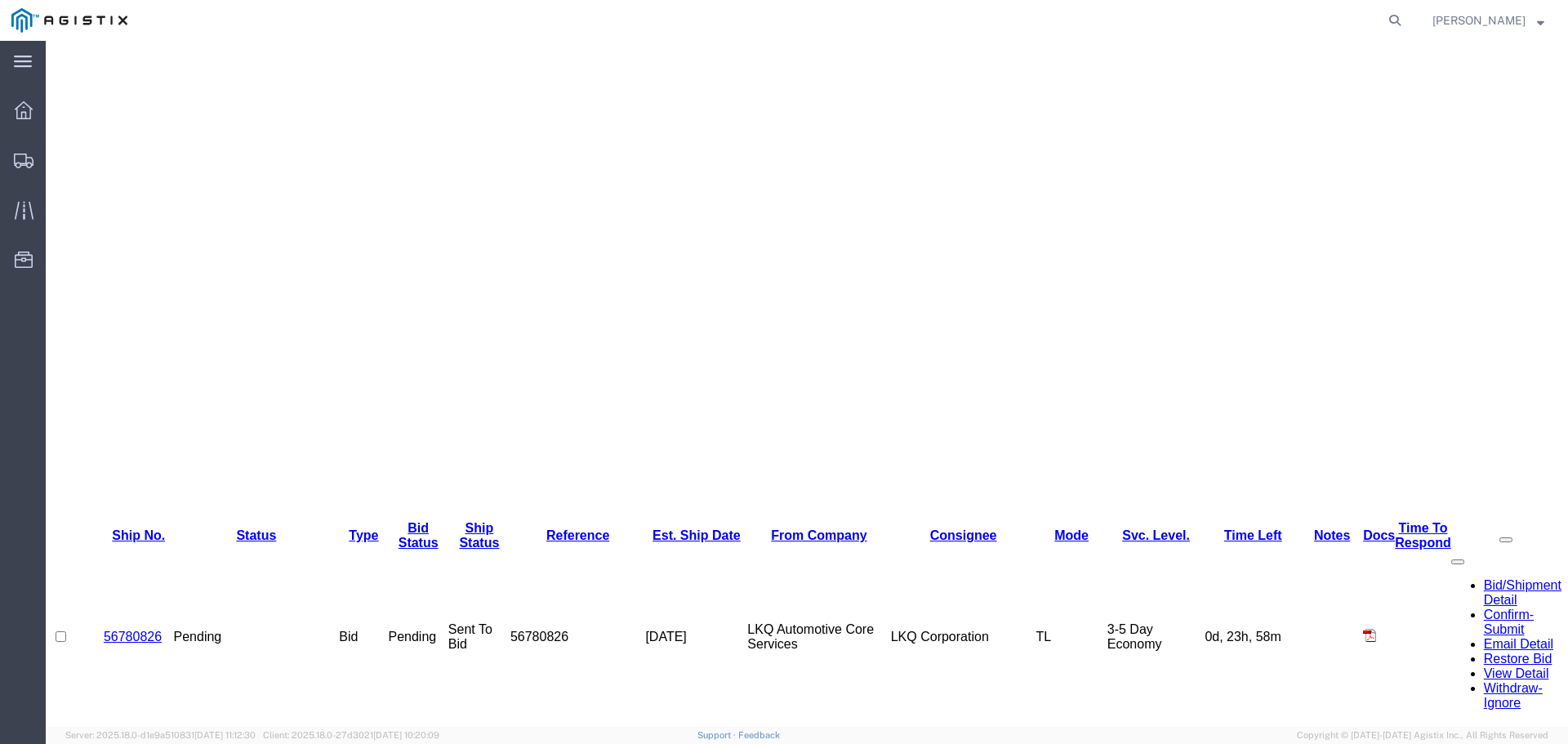
scroll to position [408, 0]
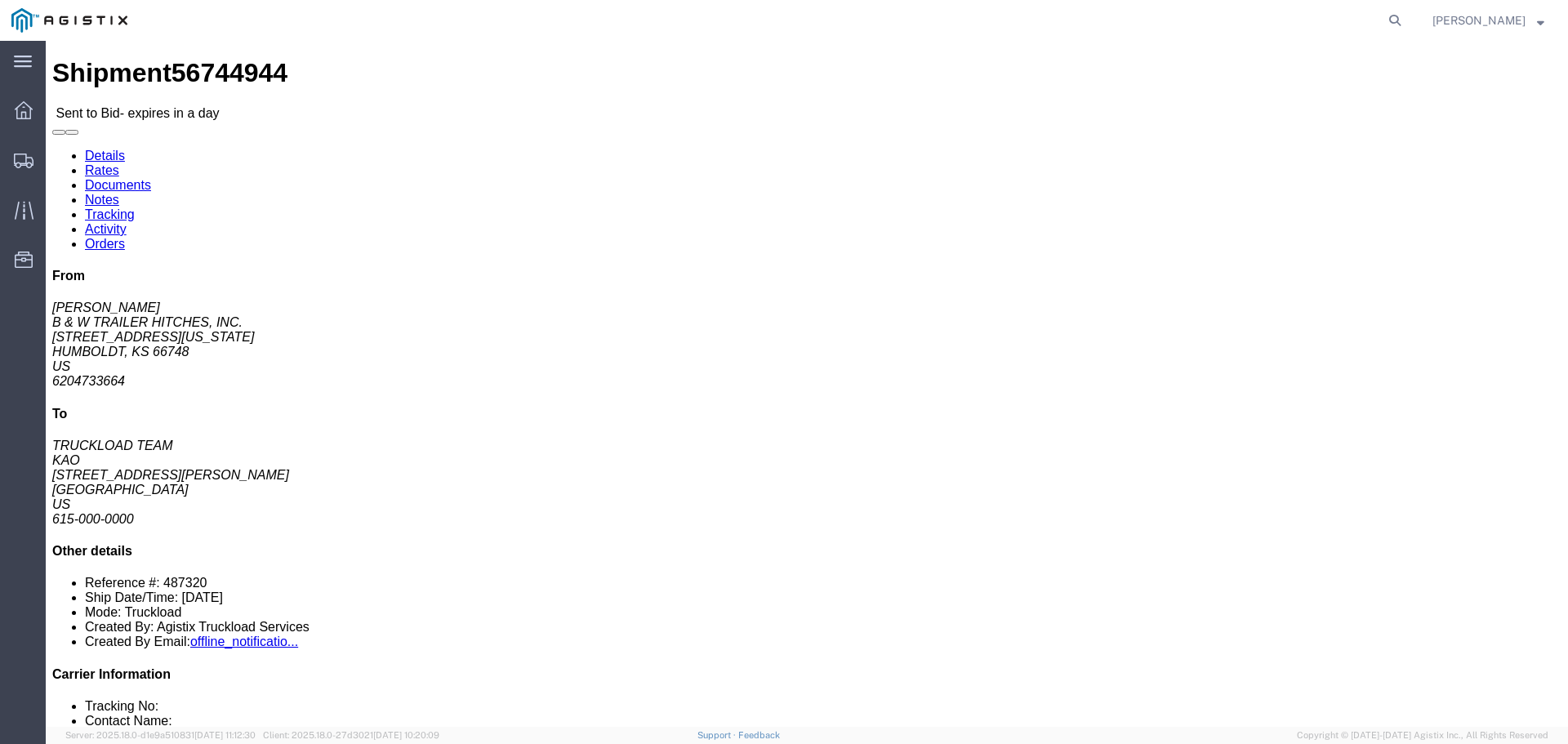
click link "Enter / Modify Bid"
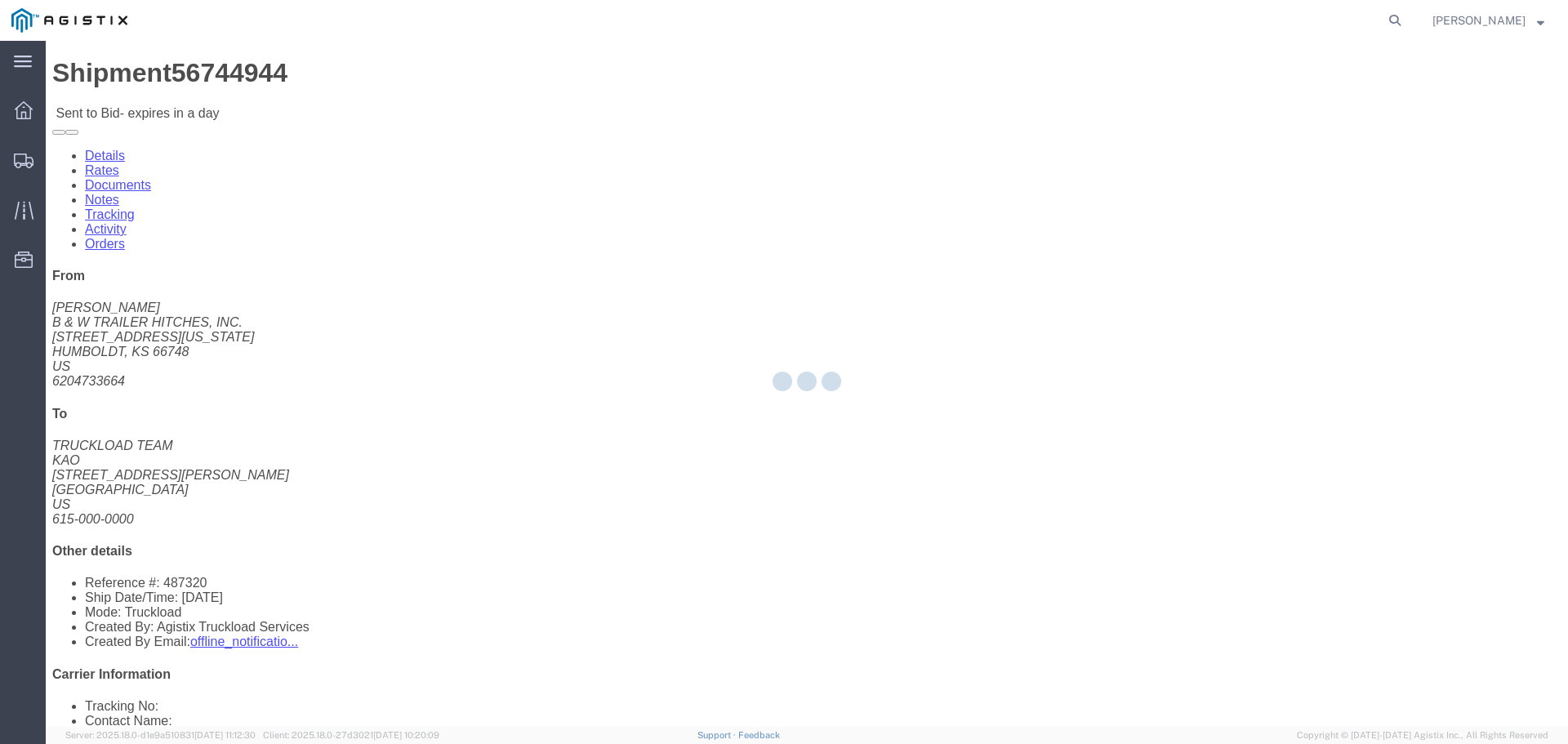
select select "22593"
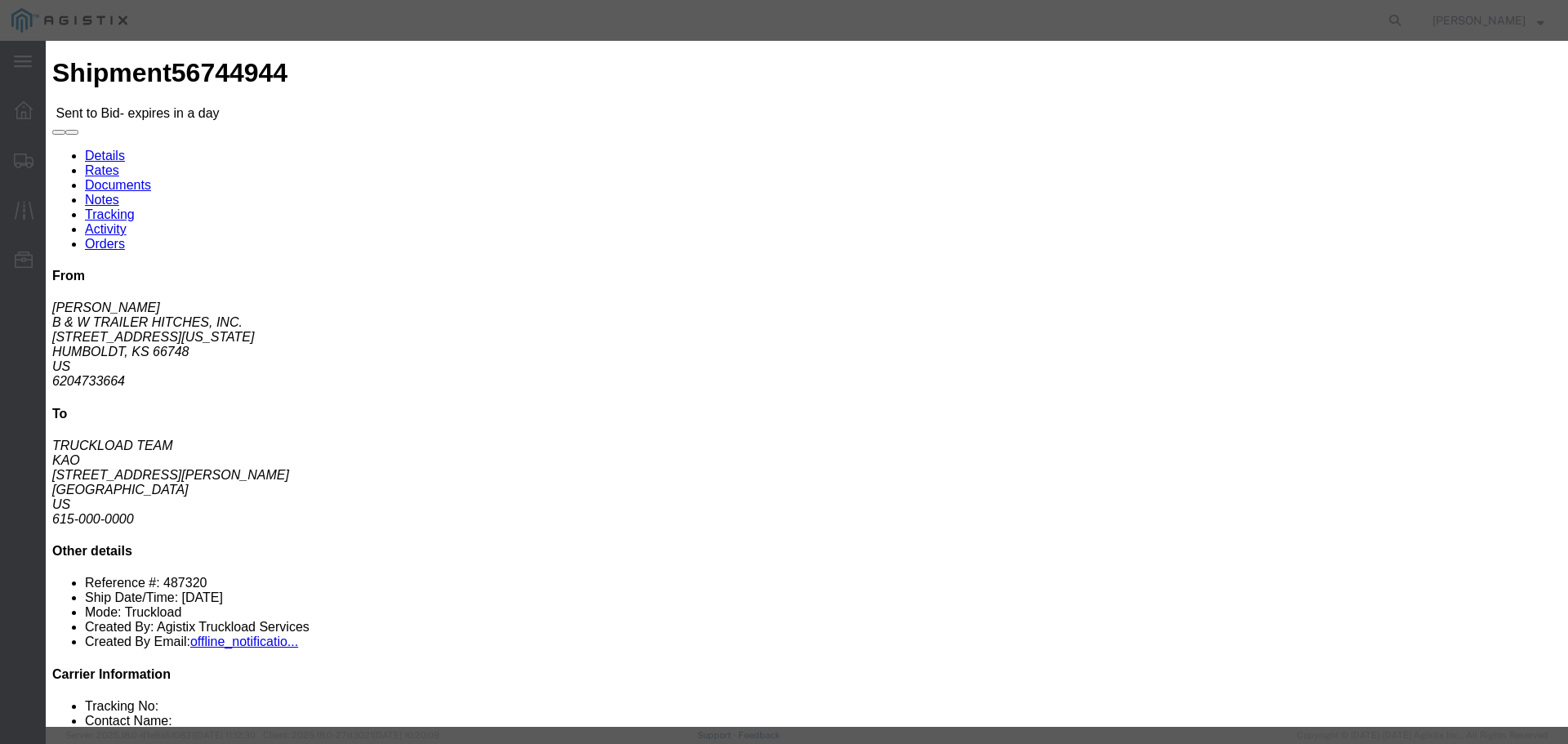
click select "Select Rail TL Standard 3 - 5 Day"
select select "41882"
click select "Select Rail TL Standard 3 - 5 Day"
drag, startPoint x: 1103, startPoint y: 151, endPoint x: 1103, endPoint y: 161, distance: 10.0
click input "text"
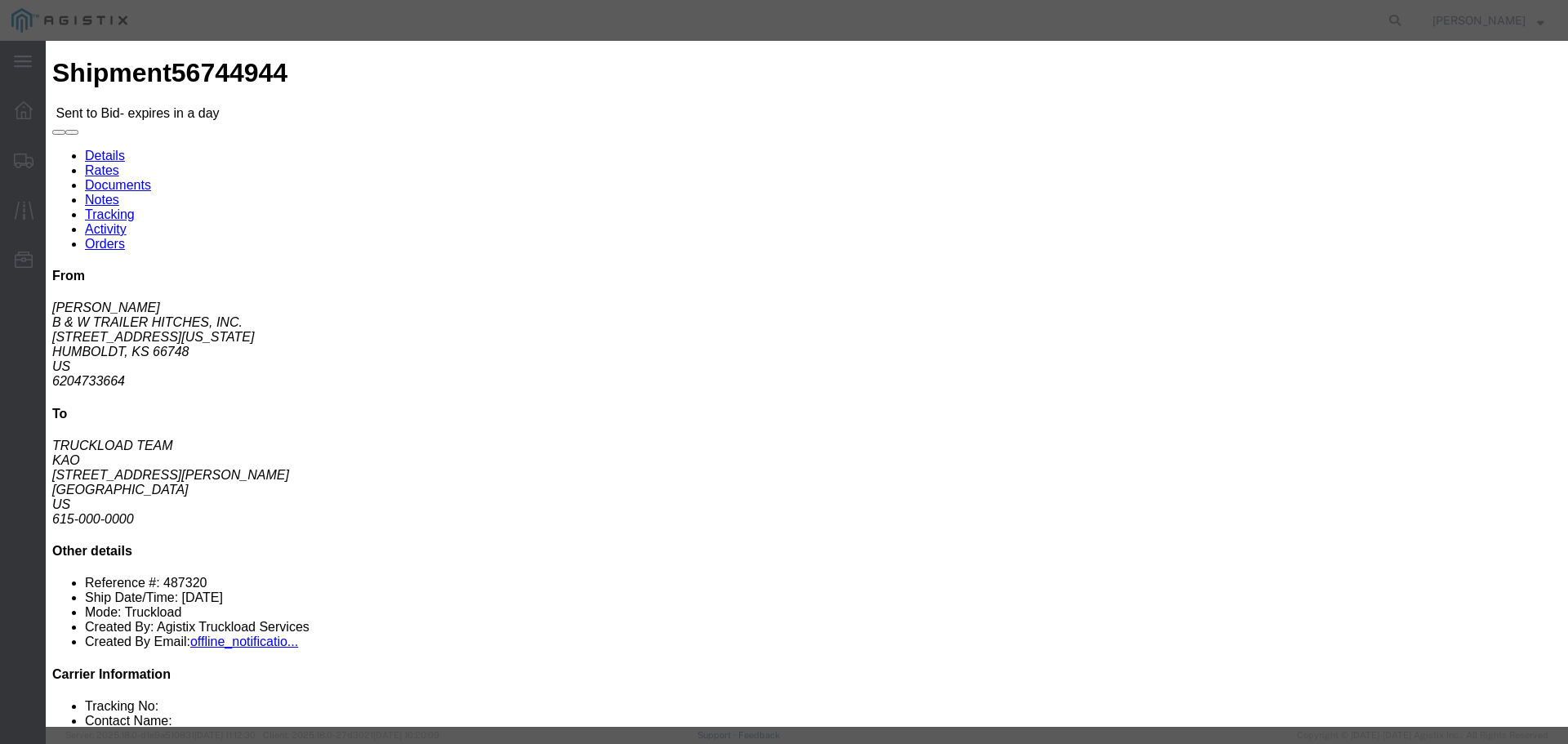
type input "RLX"
click select "Select Air Less than Truckload Multi-Leg Ocean Freight Rail Small Parcel Truckl…"
select select "TL"
click select "Select Air Less than Truckload Multi-Leg Ocean Freight Rail Small Parcel Truckl…"
click input "number"
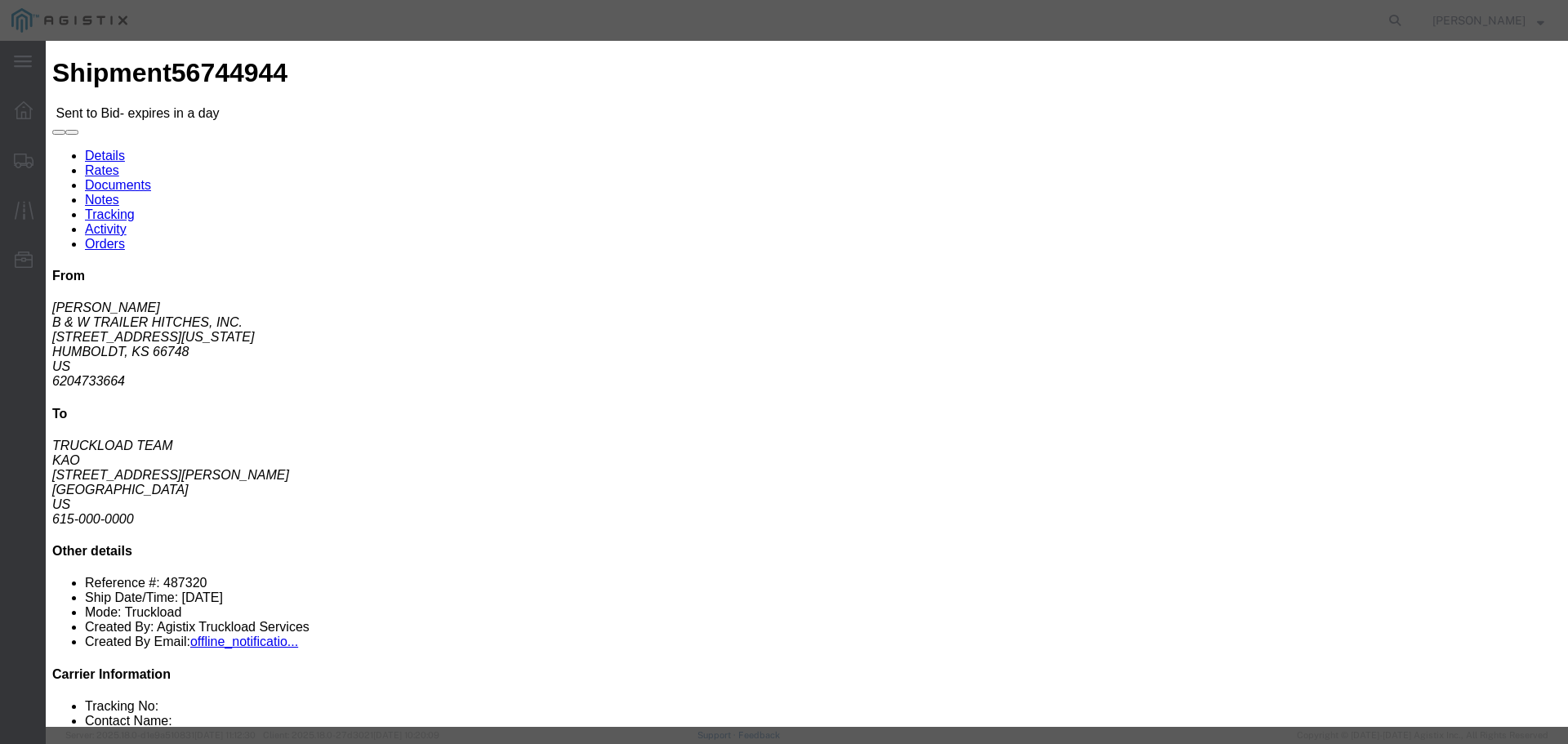
type input "2"
type input "3"
click input "number"
type input "2750"
click button "Submit"
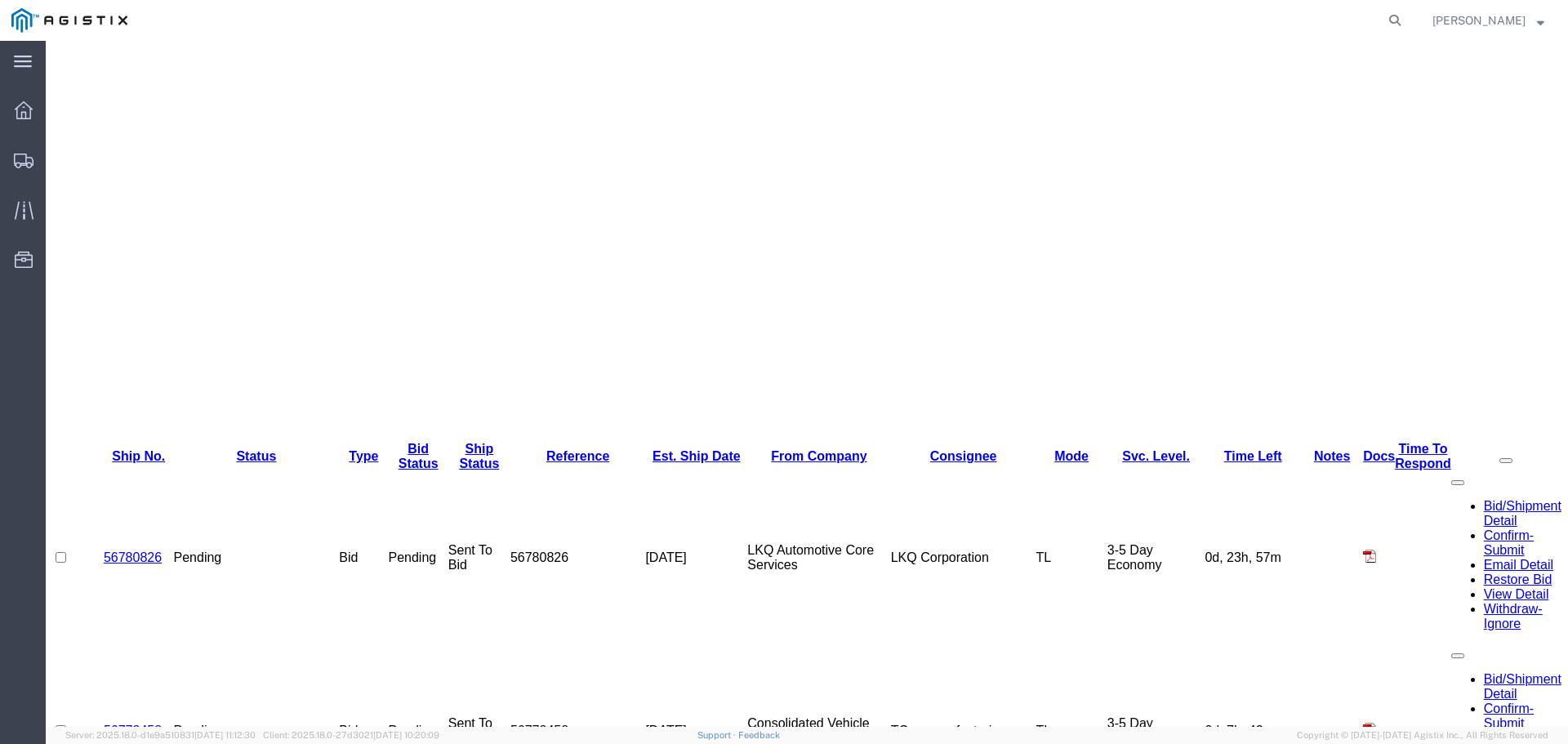
scroll to position [460, 0]
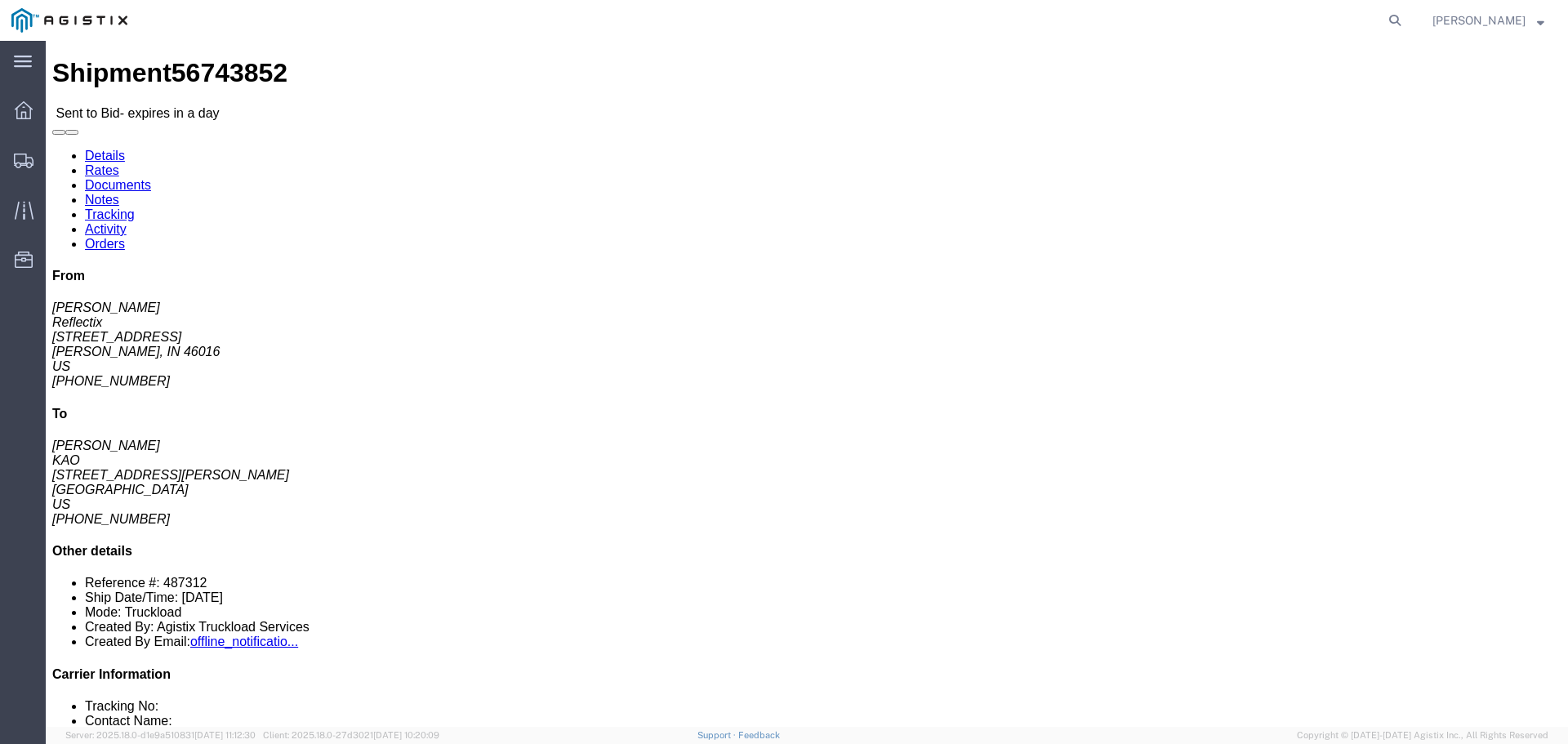
click button "button"
click div "From [PERSON_NAME] Reflectix [STREET_ADDRESS] [PHONE_NUMBER] To [PERSON_NAME] […"
click link "Enter / Modify Bid"
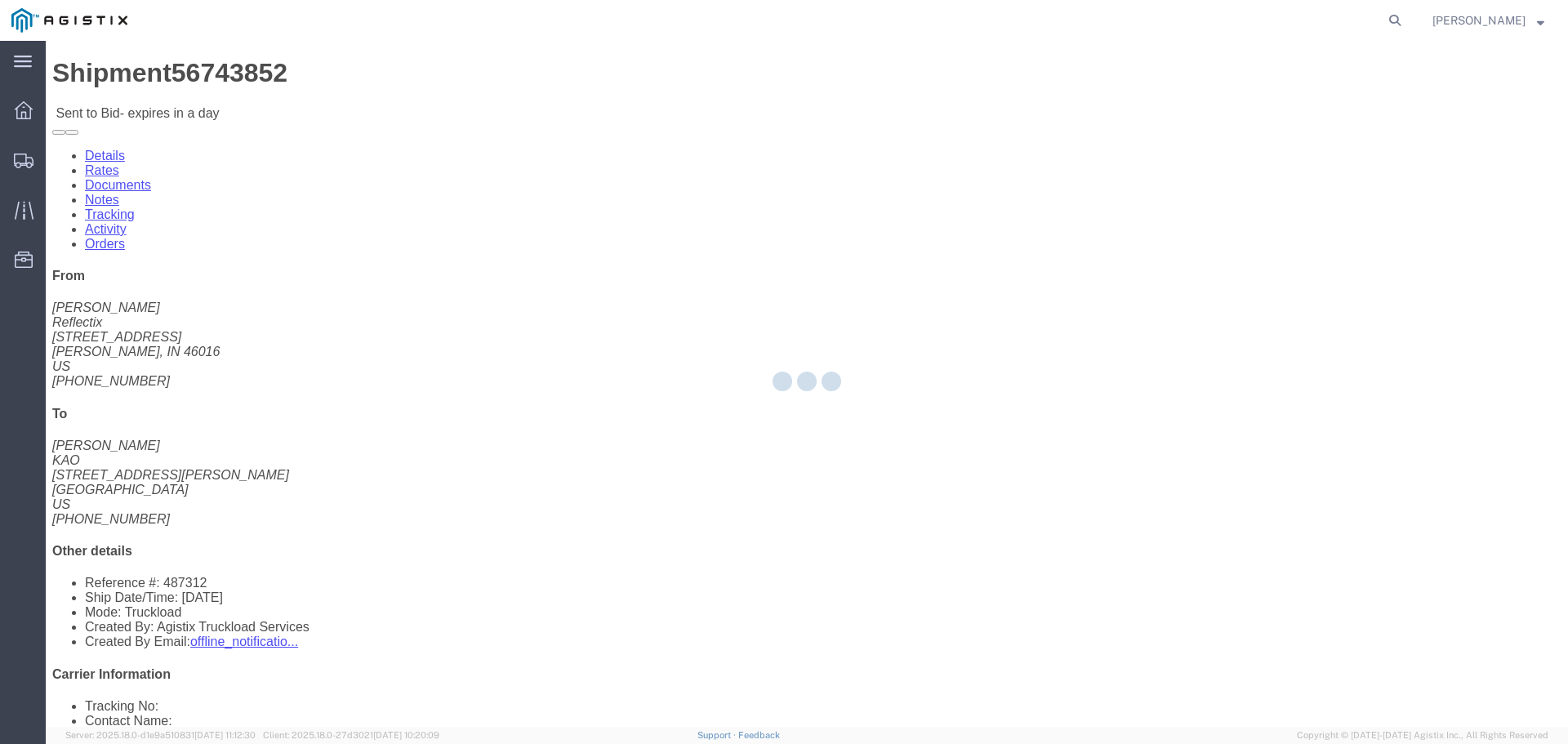
select select "22593"
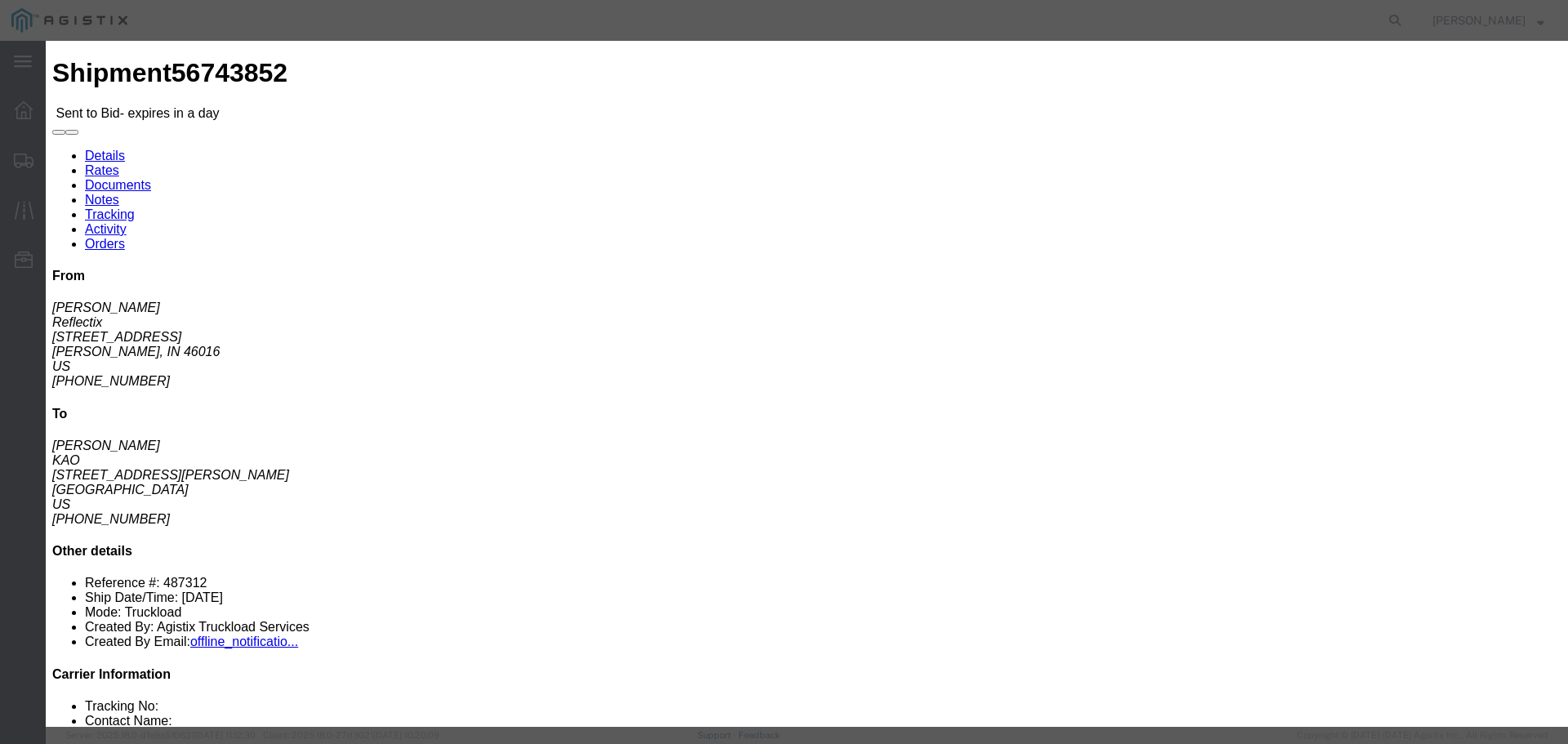
click select "Select Rail TL Standard 3 - 5 Day"
select select "41882"
click select "Select Rail TL Standard 3 - 5 Day"
click input "text"
type input "RLX"
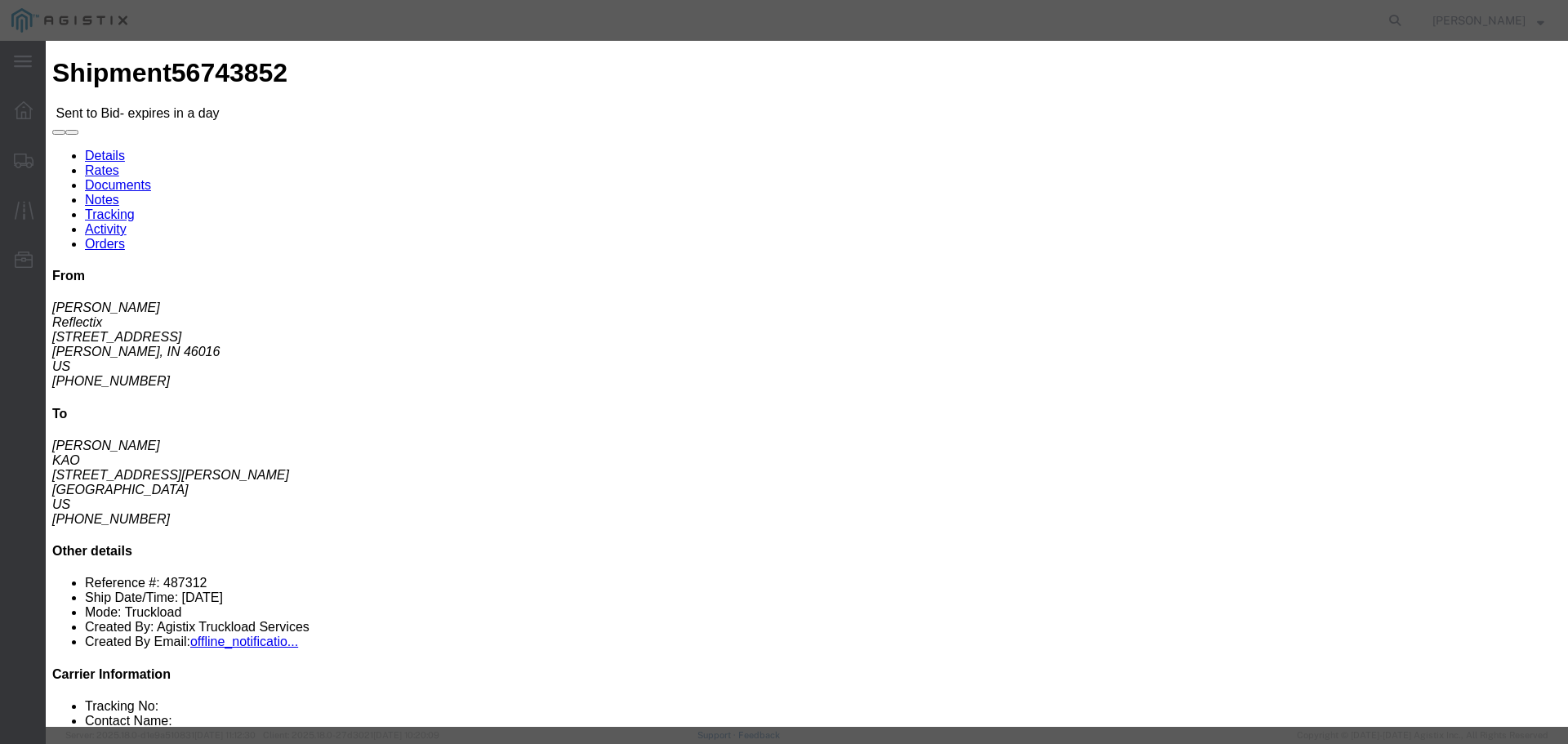
click select "Select Air Less than Truckload Multi-Leg Ocean Freight Rail Small Parcel Truckl…"
select select "TL"
click select "Select Air Less than Truckload Multi-Leg Ocean Freight Rail Small Parcel Truckl…"
click input "number"
type input "1"
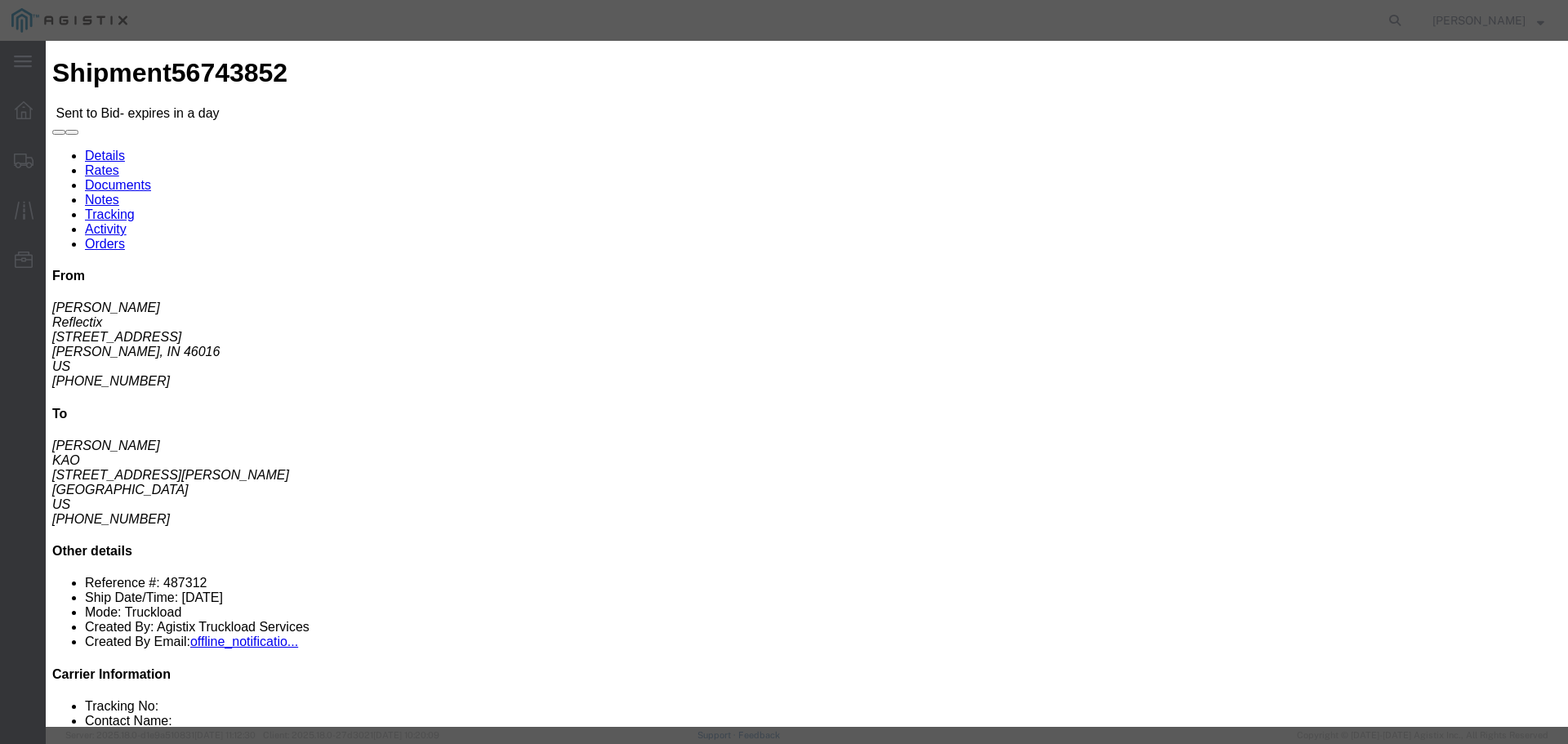
click input "number"
type input "800"
click button "Submit"
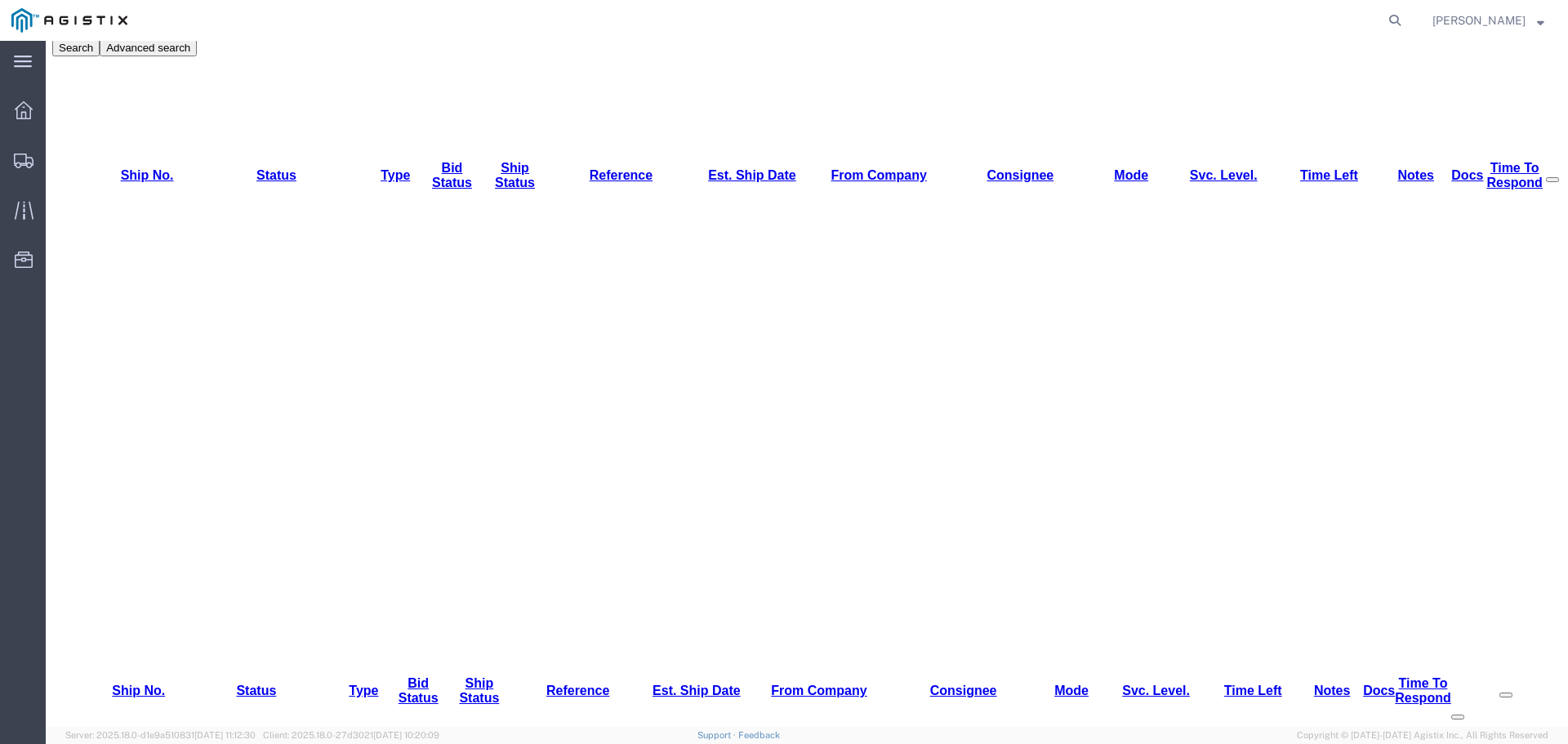
scroll to position [460, 0]
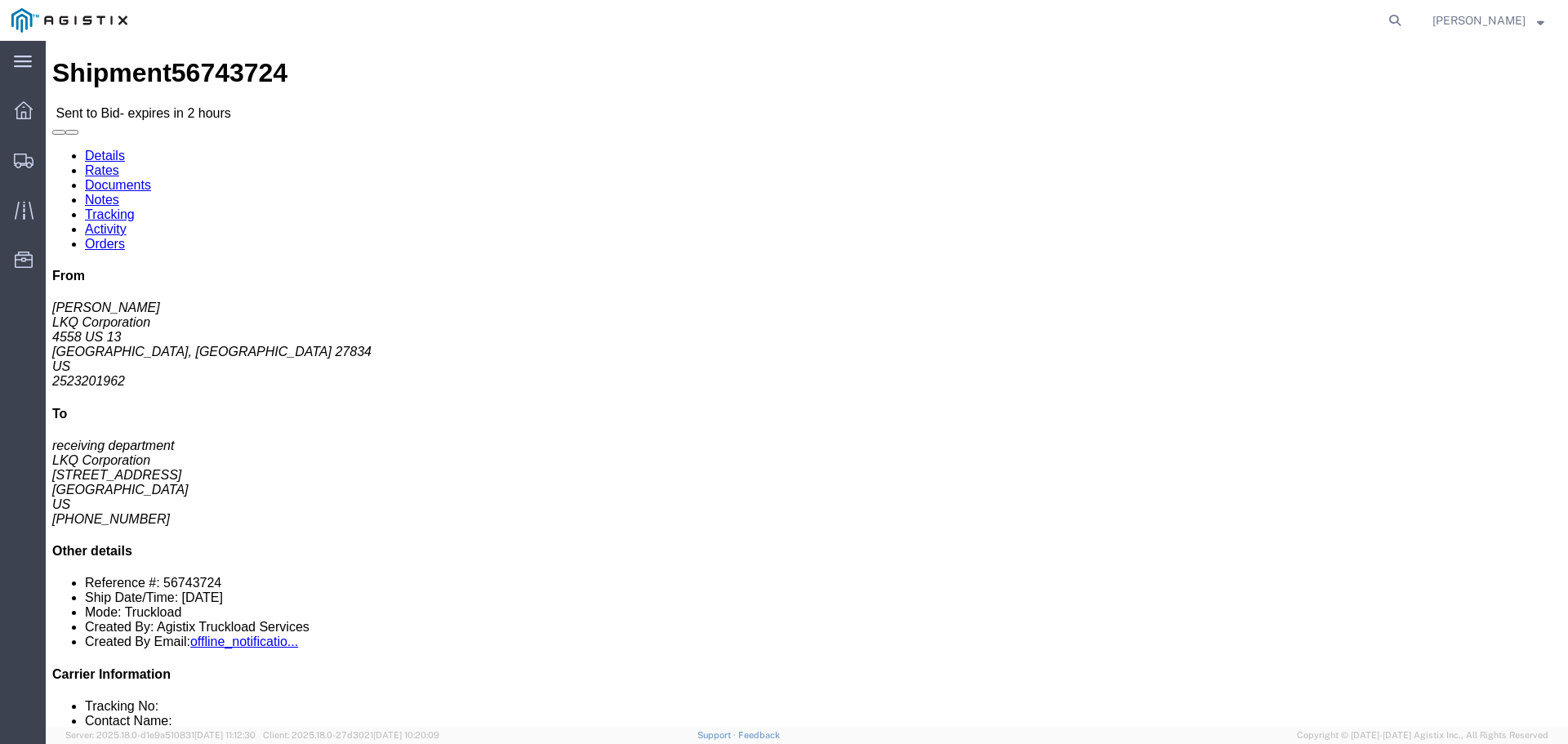
click button "button"
click link "Enter / Modify Bid"
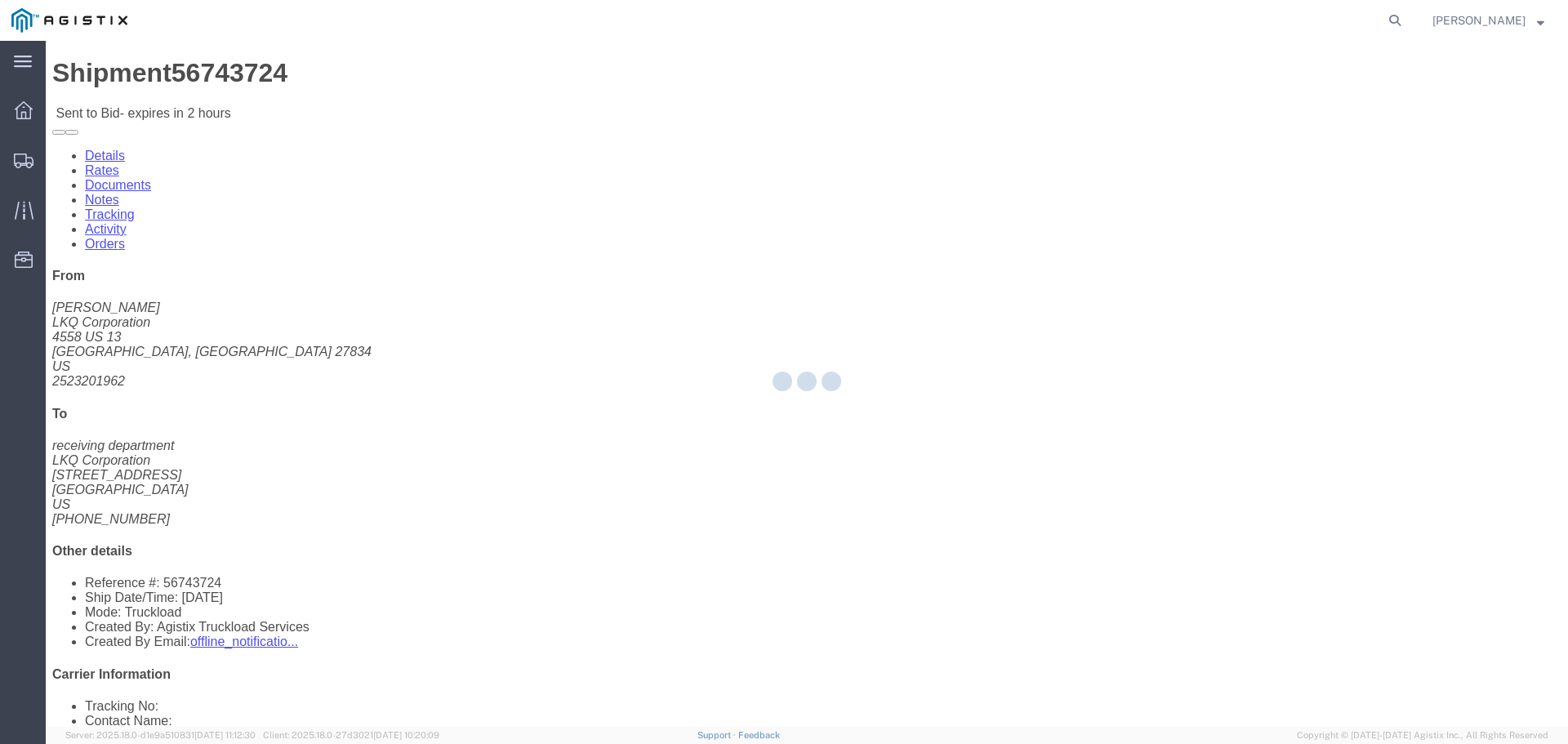
select select "22593"
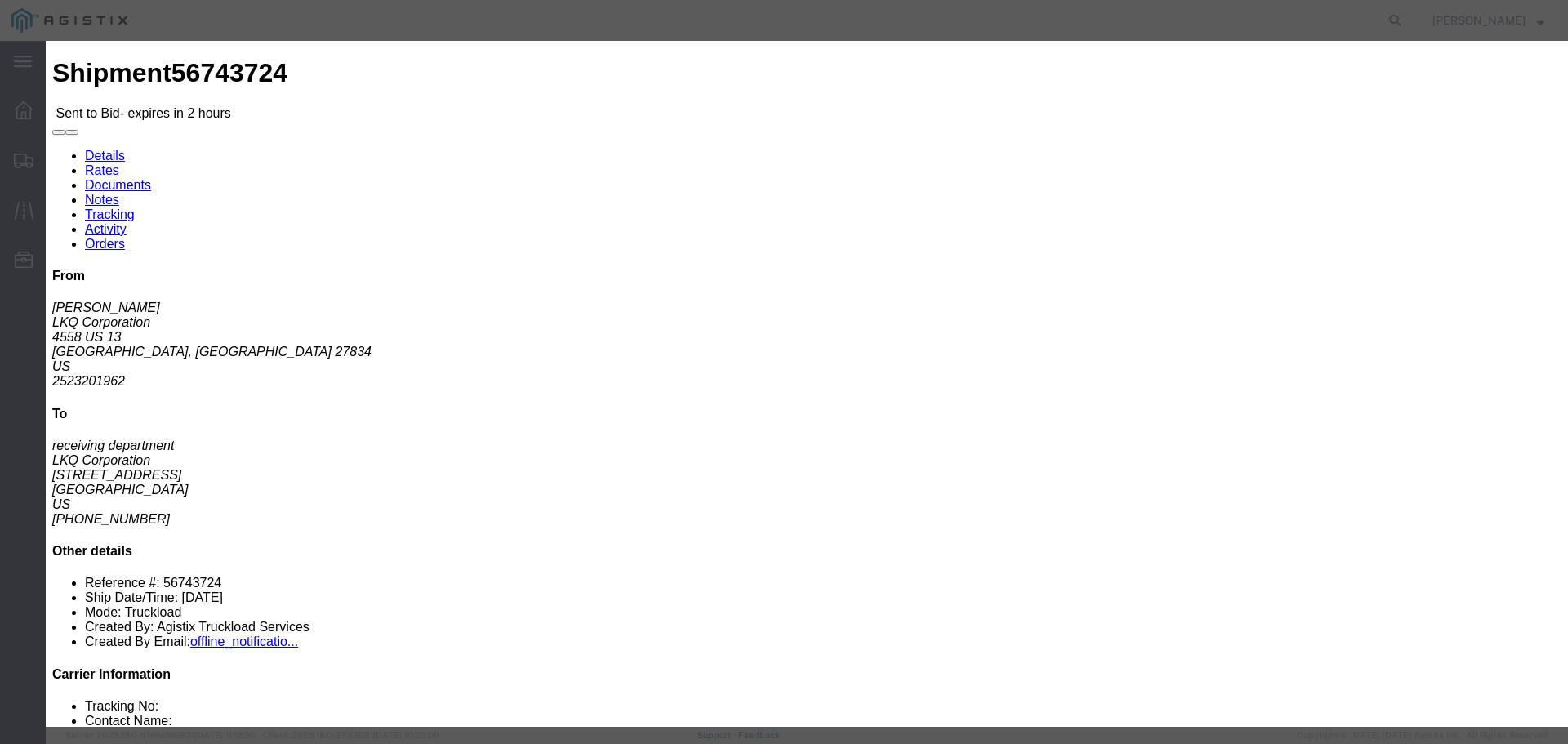
click select "Select Rail TL Standard 3 - 5 Day"
select select "41882"
click select "Select Rail TL Standard 3 - 5 Day"
click input "text"
type input "RLX"
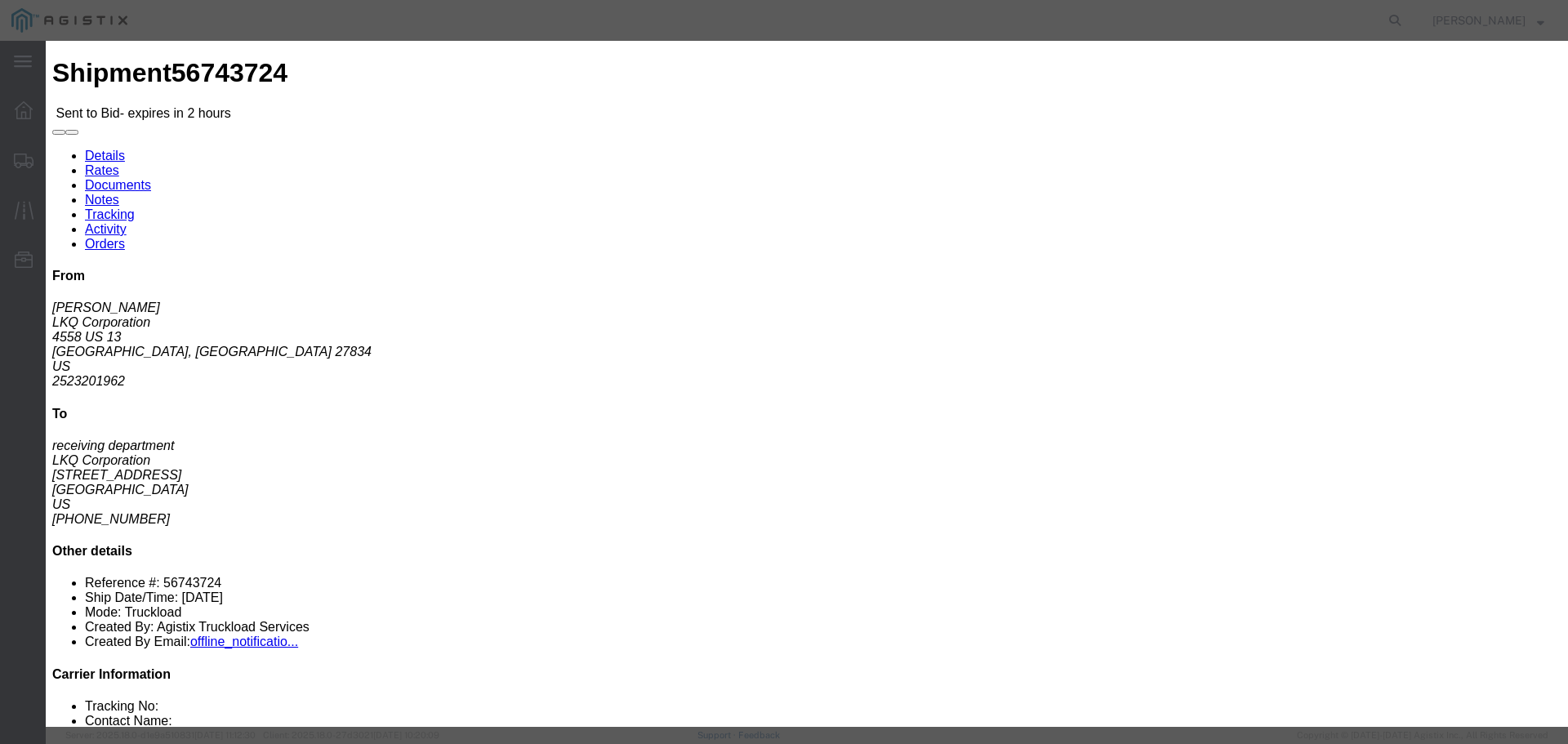
click div "Bid Information Vendor Select Riverstone Logistics LLC Service Level Select Rai…"
click div "Select Air Less than Truckload Multi-Leg Ocean Freight Rail Small Parcel Truckl…"
click select "Select Air Less than Truckload Multi-Leg Ocean Freight Rail Small Parcel Truckl…"
select select "TL"
click select "Select Air Less than Truckload Multi-Leg Ocean Freight Rail Small Parcel Truckl…"
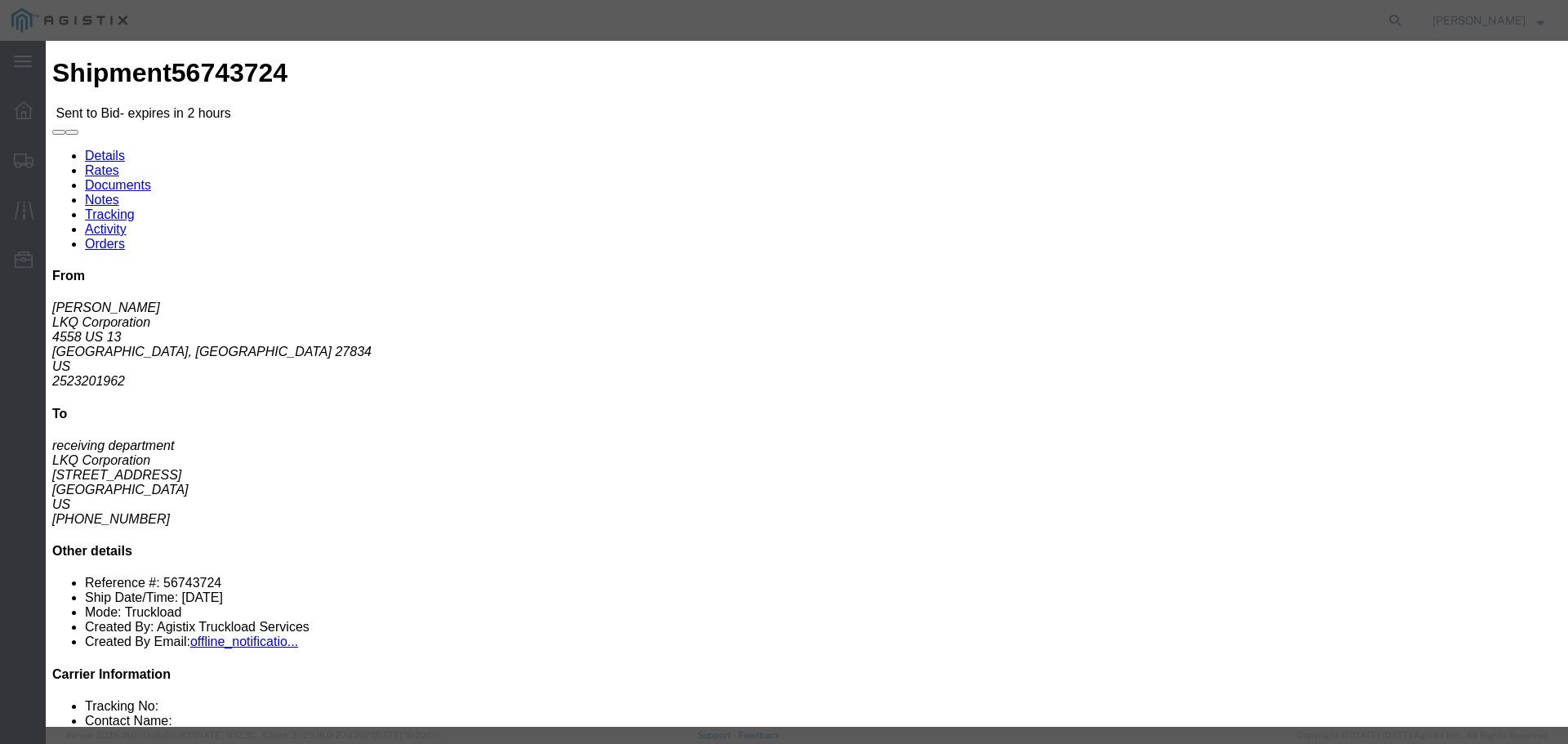
click input "number"
type input "3"
click input "number"
type input "2050"
click button "Submit"
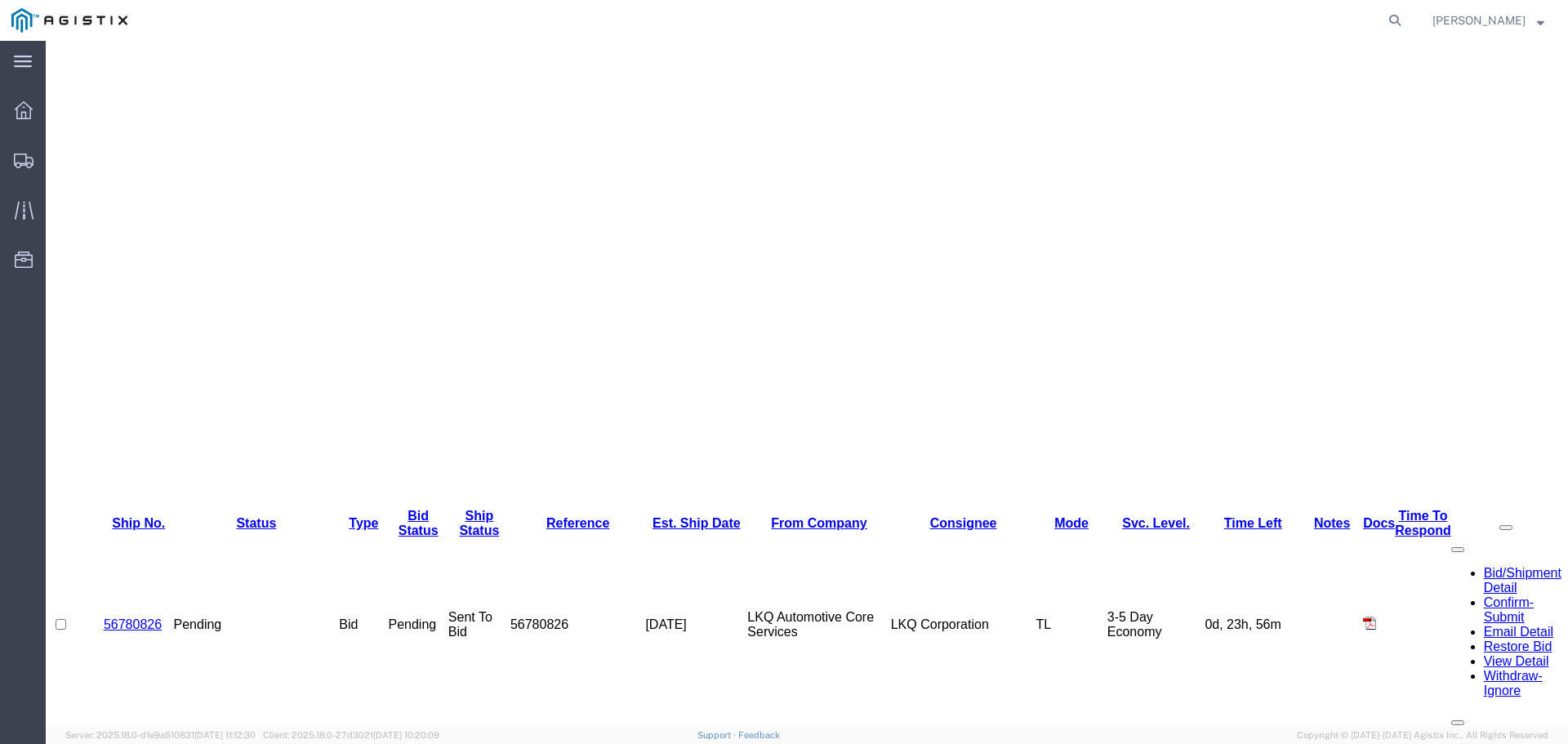
scroll to position [460, 0]
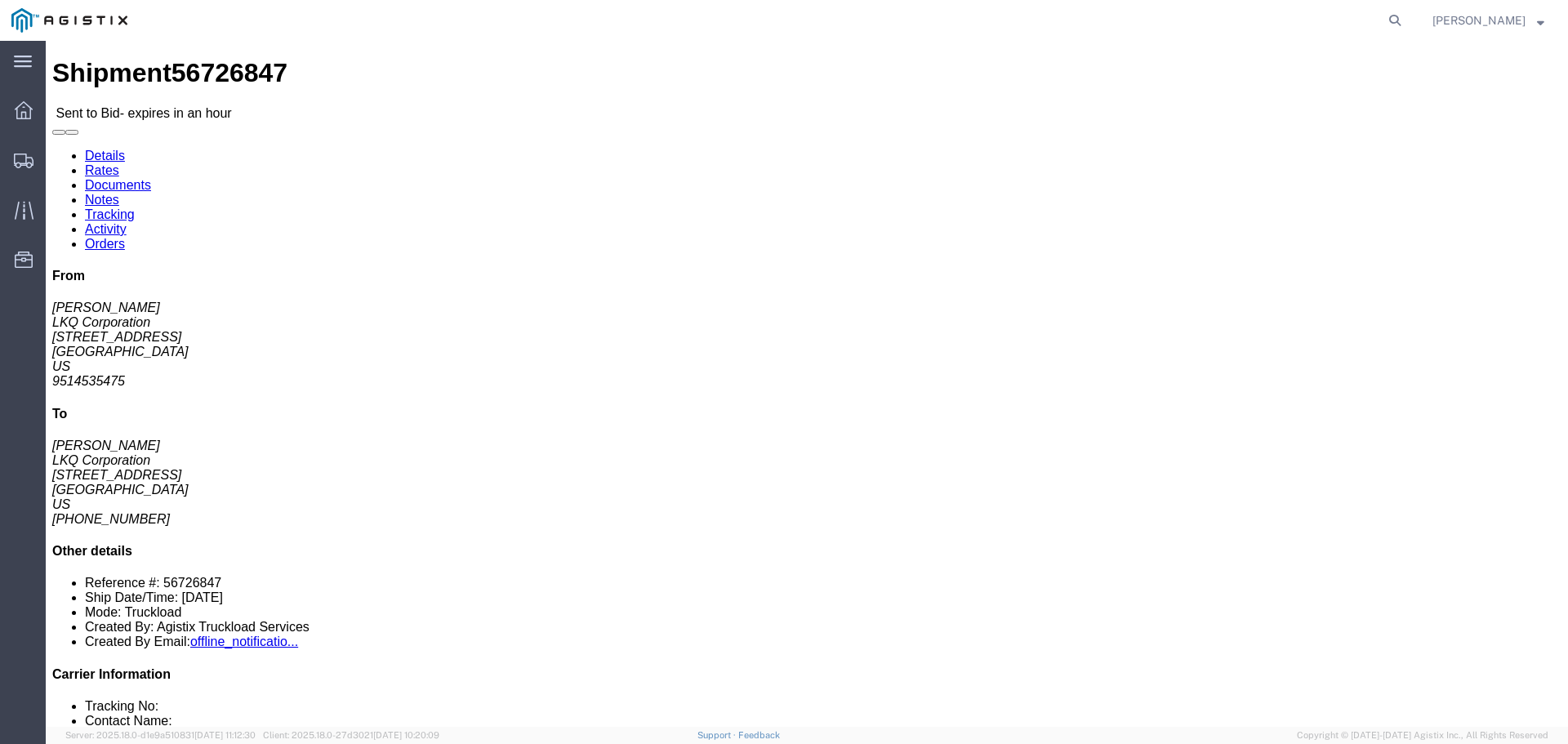
click button "button"
click link "Enter / Modify Bid"
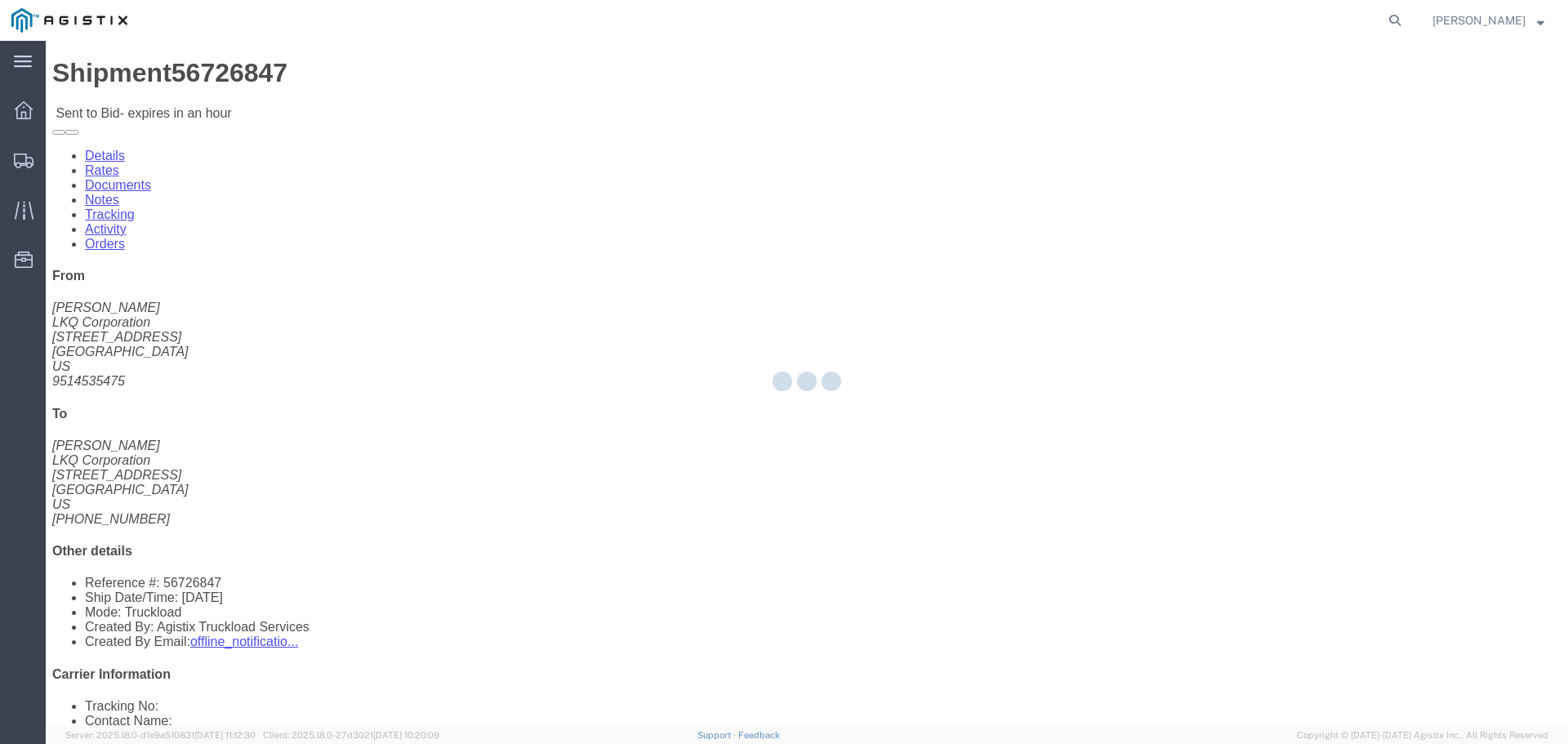
select select "22593"
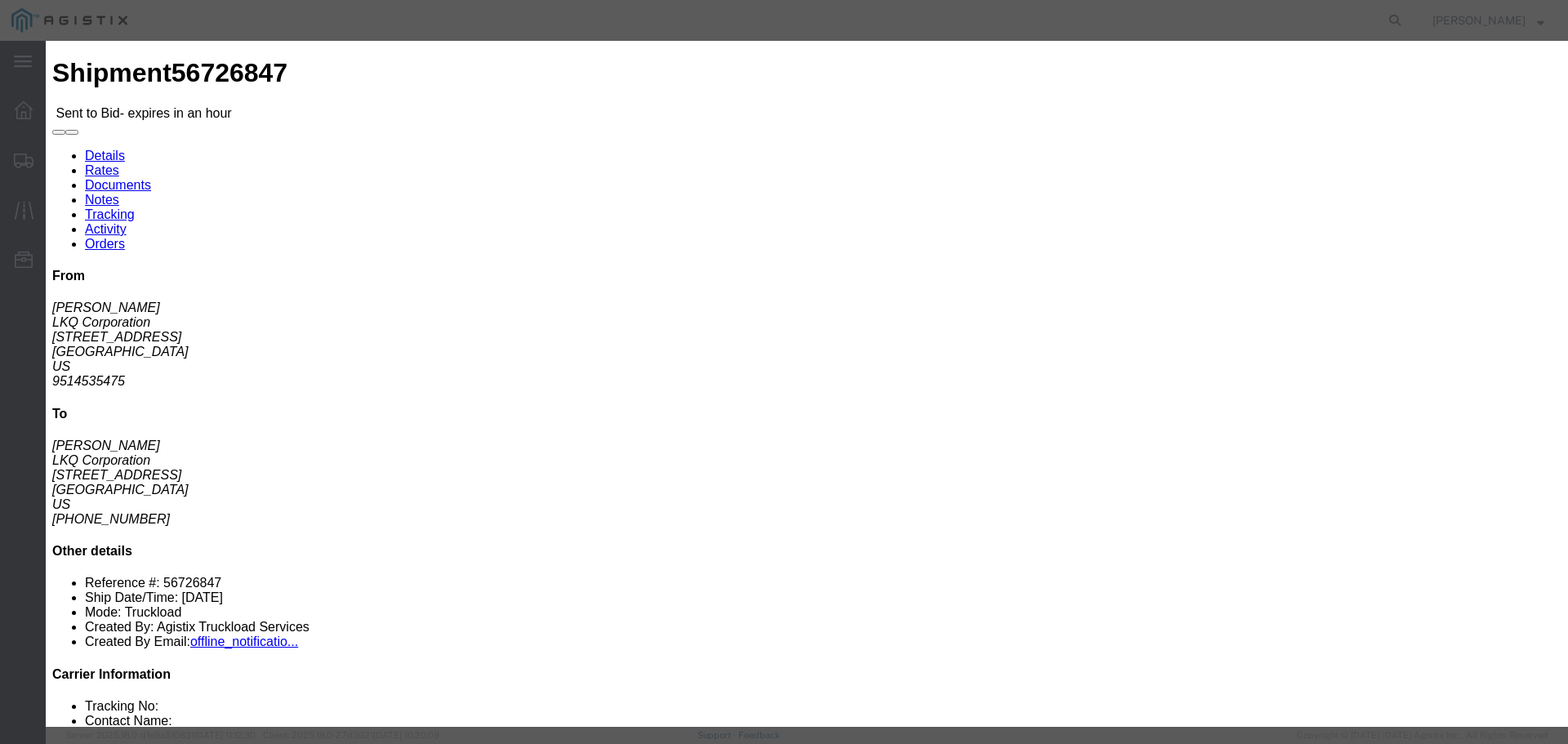
click select "Select Rail TL Standard 3 - 5 Day"
select select "41882"
click select "Select Rail TL Standard 3 - 5 Day"
click div "Bid Information Vendor Select Riverstone Logistics LLC Service Level Select Rai…"
click input "text"
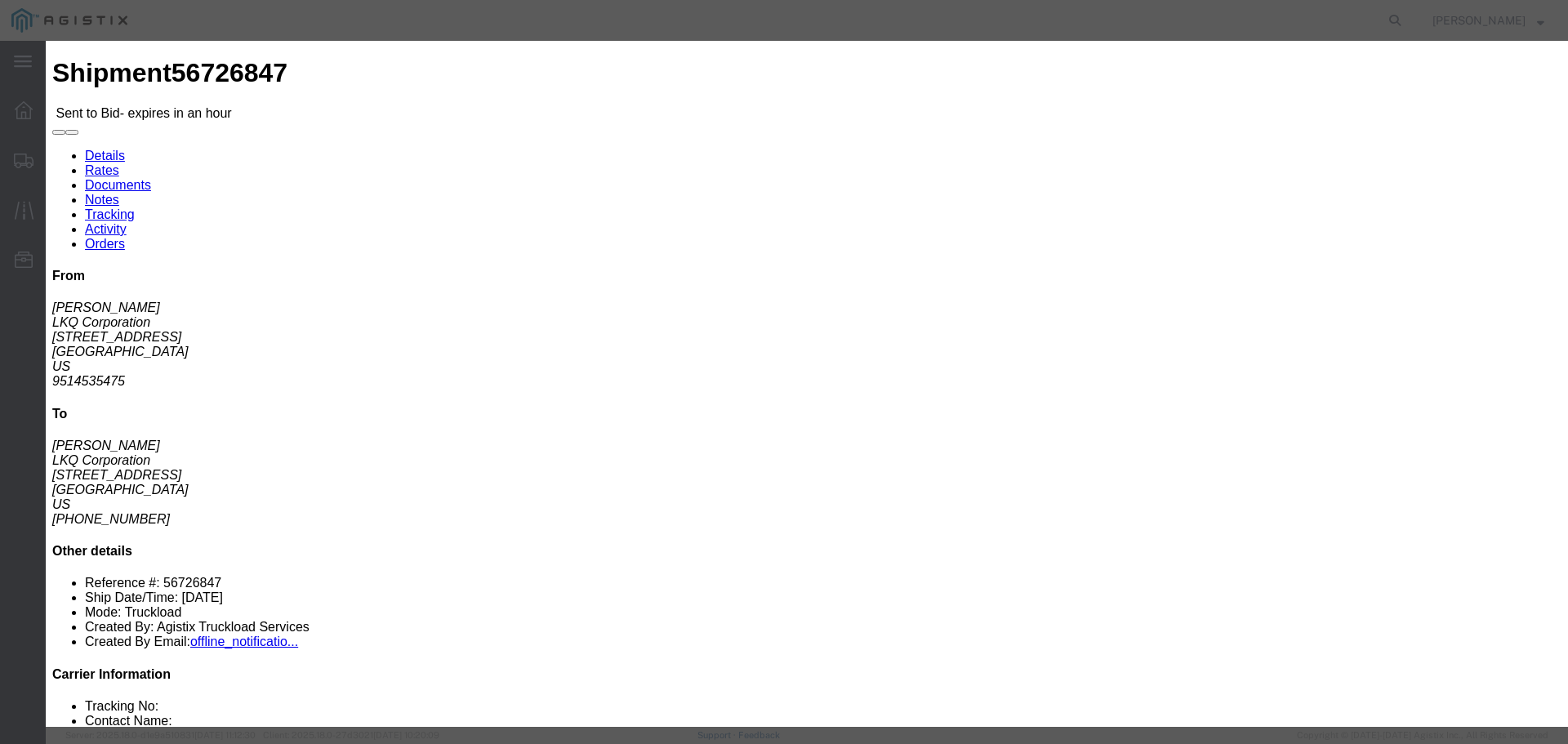
type input "RLX"
click select "Select Air Less than Truckload Multi-Leg Ocean Freight Rail Small Parcel Truckl…"
select select "TL"
click select "Select Air Less than Truckload Multi-Leg Ocean Freight Rail Small Parcel Truckl…"
click input "number"
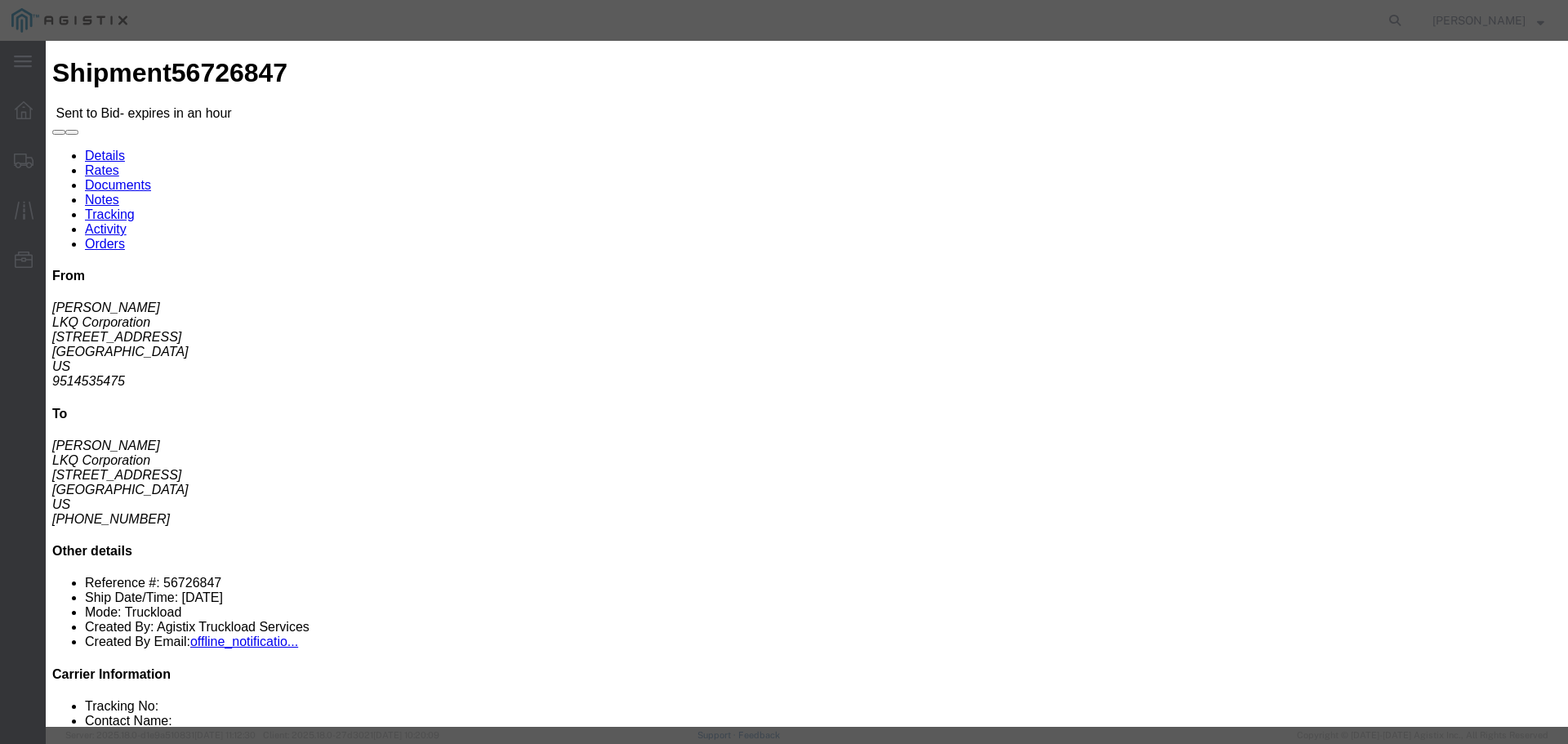
type input "1"
click input "number"
type input "1420"
click label "Notes / Description"
click button "Submit"
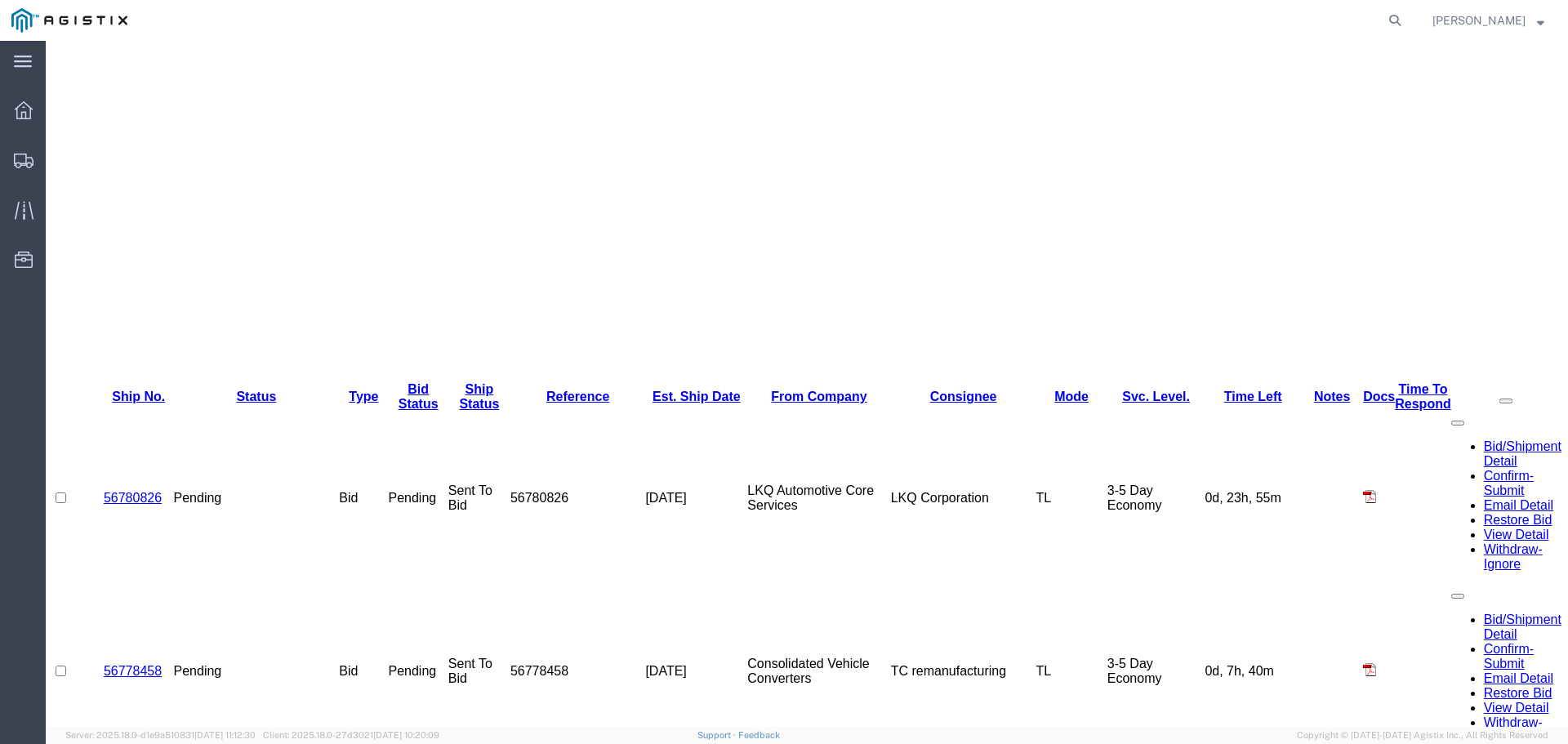
scroll to position [460, 0]
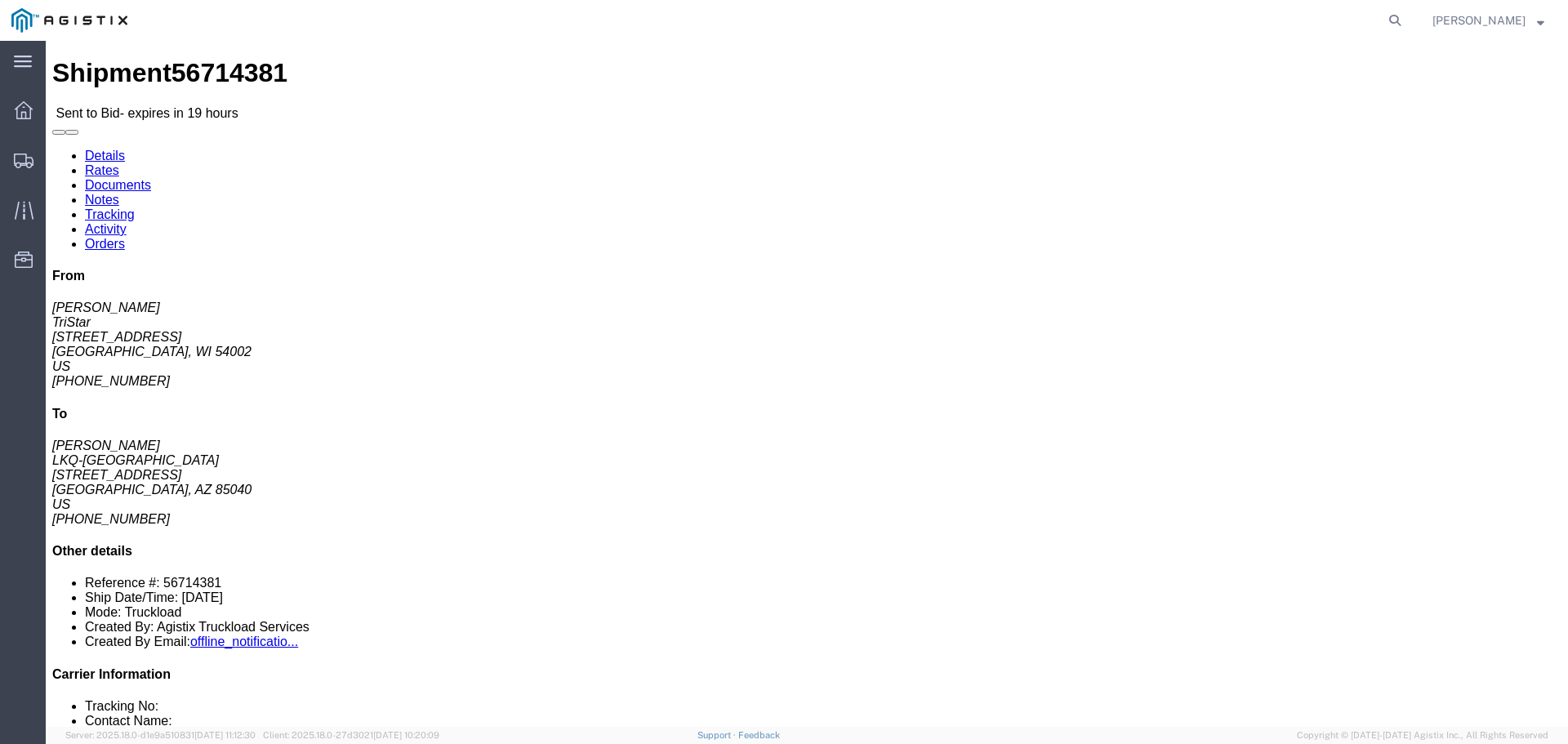
click button "button"
click link "Enter / Modify Bid"
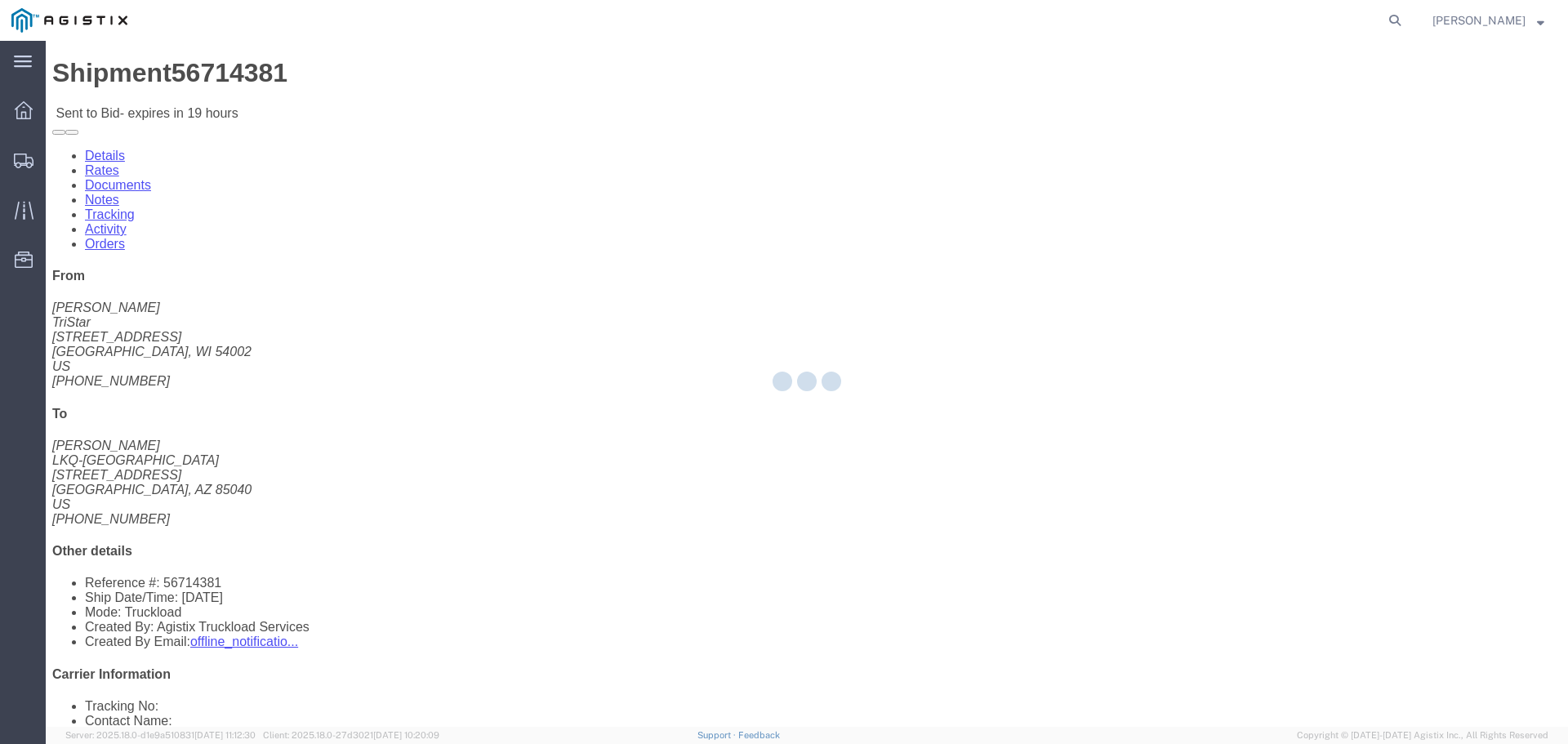
select select "22593"
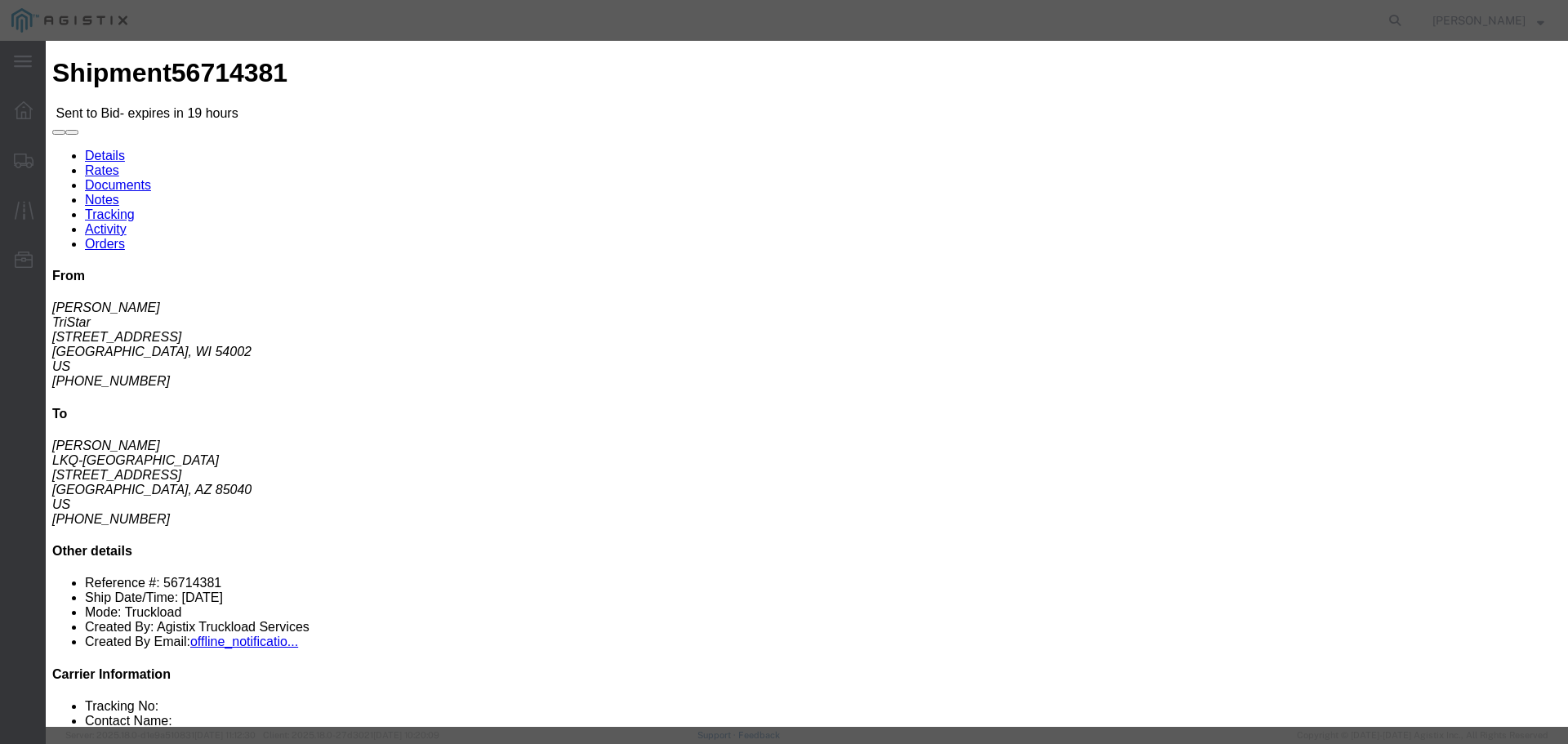
click select "Select Rail TL Standard 3 - 5 Day"
select select "41882"
click select "Select Rail TL Standard 3 - 5 Day"
click input "text"
type input "RLX"
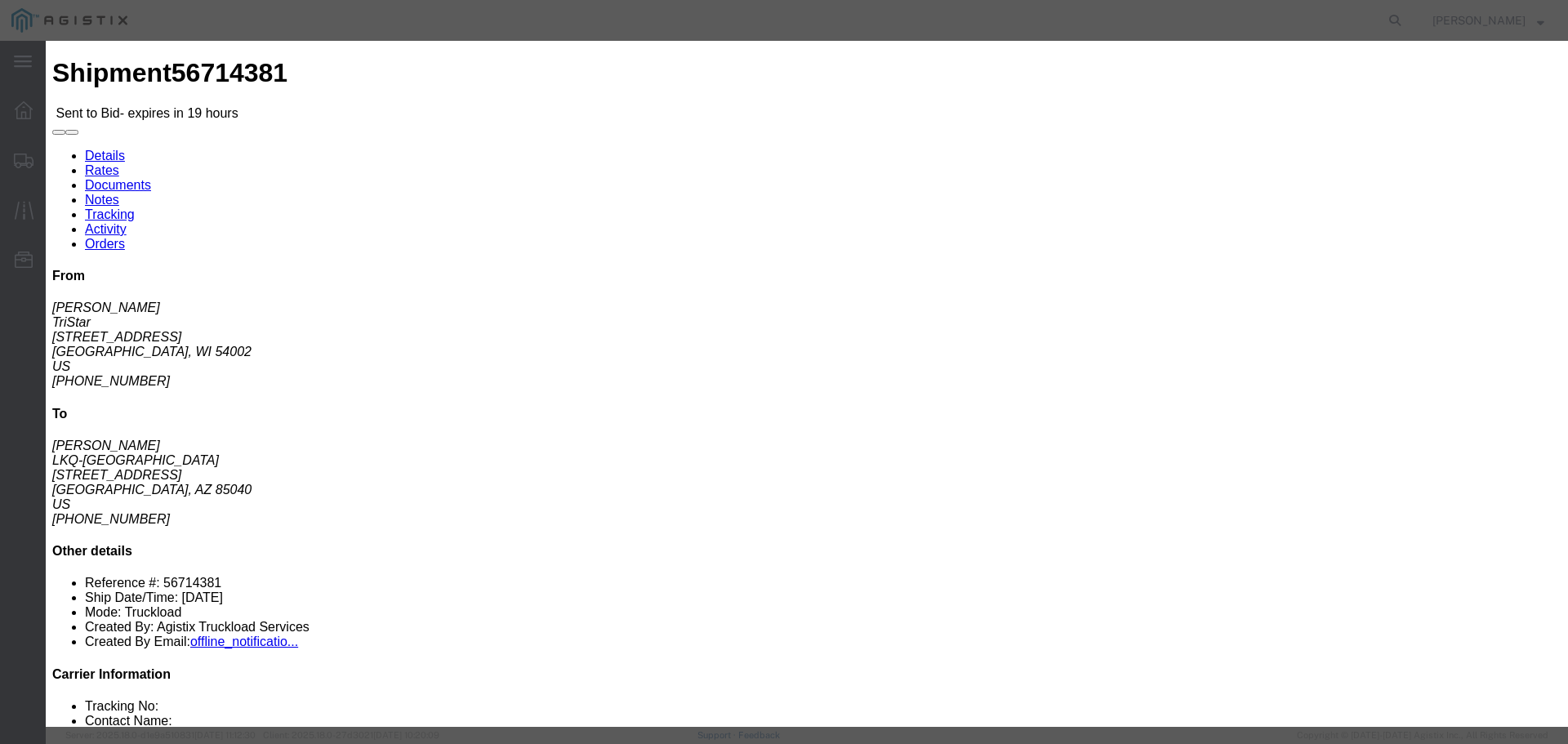
drag, startPoint x: 802, startPoint y: 199, endPoint x: 790, endPoint y: 200, distance: 12.0
click div "Reference"
click select "Select Air Less than Truckload Multi-Leg Ocean Freight Rail Small Parcel Truckl…"
select select "TL"
click select "Select Air Less than Truckload Multi-Leg Ocean Freight Rail Small Parcel Truckl…"
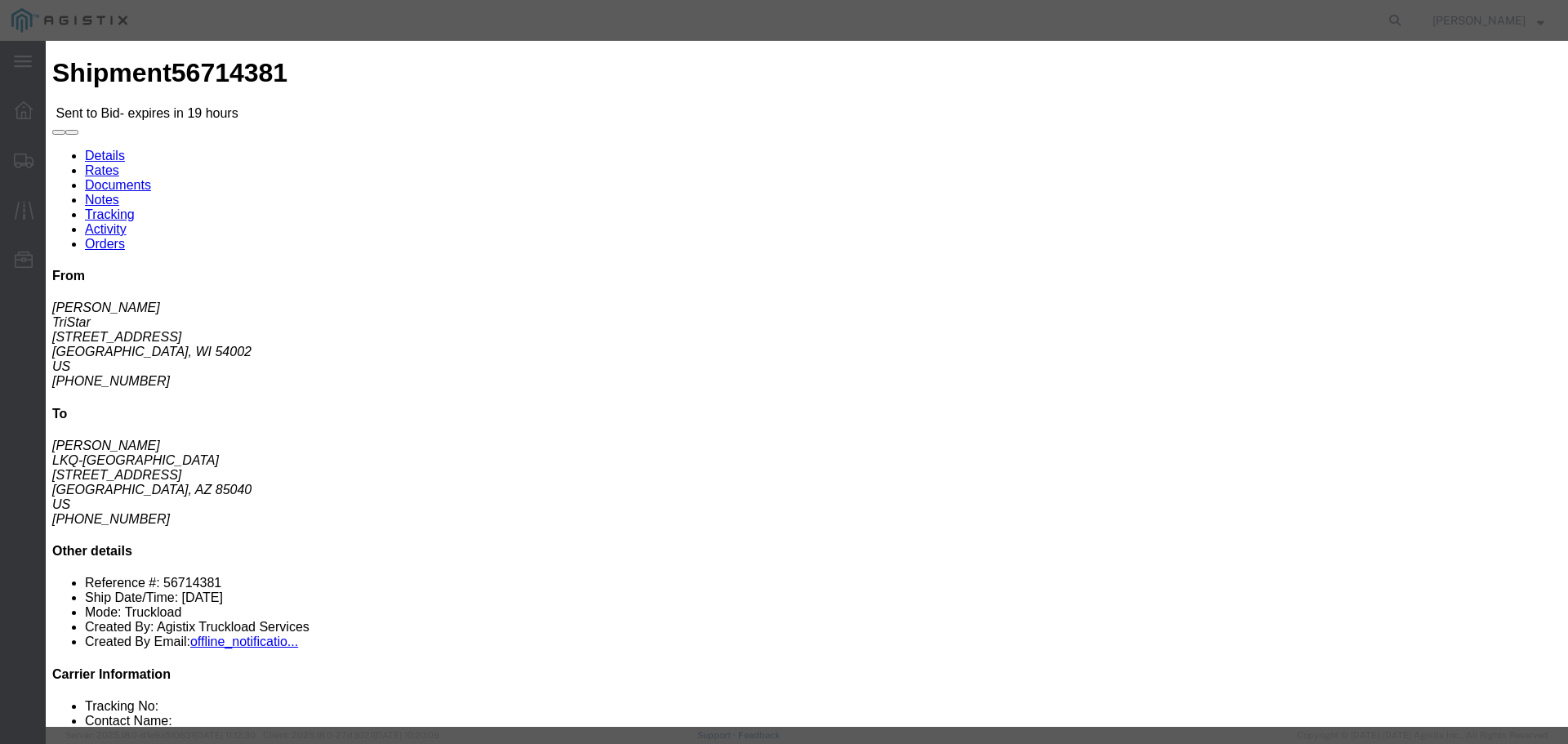
click input "number"
type input "3"
click input "number"
type input "3450"
click div "Add charge"
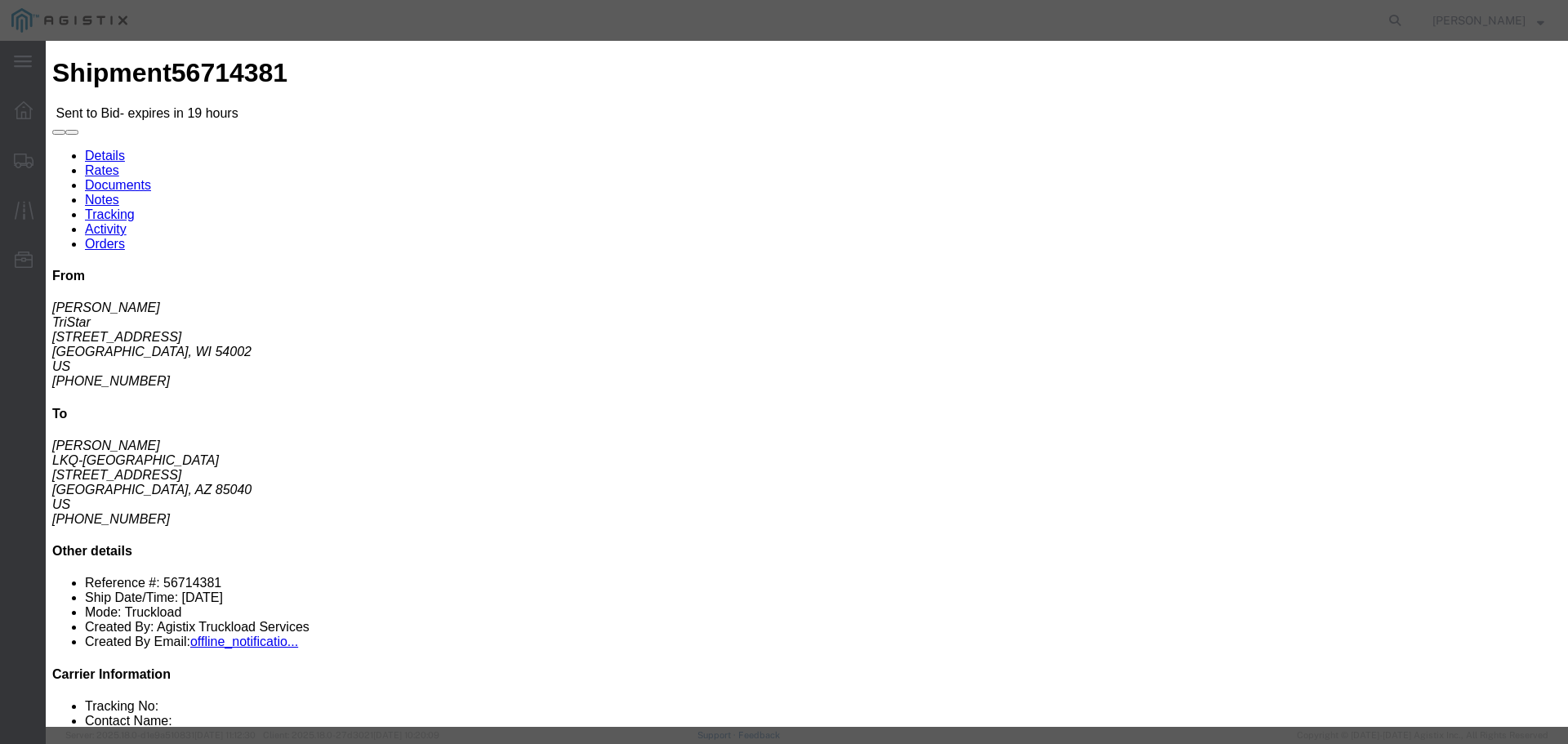
click button "Submit"
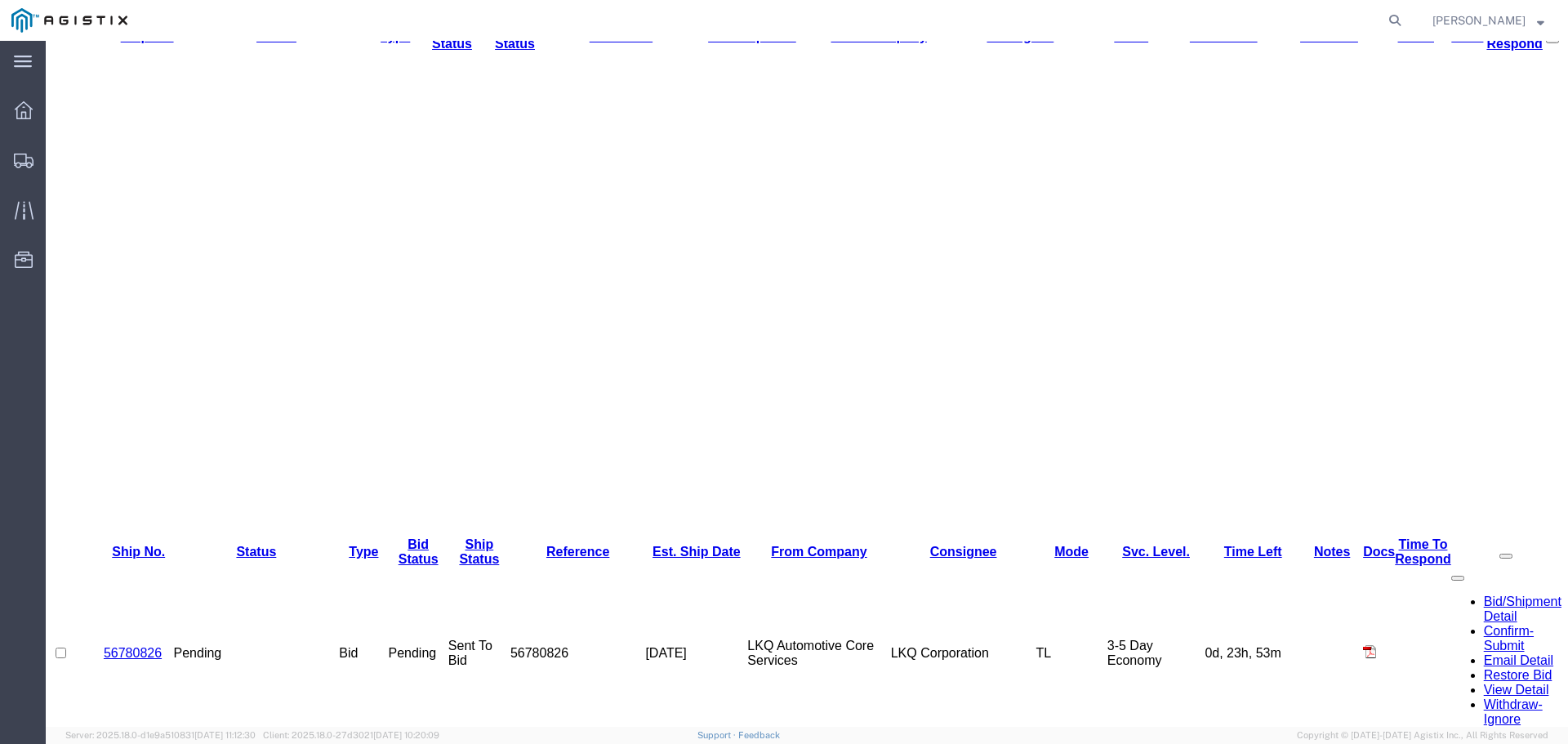
scroll to position [408, 0]
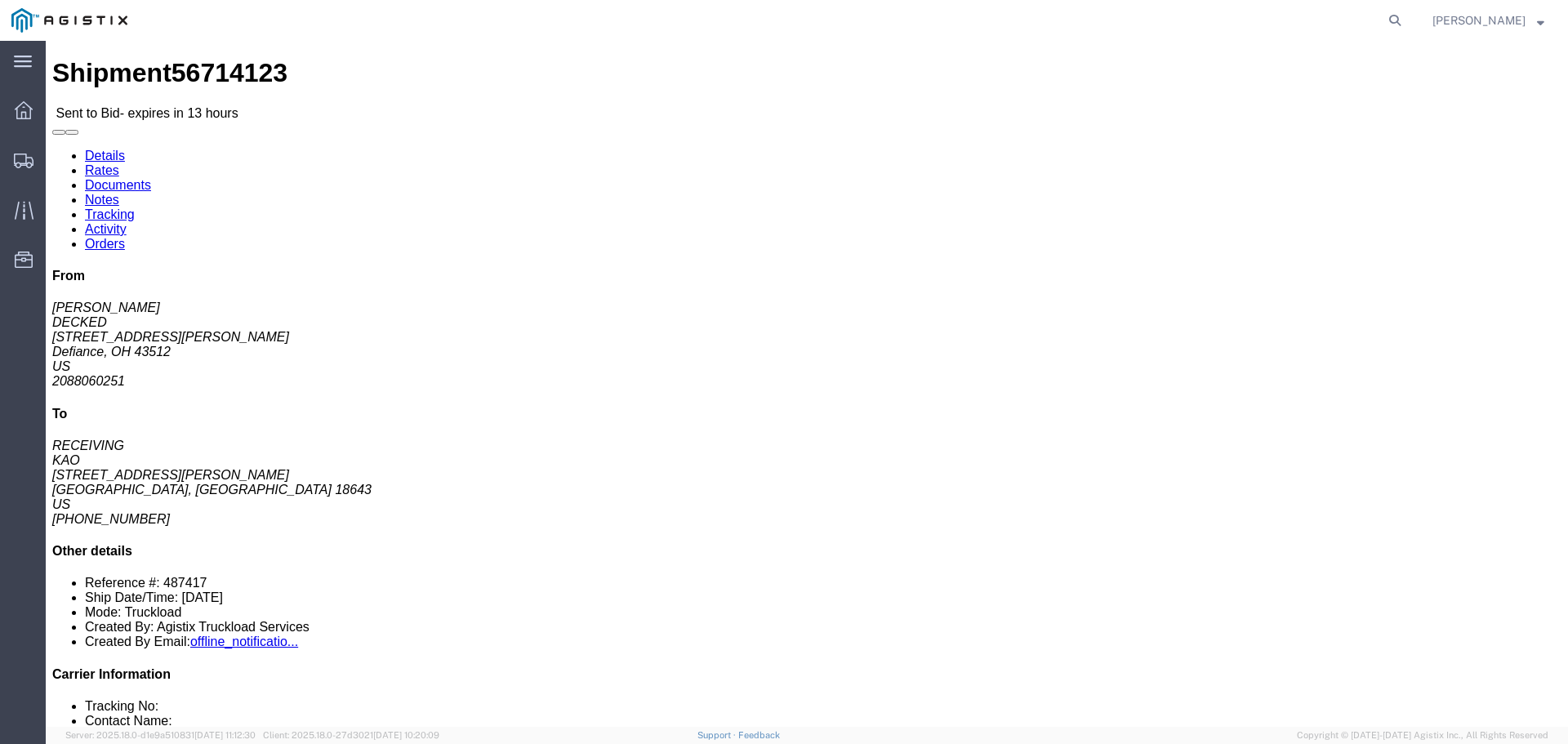
drag, startPoint x: 156, startPoint y: 355, endPoint x: 182, endPoint y: 356, distance: 26.0
click button "button"
click link "Enter / Modify Bid"
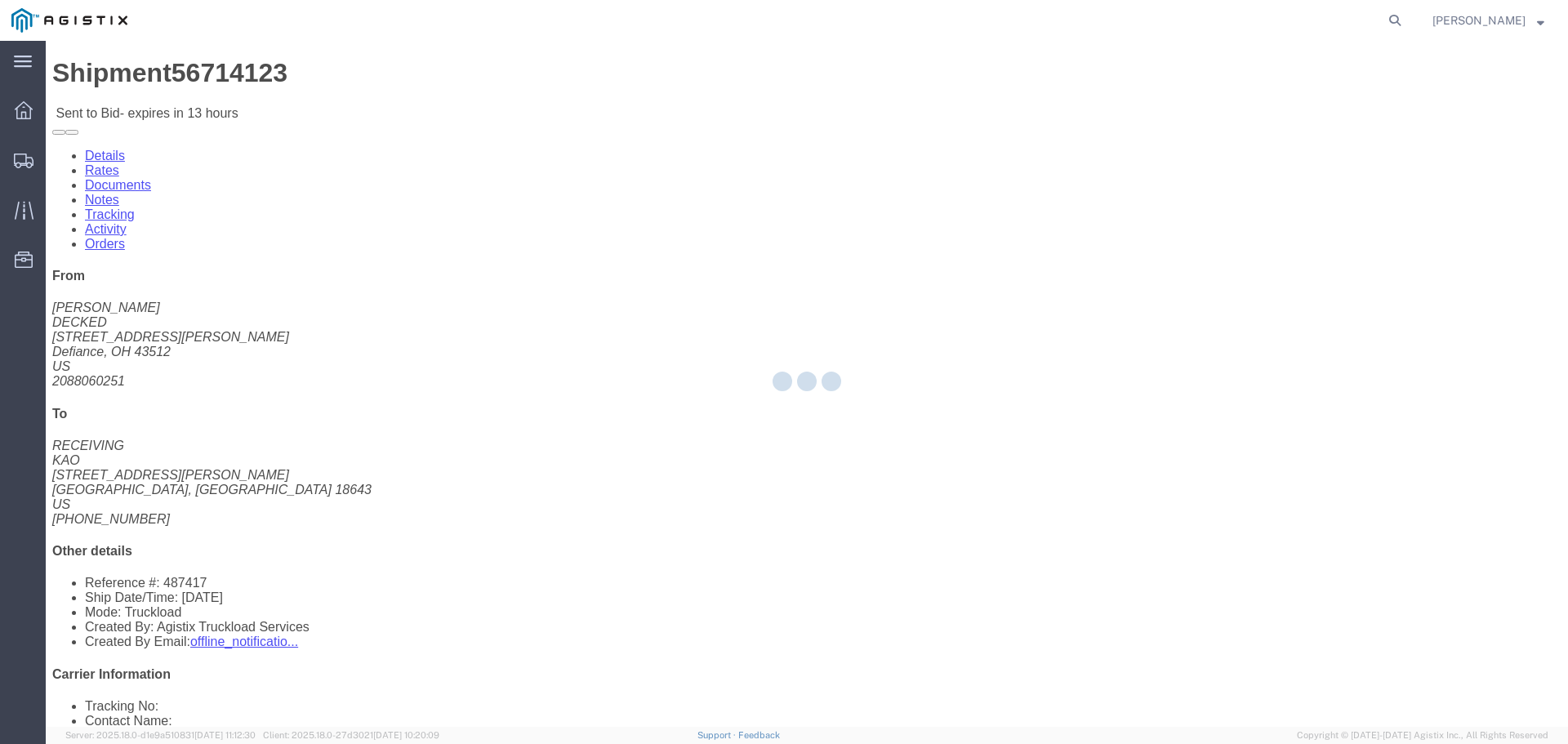
select select "22593"
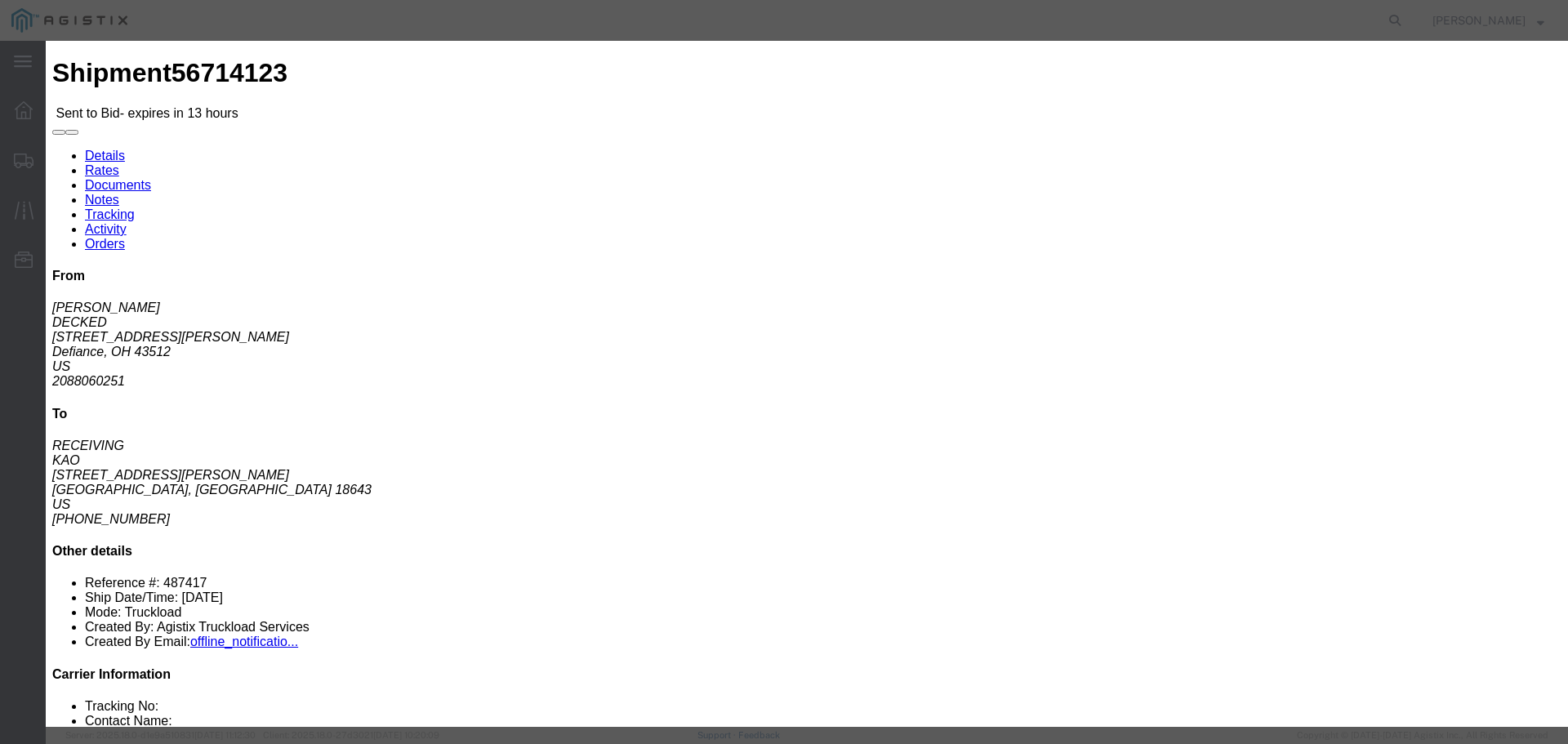
click select "Select Rail TL Standard 3 - 5 Day"
select select "41882"
click select "Select Rail TL Standard 3 - 5 Day"
drag, startPoint x: 1076, startPoint y: 147, endPoint x: 1099, endPoint y: 162, distance: 27.5
click input "text"
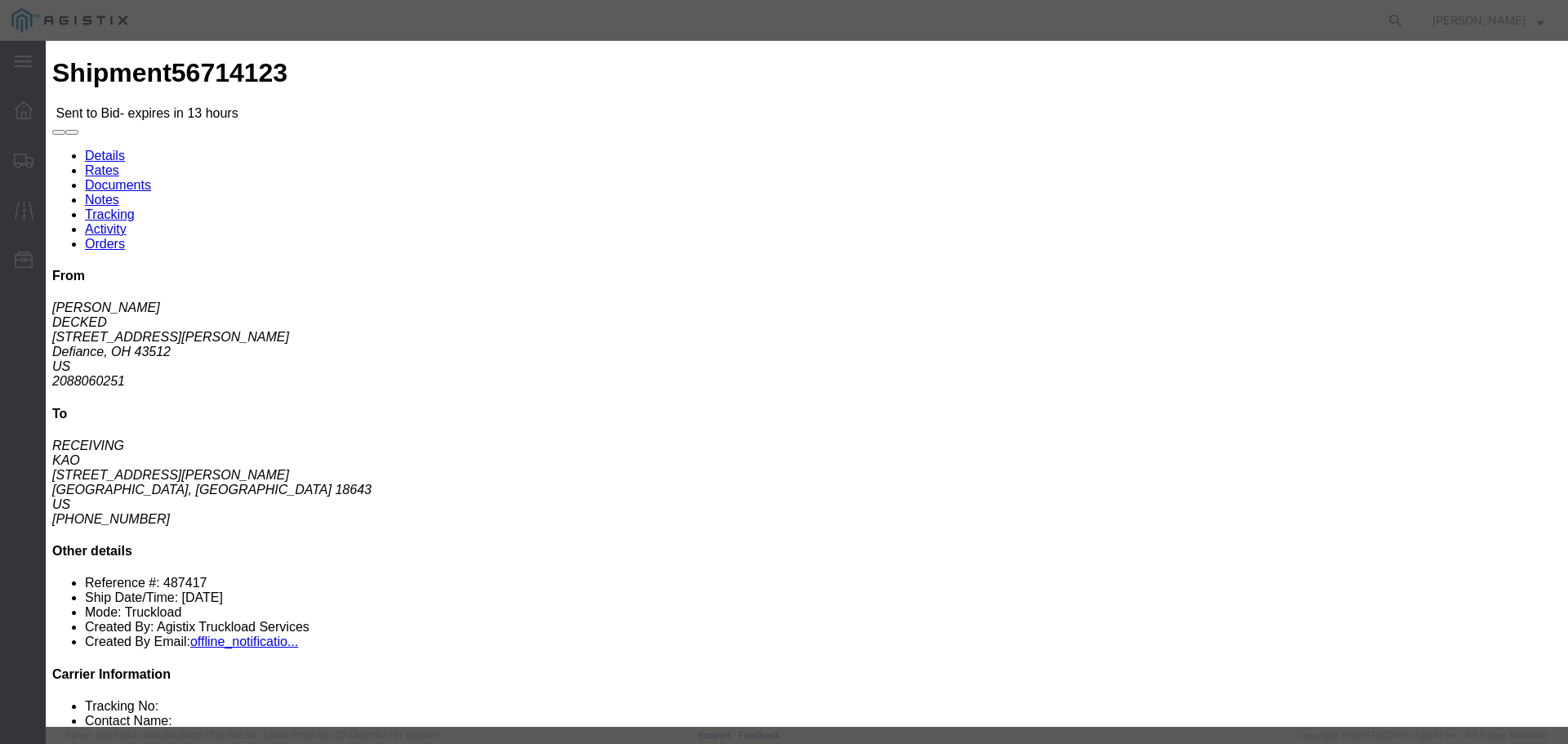
type input "RLX"
click select "Select Air Less than Truckload Multi-Leg Ocean Freight Rail Small Parcel Truckl…"
select select "TL"
click select "Select Air Less than Truckload Multi-Leg Ocean Freight Rail Small Parcel Truckl…"
click input "number"
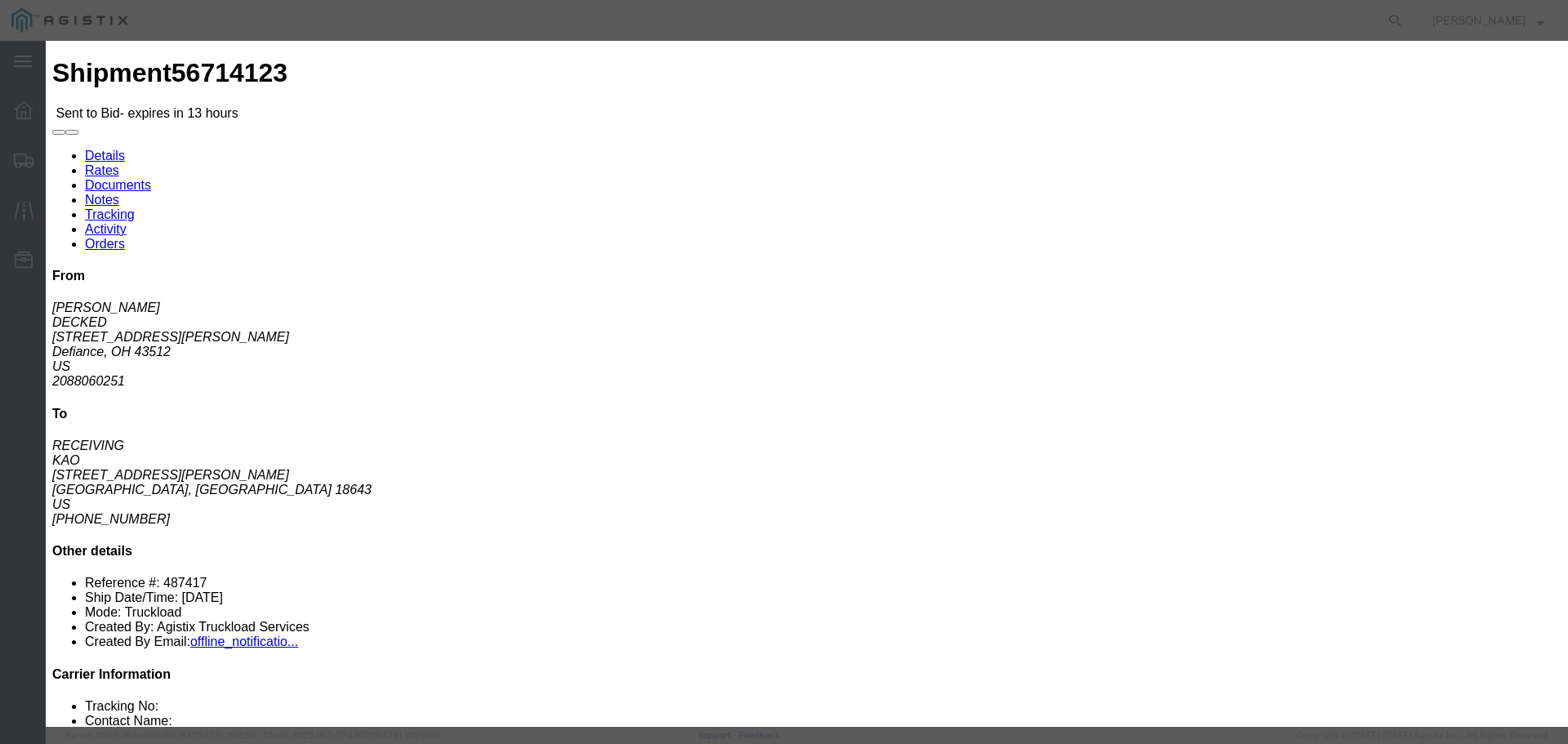
type input "1"
click input "number"
type input "1525"
click div "Mode Select Air Less than Truckload Multi-Leg Ocean Freight Rail Small Parcel T…"
click button "Submit"
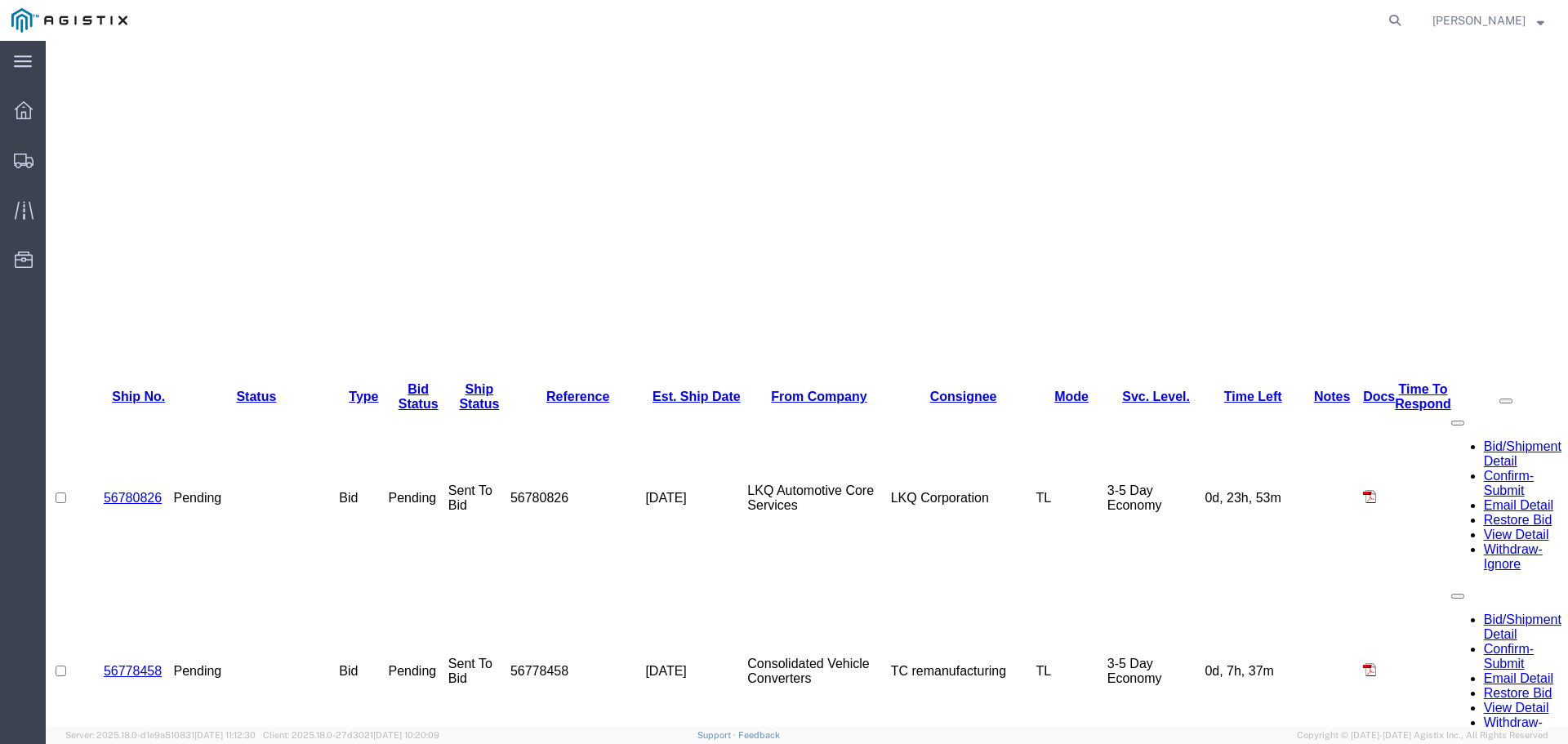
scroll to position [460, 0]
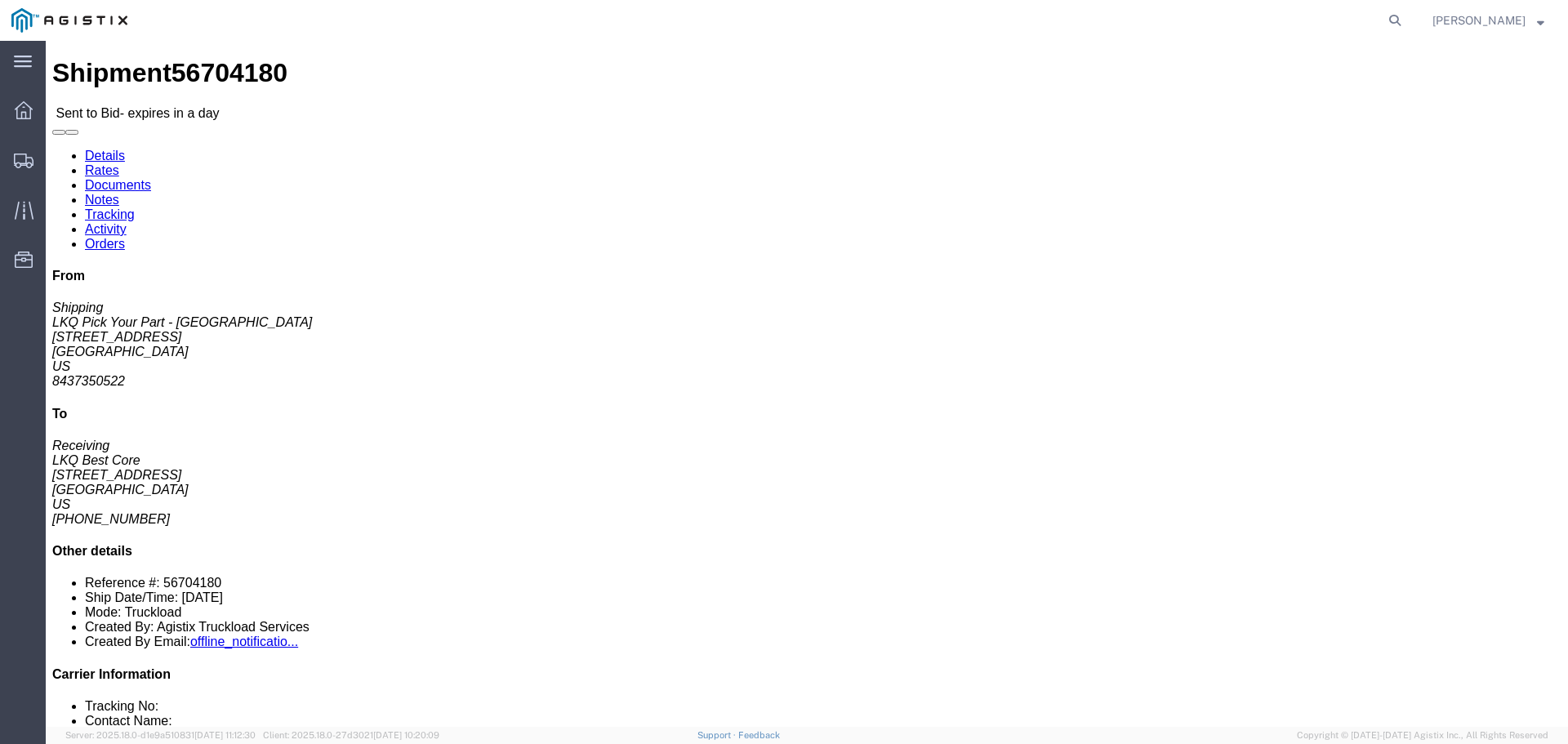
click button "button"
click link "Enter / Modify Bid"
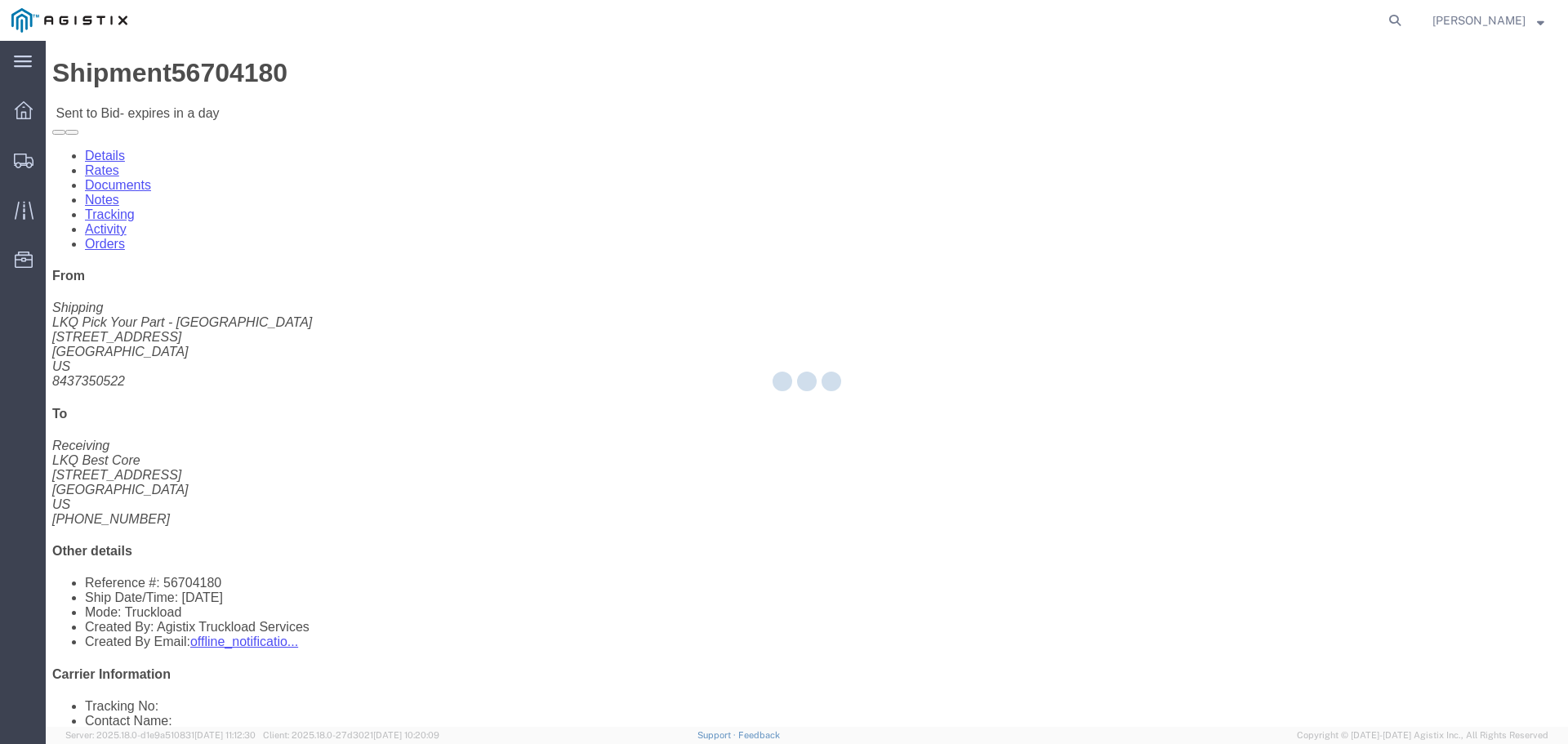
select select "22593"
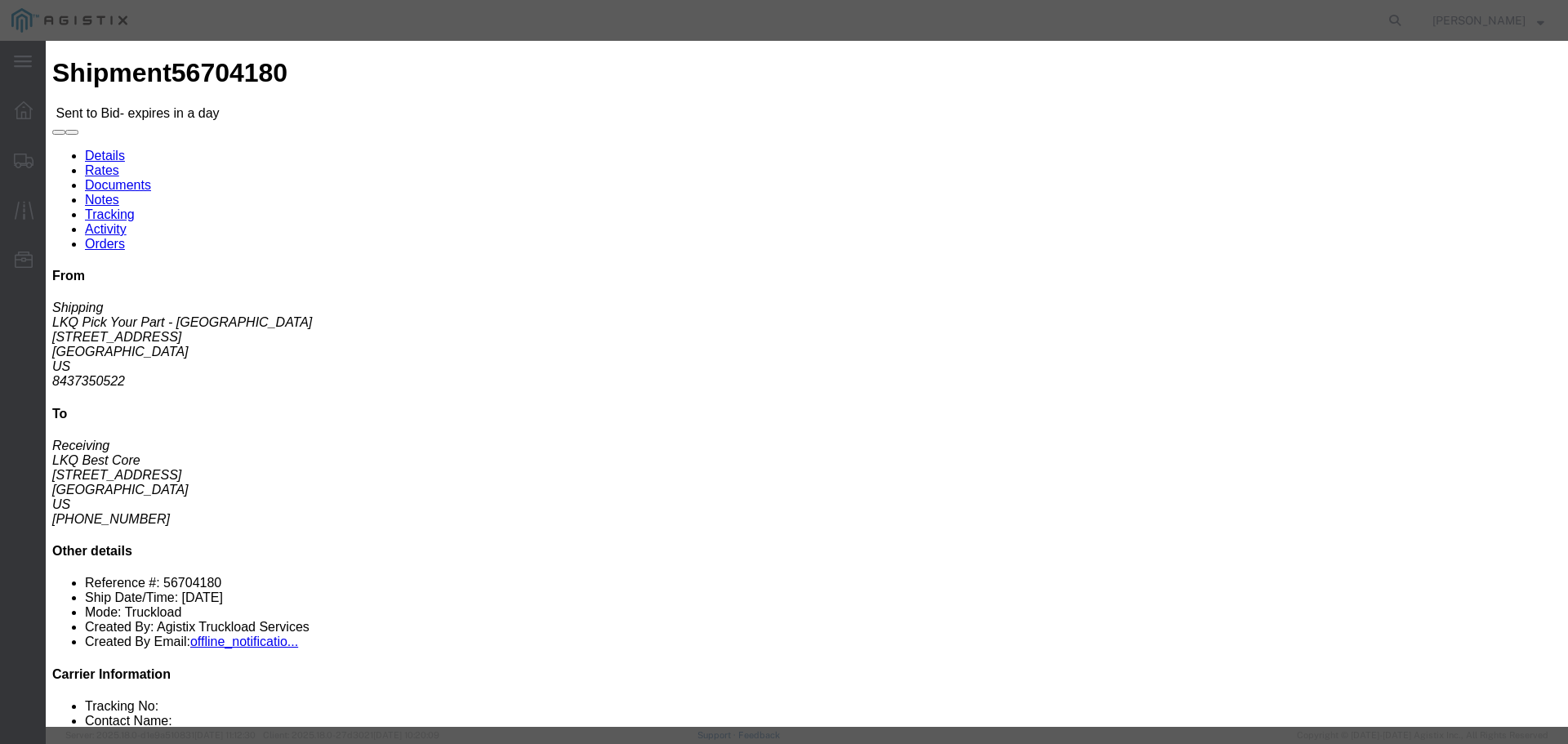
click select "Select Rail TL Standard 3 - 5 Day"
select select "41882"
click select "Select Rail TL Standard 3 - 5 Day"
click input "text"
type input "RLX"
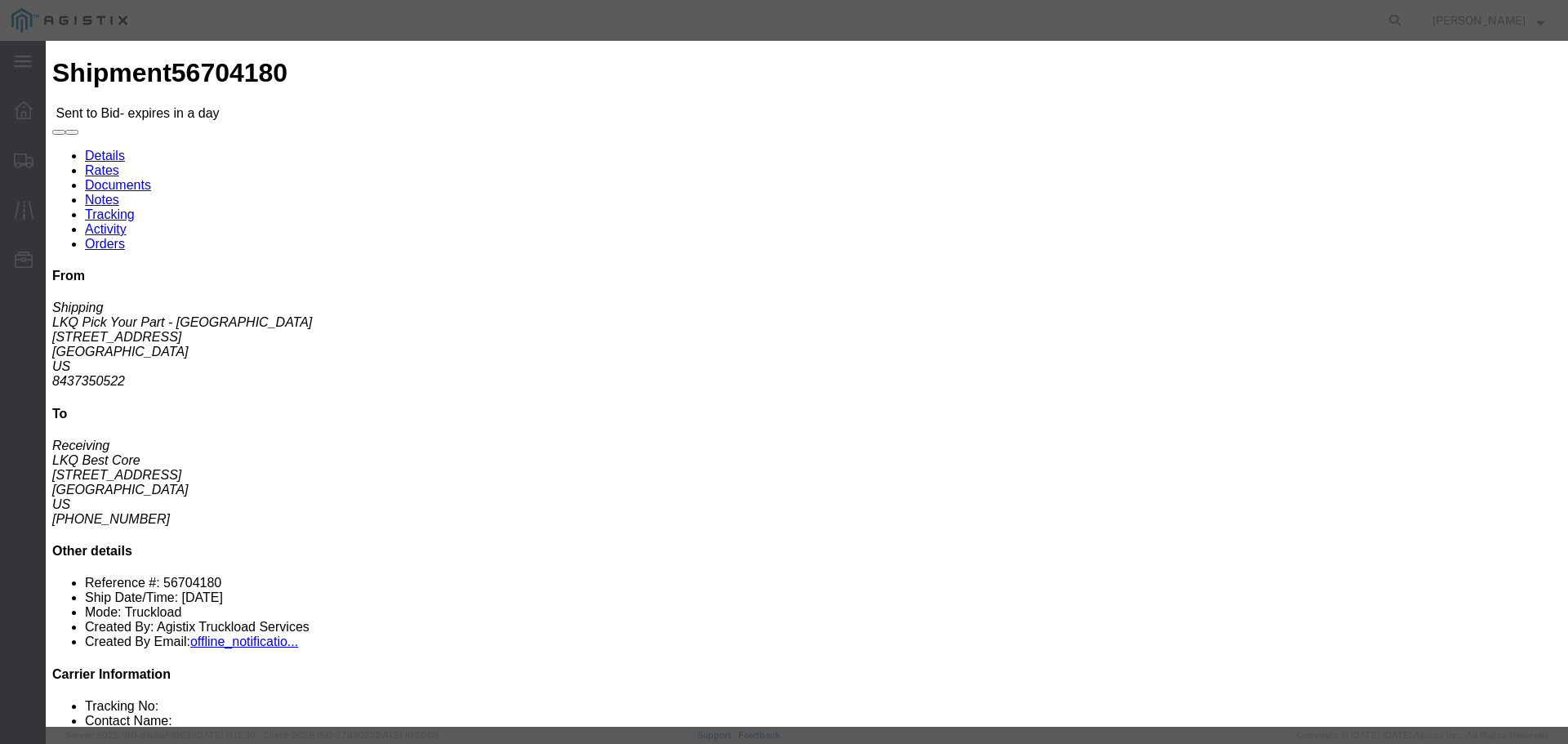
click select "Select Air Less than Truckload Multi-Leg Ocean Freight Rail Small Parcel Truckl…"
select select "TL"
click select "Select Air Less than Truckload Multi-Leg Ocean Freight Rail Small Parcel Truckl…"
click input "number"
type input "3"
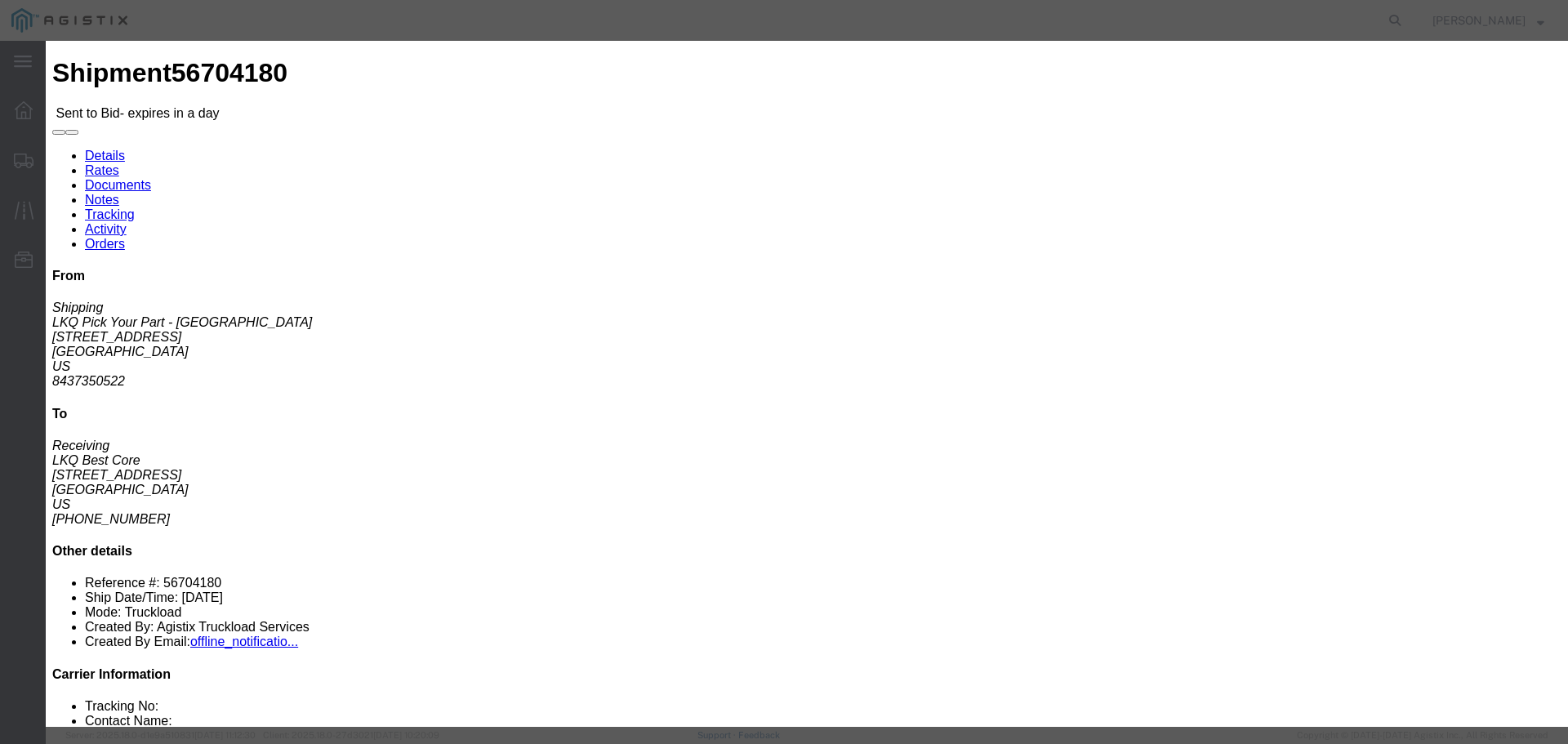
click input "number"
type input "1895"
click div "Bid Information Vendor Select Riverstone Logistics LLC Service Level Select Rai…"
click button "Submit"
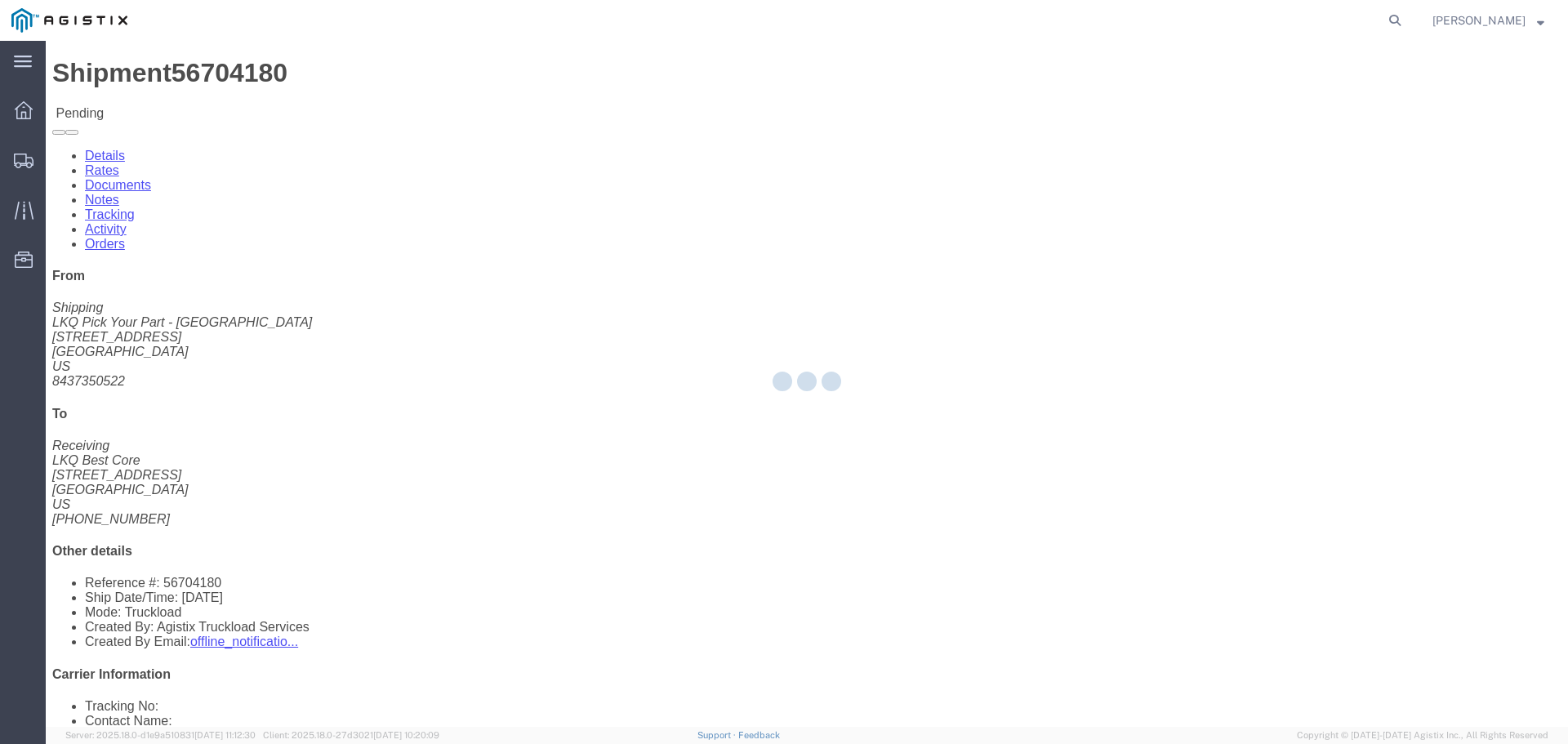
click at [55, 19] on img at bounding box center [69, 21] width 116 height 25
